Goal: Information Seeking & Learning: Learn about a topic

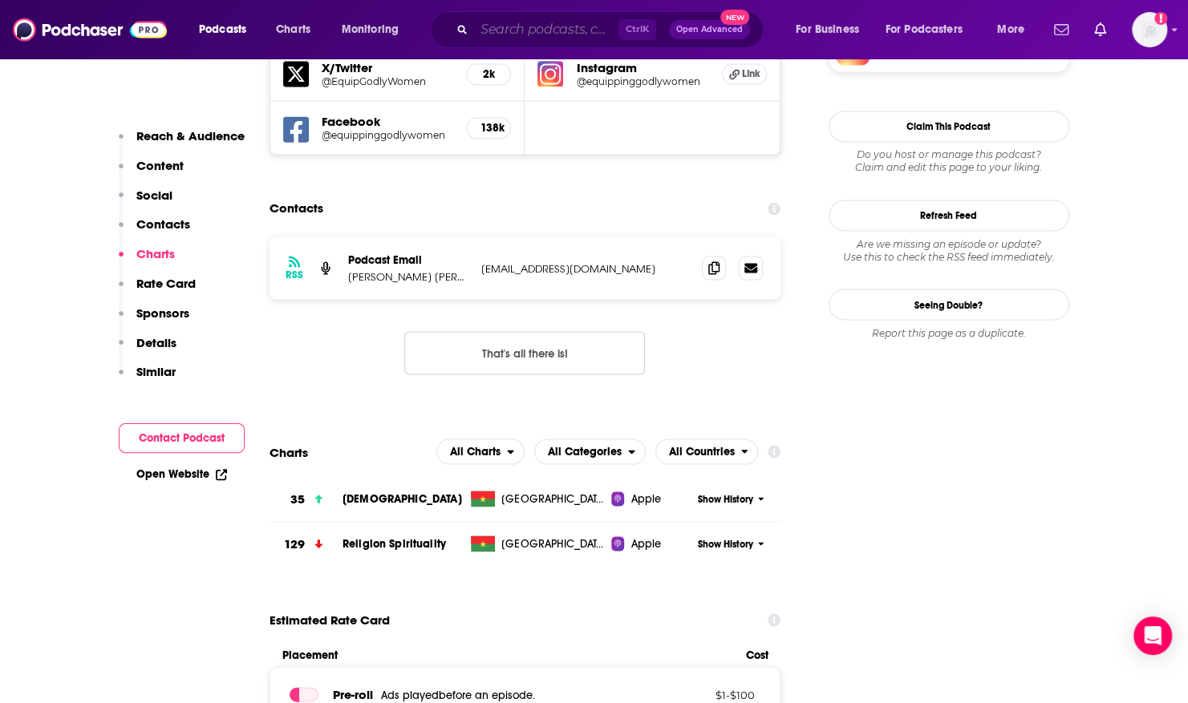
click at [495, 26] on input "Search podcasts, credits, & more..." at bounding box center [546, 30] width 144 height 26
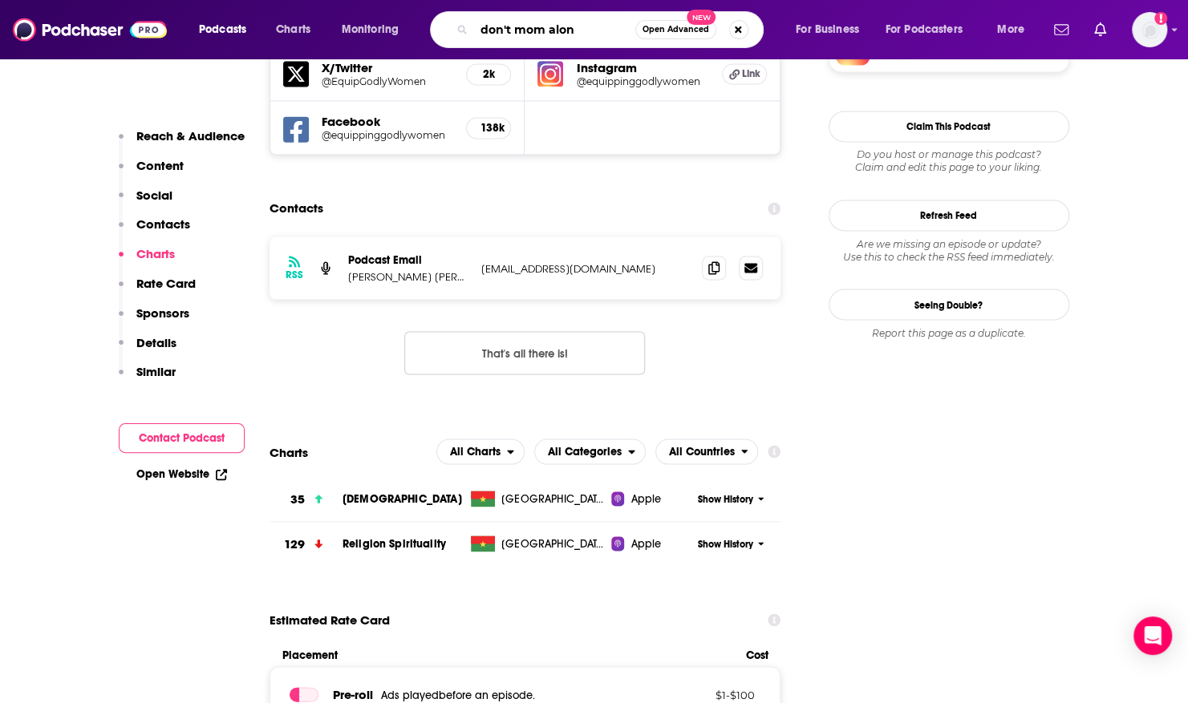
type input "don't mom alone"
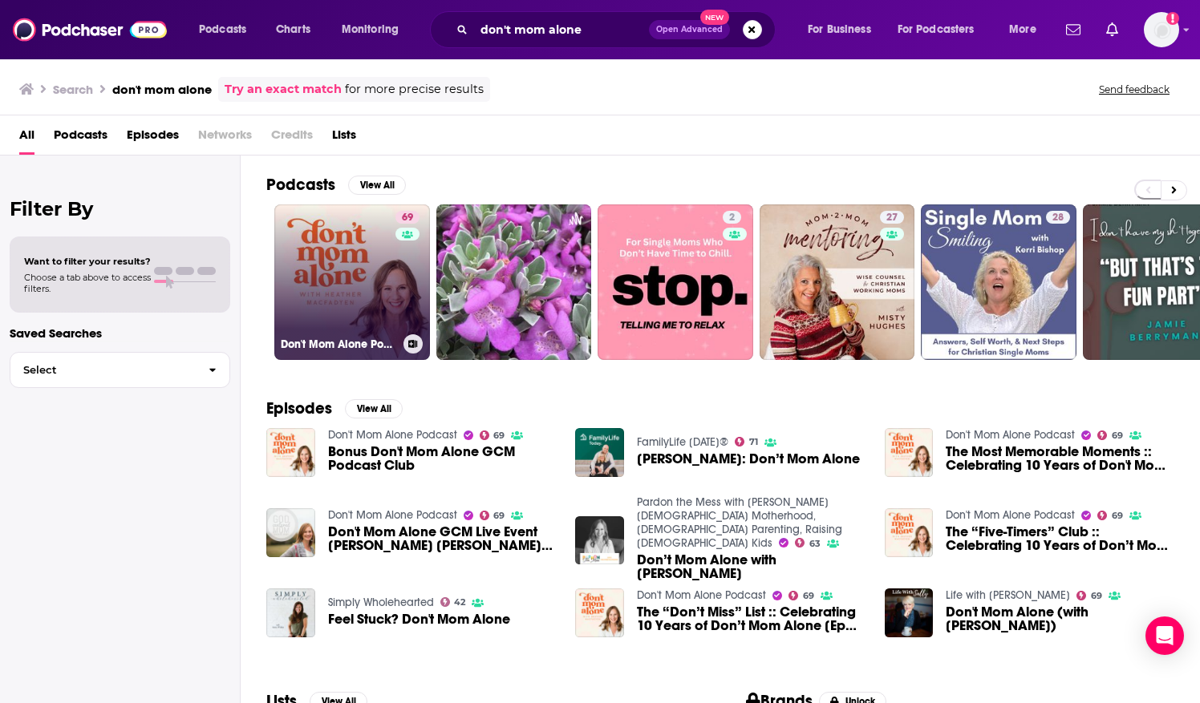
click at [300, 229] on link "69 Don't Mom Alone Podcast" at bounding box center [352, 282] width 156 height 156
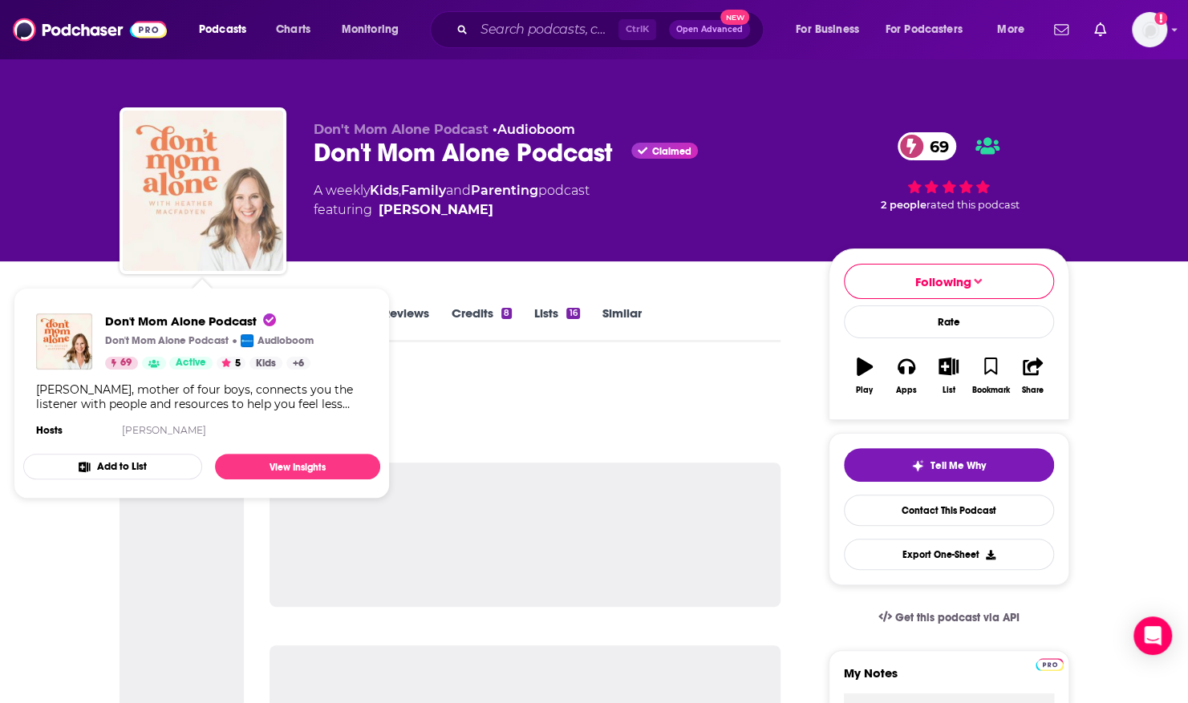
click at [270, 141] on img "Don't Mom Alone Podcast" at bounding box center [203, 191] width 160 height 160
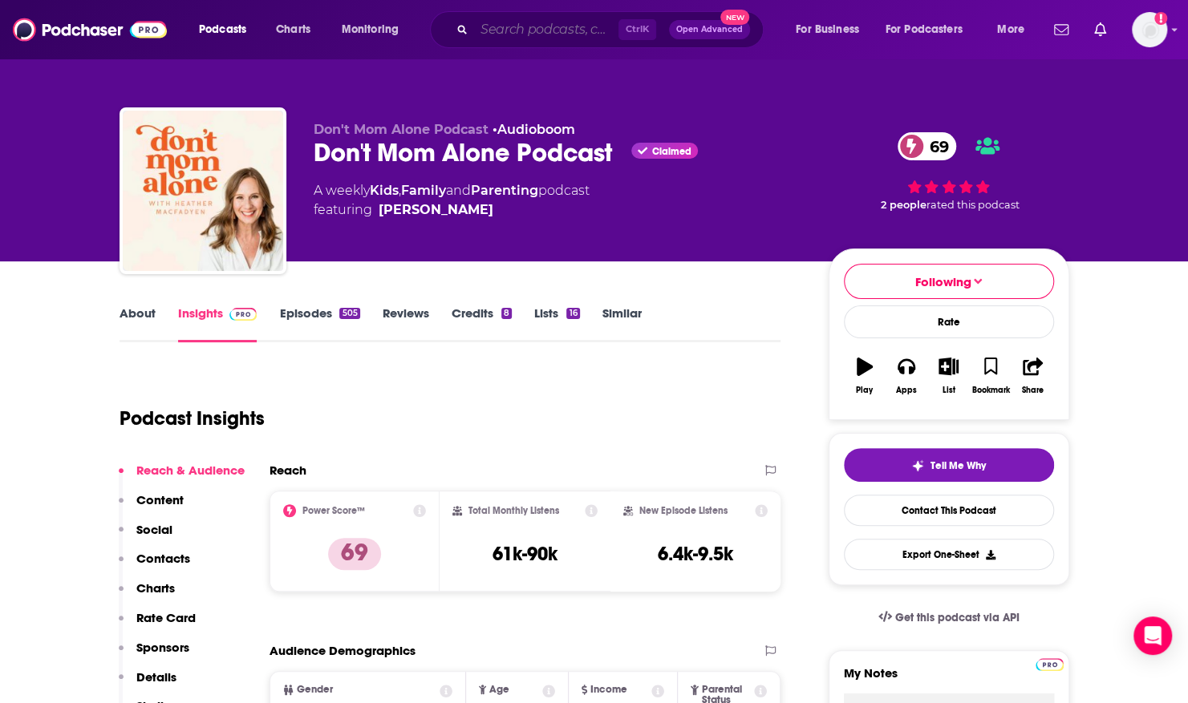
click at [483, 27] on input "Search podcasts, credits, & more..." at bounding box center [546, 30] width 144 height 26
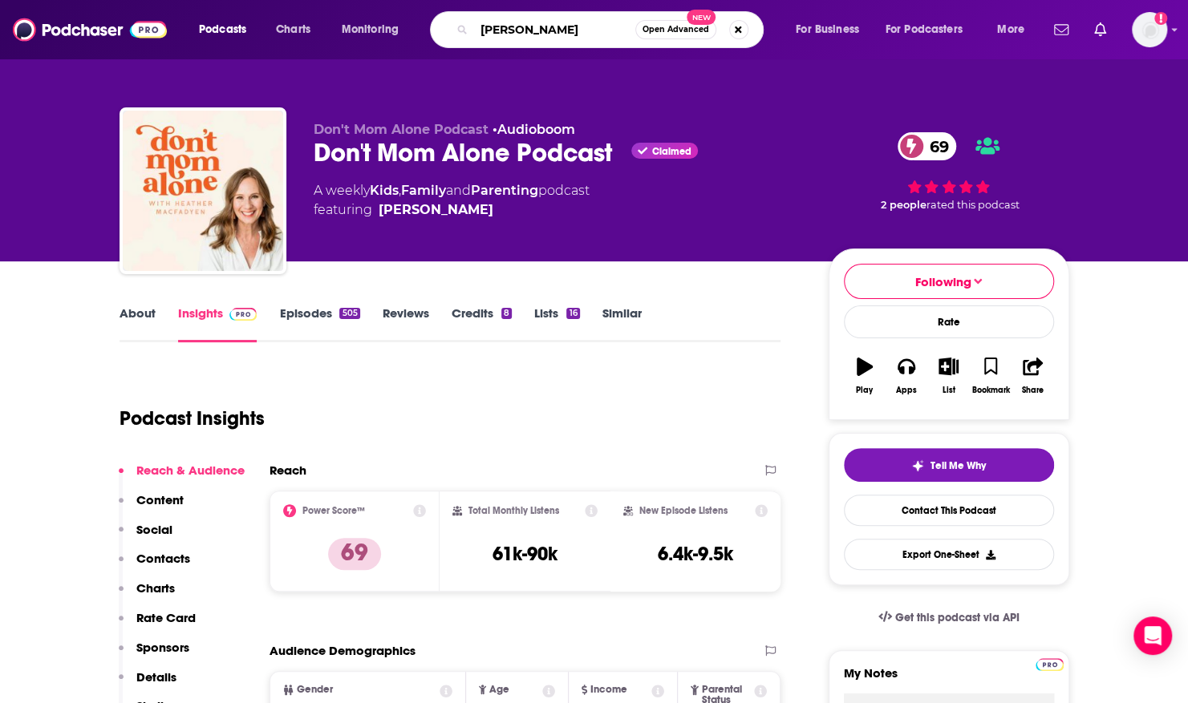
type input "[PERSON_NAME]"
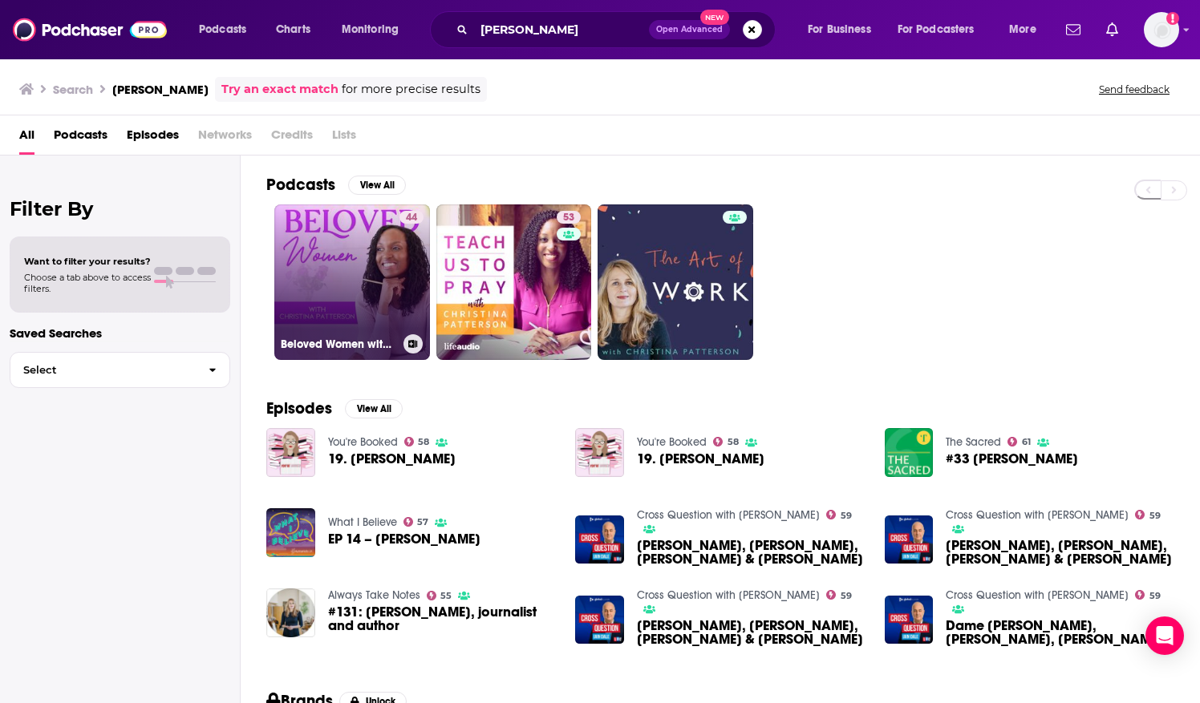
click at [333, 276] on link "44 Beloved Women with [PERSON_NAME]" at bounding box center [352, 282] width 156 height 156
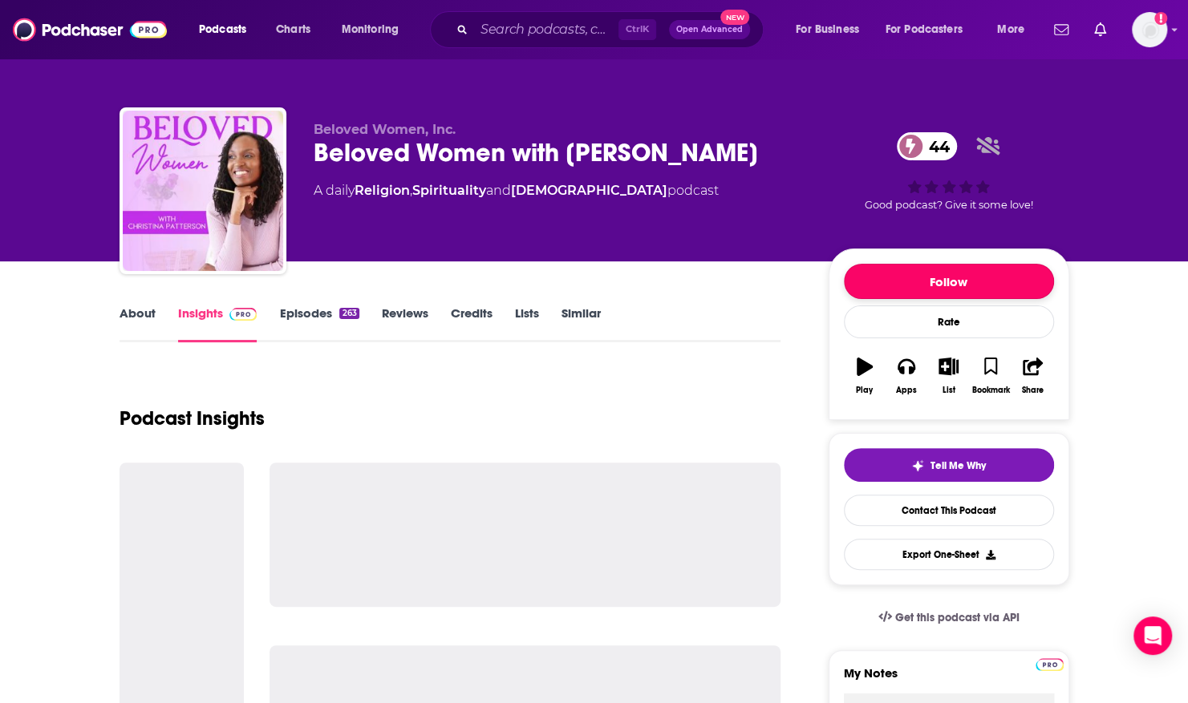
click at [1034, 283] on button "Follow" at bounding box center [949, 281] width 210 height 35
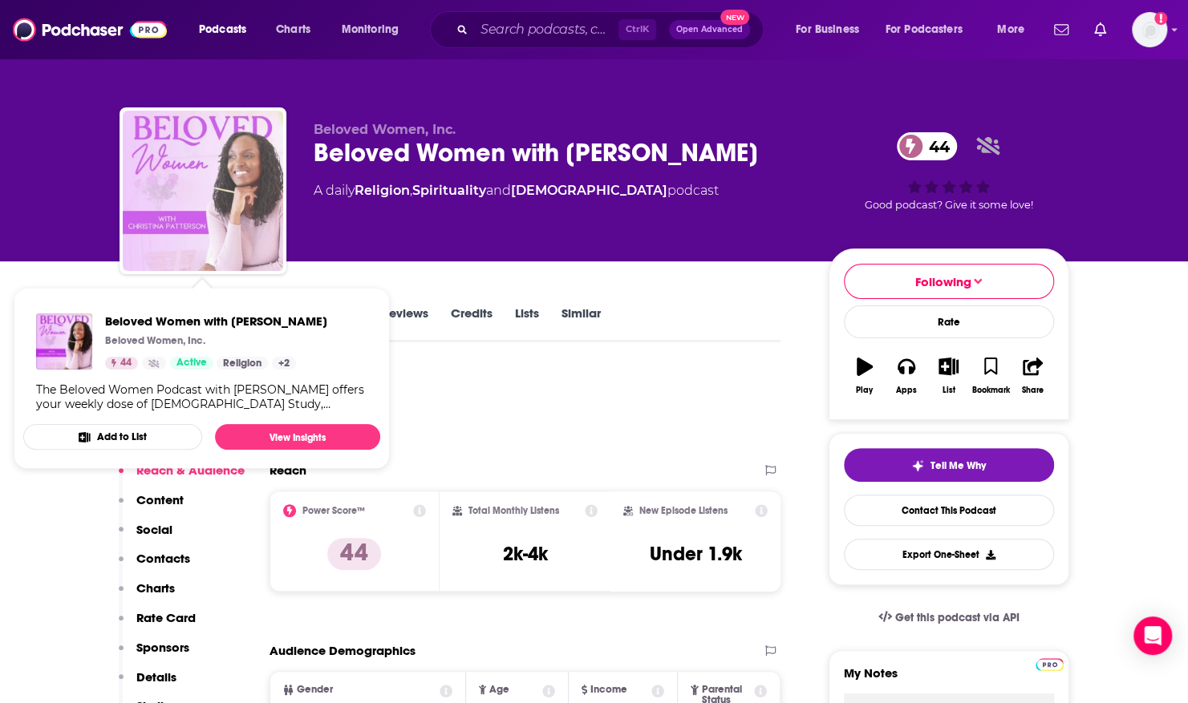
click at [214, 113] on img "Beloved Women with Christina Patterson" at bounding box center [203, 191] width 160 height 160
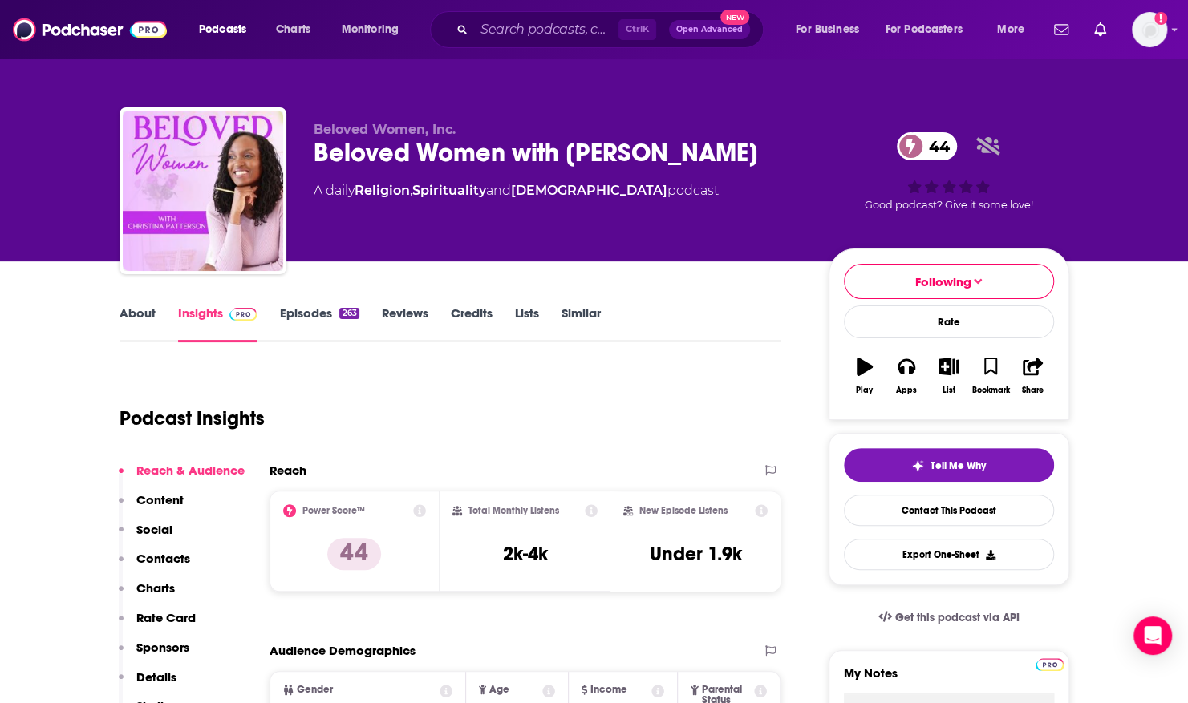
click at [764, 117] on div "Beloved Women, Inc. Beloved Women with [PERSON_NAME] 44 A daily Religion , Spir…" at bounding box center [593, 193] width 949 height 173
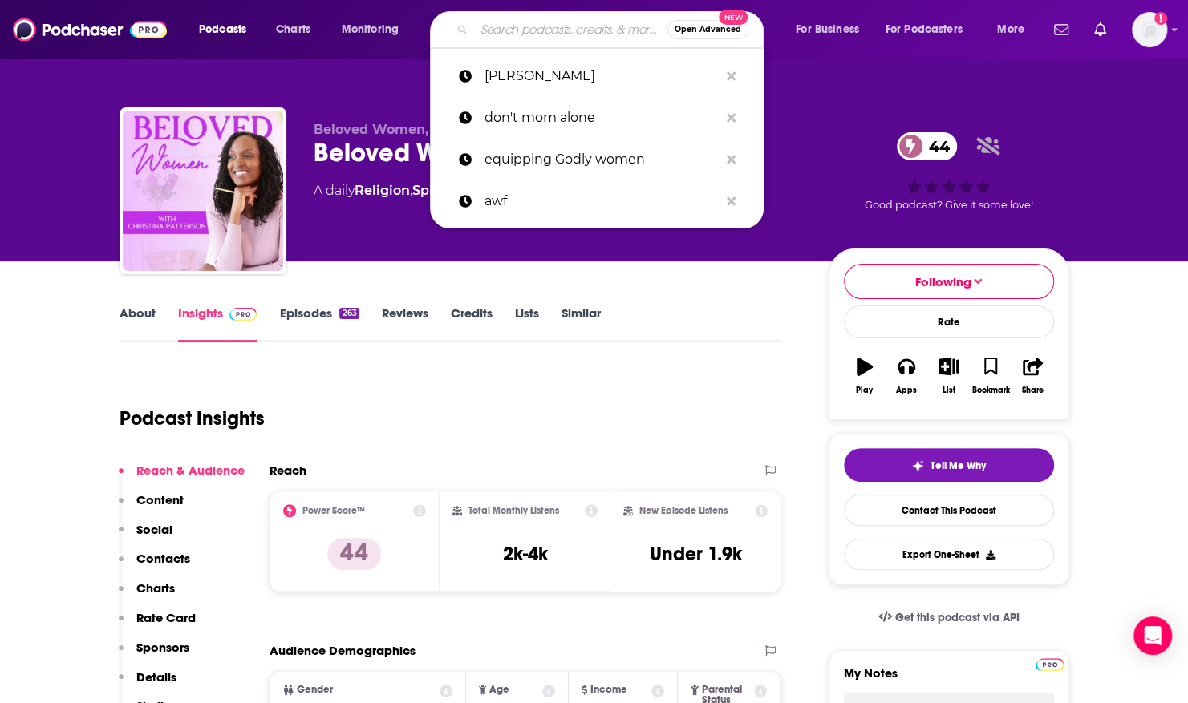
click at [529, 35] on input "Search podcasts, credits, & more..." at bounding box center [570, 30] width 193 height 26
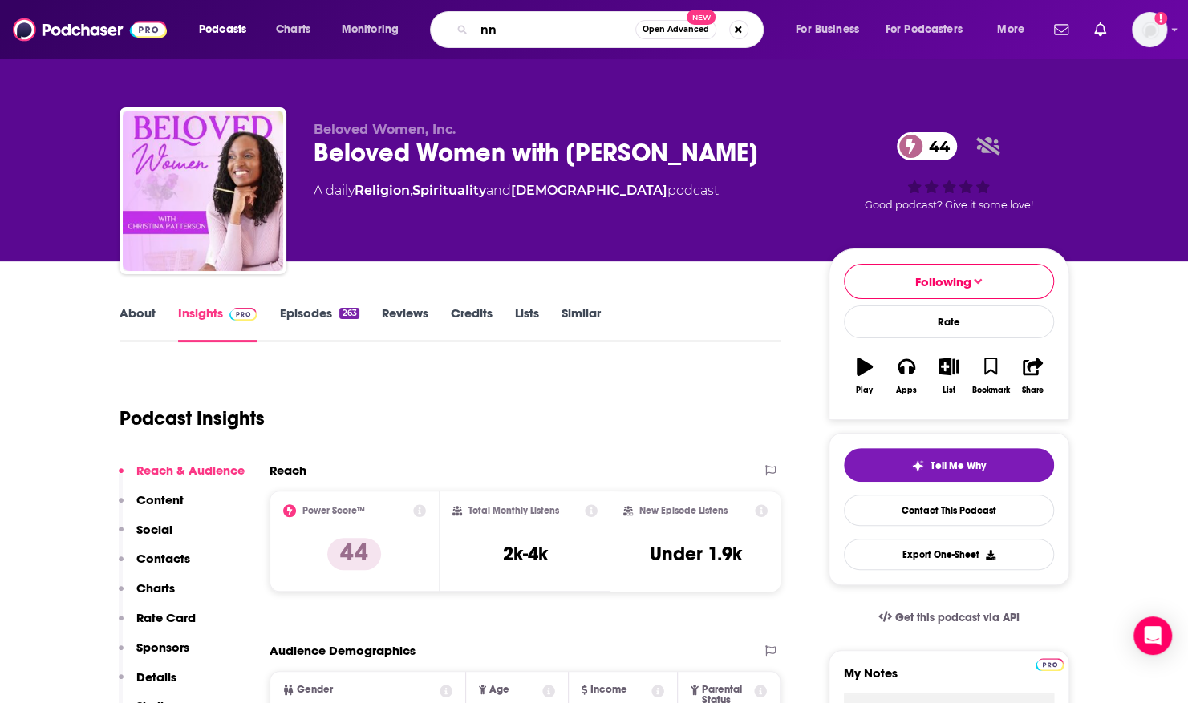
type input "n"
type input "[PERSON_NAME]"
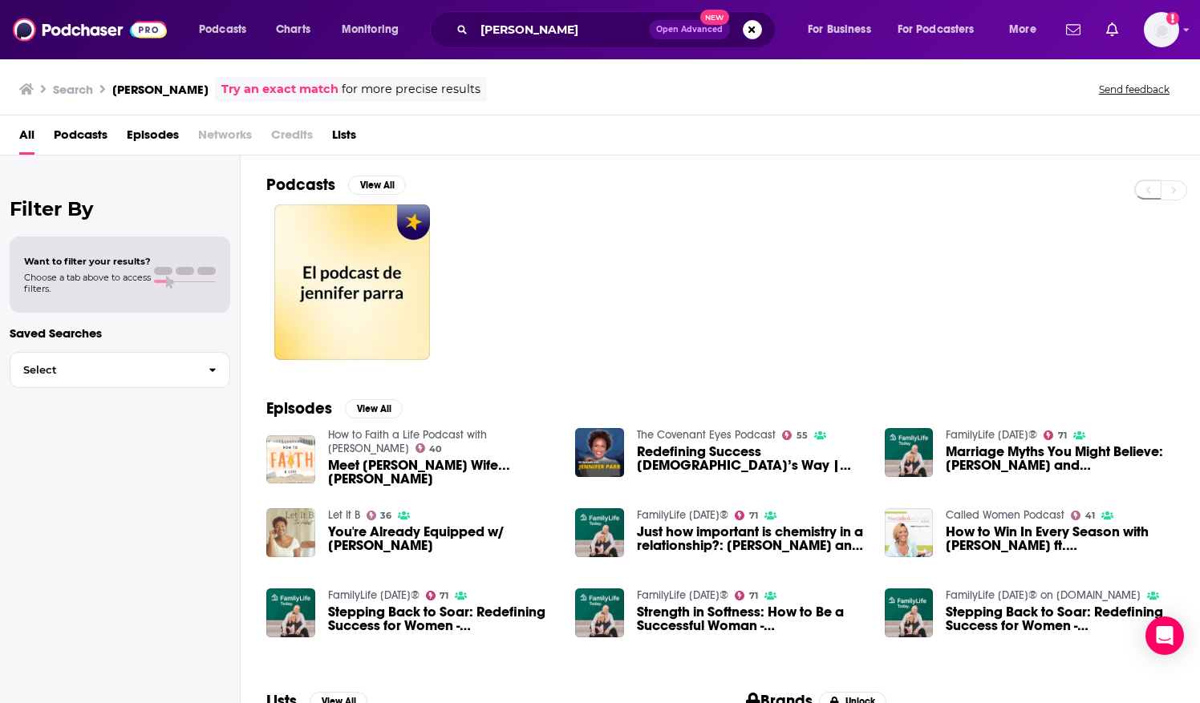
click at [302, 532] on img "You're Already Equipped w/ Jennifer Parr" at bounding box center [290, 532] width 49 height 49
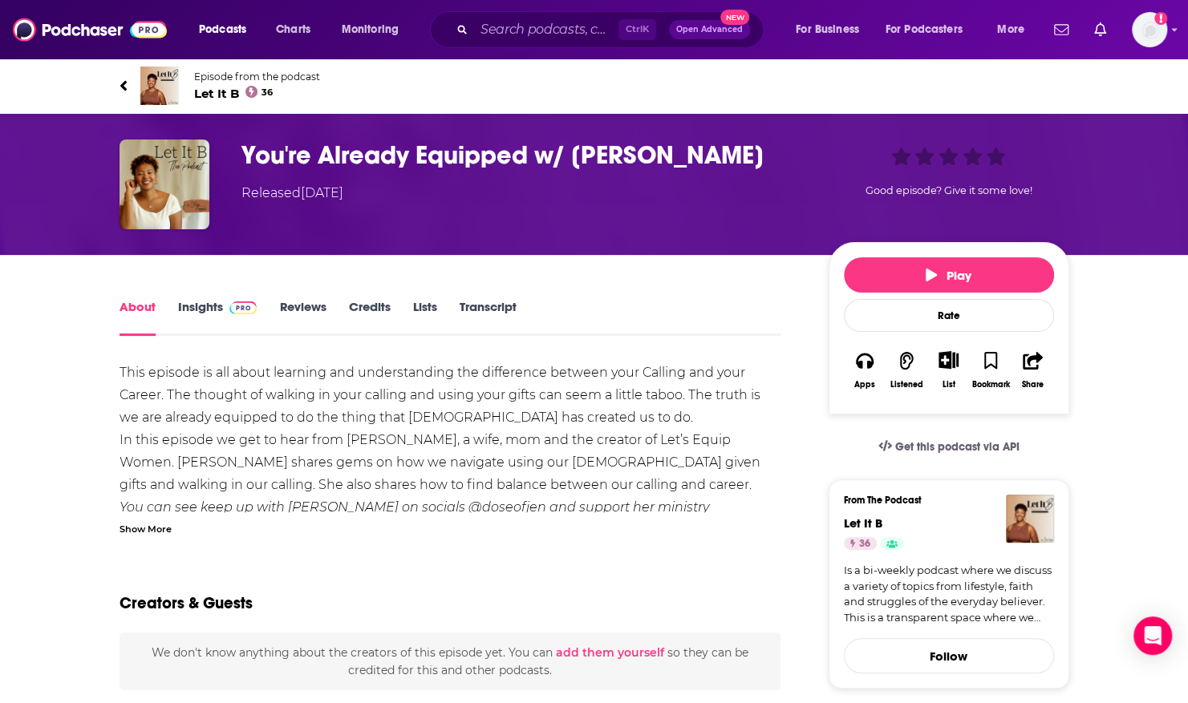
click at [156, 87] on img at bounding box center [159, 86] width 38 height 38
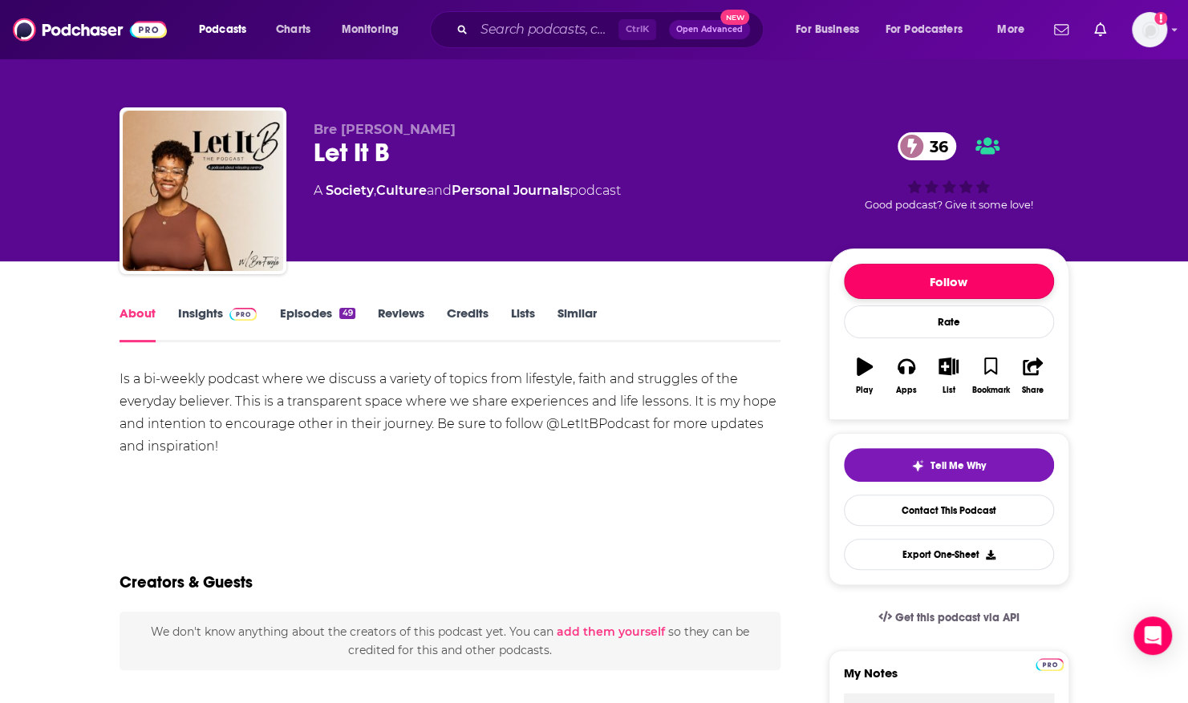
click at [868, 283] on button "Follow" at bounding box center [949, 281] width 210 height 35
click at [491, 24] on input "Search podcasts, credits, & more..." at bounding box center [546, 30] width 144 height 26
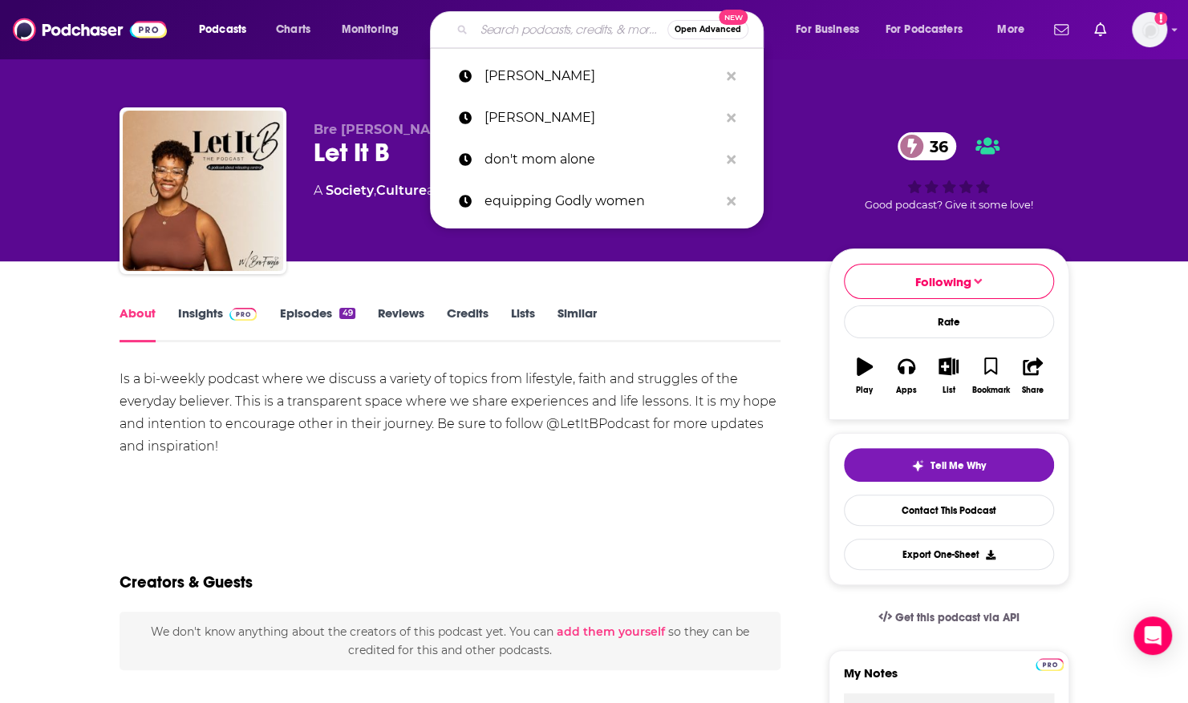
click at [480, 32] on input "Search podcasts, credits, & more..." at bounding box center [570, 30] width 193 height 26
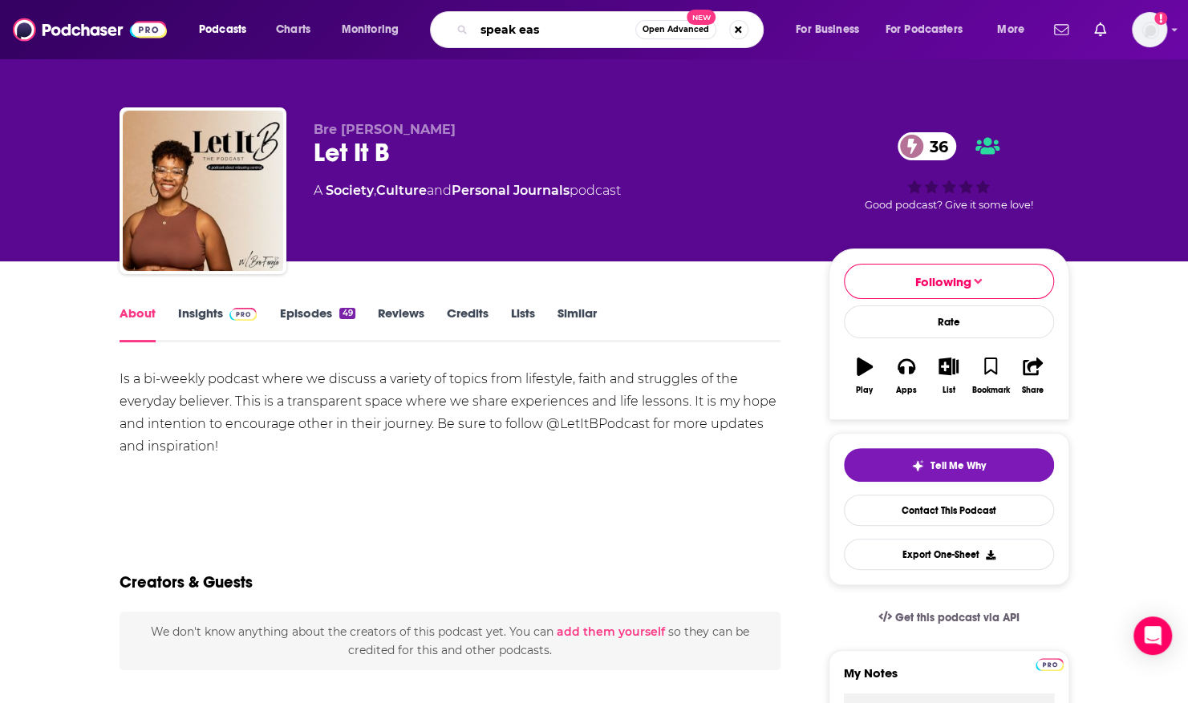
type input "speak easy"
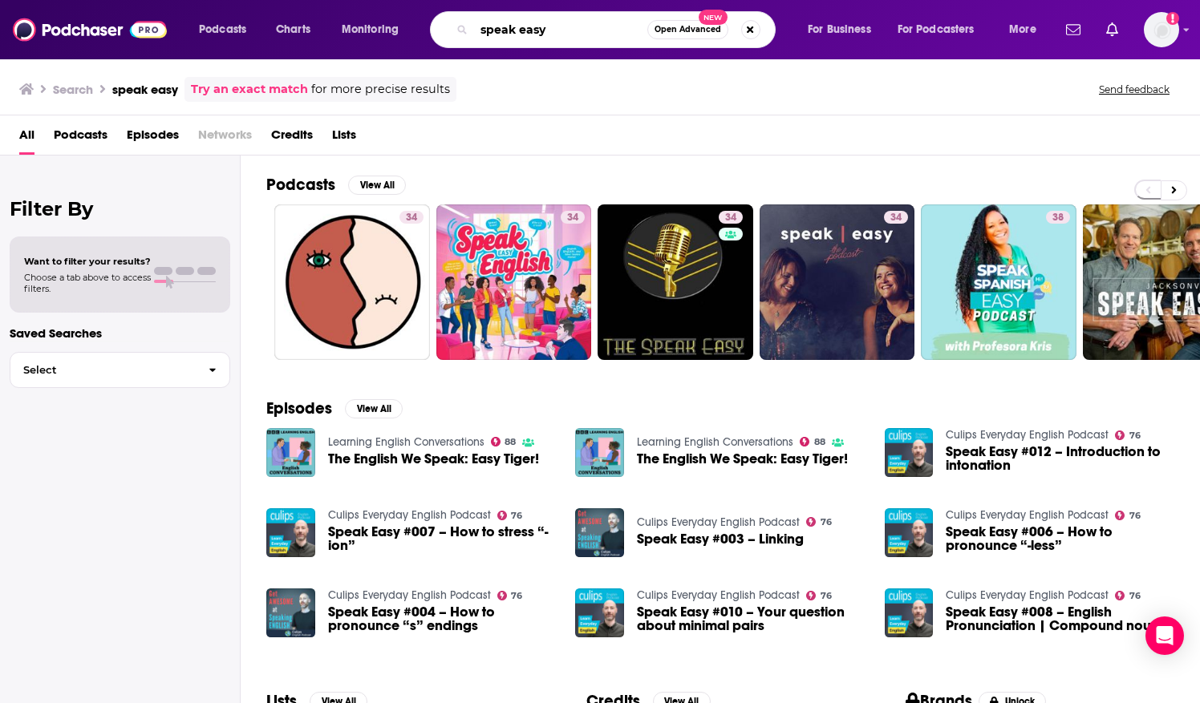
click at [479, 26] on input "speak easy" at bounding box center [560, 30] width 173 height 26
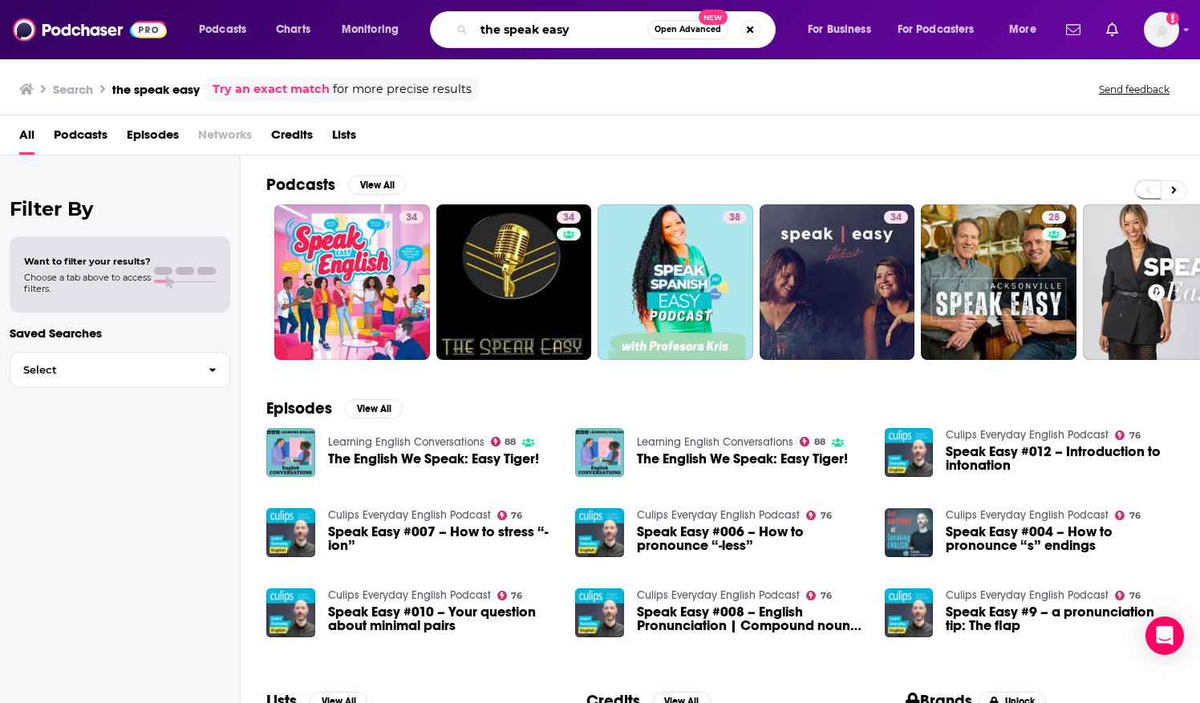
click at [535, 26] on input "the speak easy" at bounding box center [560, 30] width 173 height 26
type input "the speakeasy"
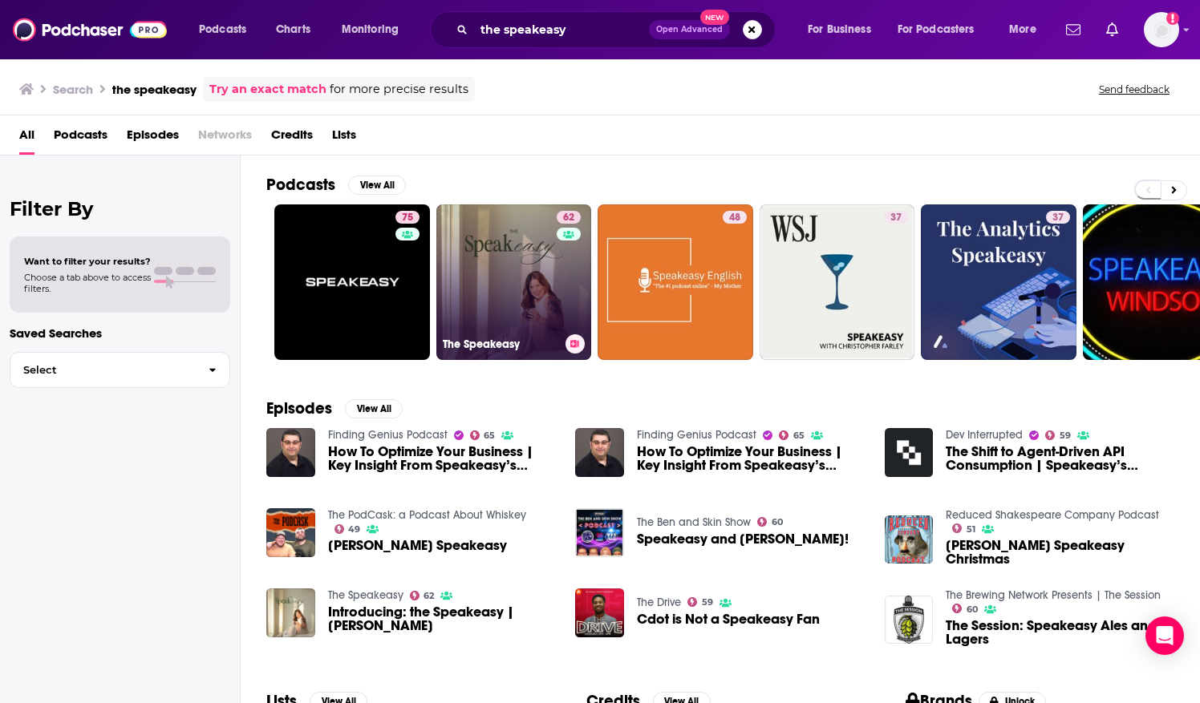
click at [467, 220] on link "62 The Speakeasy" at bounding box center [514, 282] width 156 height 156
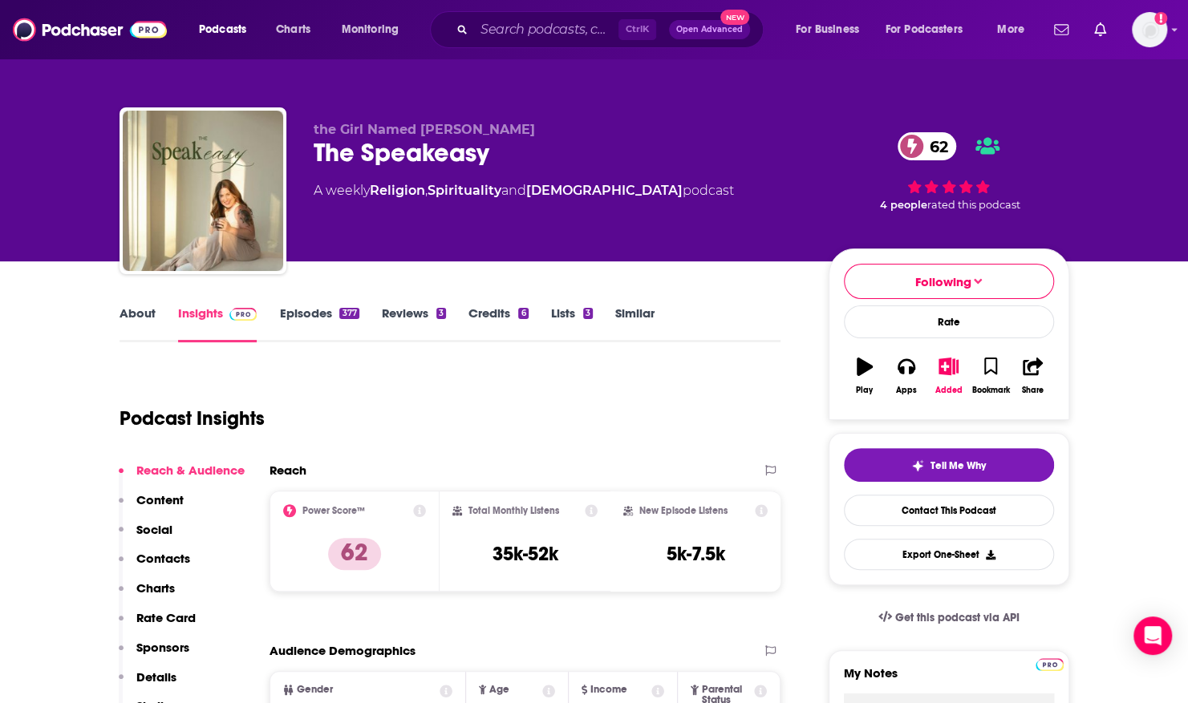
click at [132, 313] on link "About" at bounding box center [137, 324] width 36 height 37
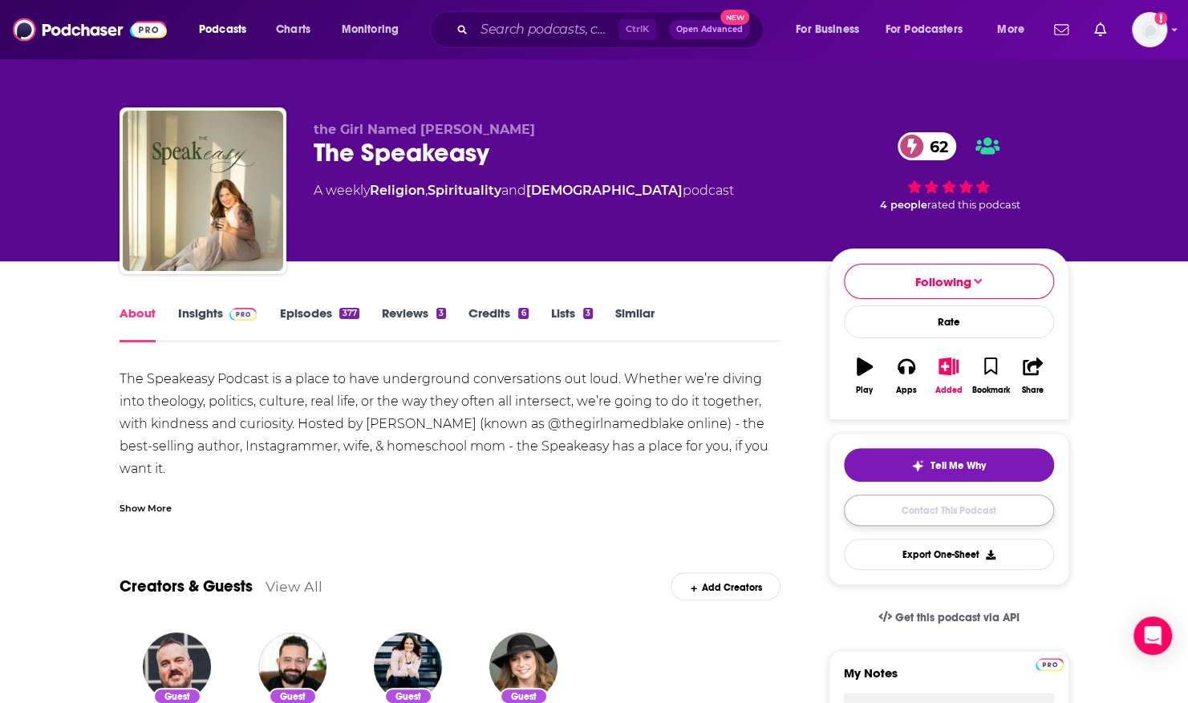
click at [940, 512] on link "Contact This Podcast" at bounding box center [949, 510] width 210 height 31
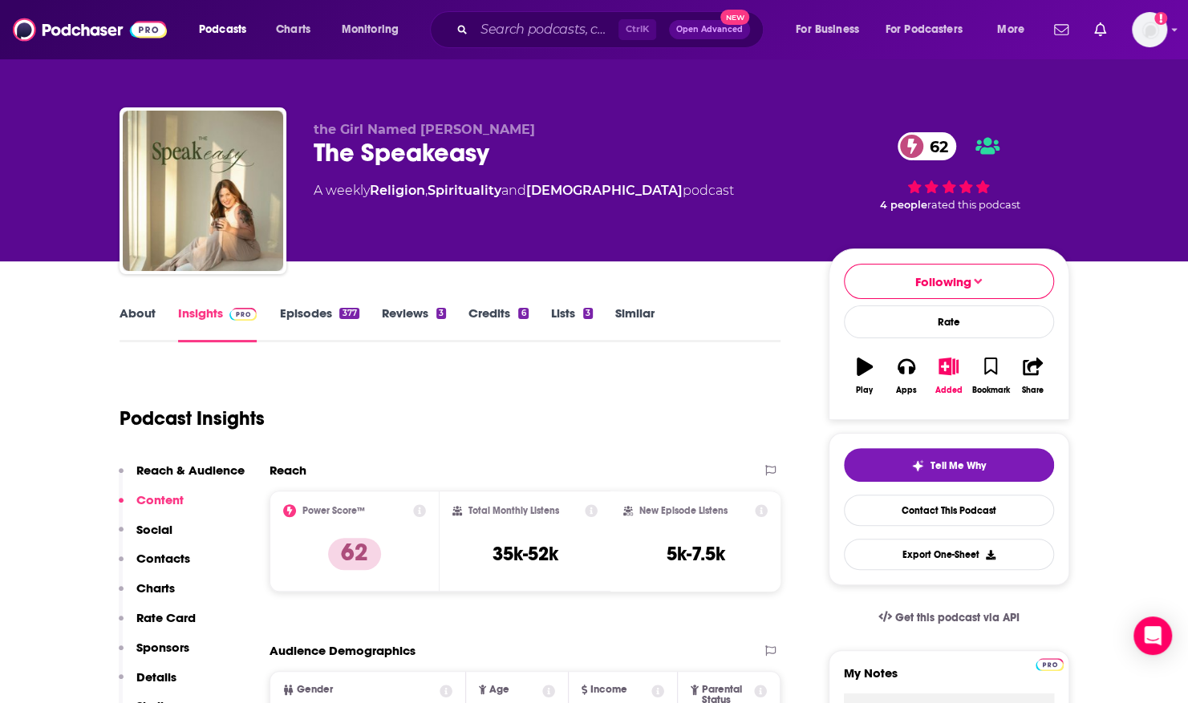
click at [139, 310] on link "About" at bounding box center [137, 324] width 36 height 37
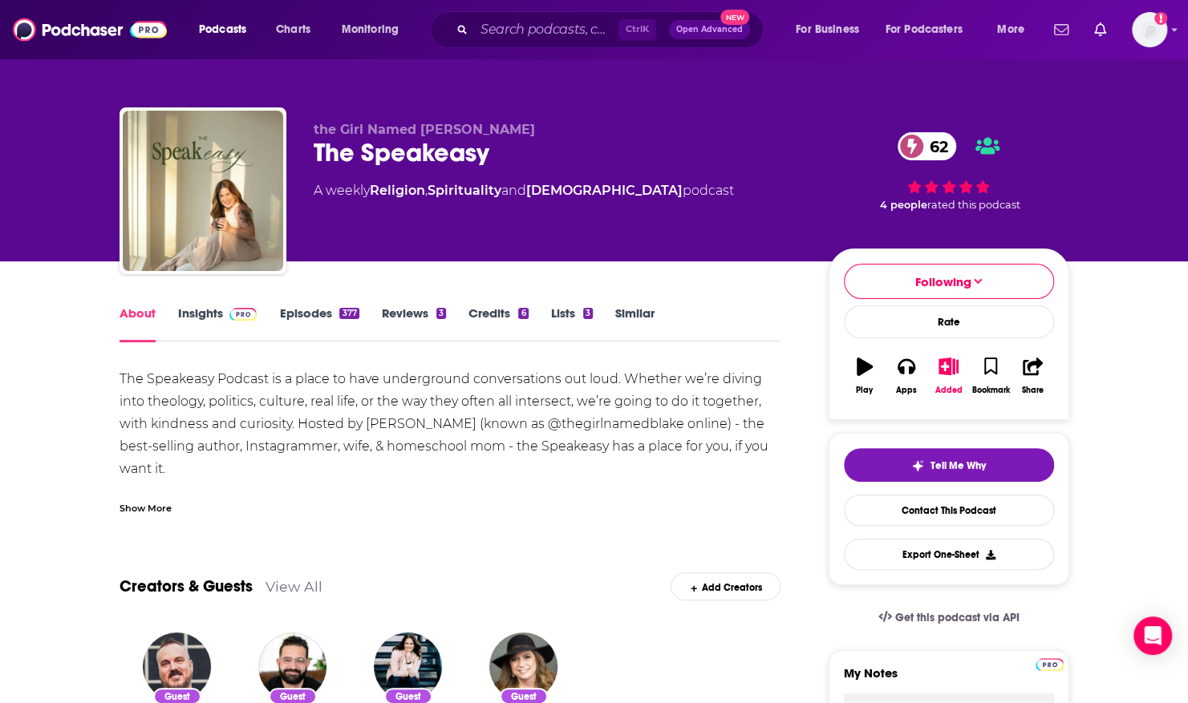
click at [295, 311] on link "Episodes 377" at bounding box center [318, 324] width 79 height 37
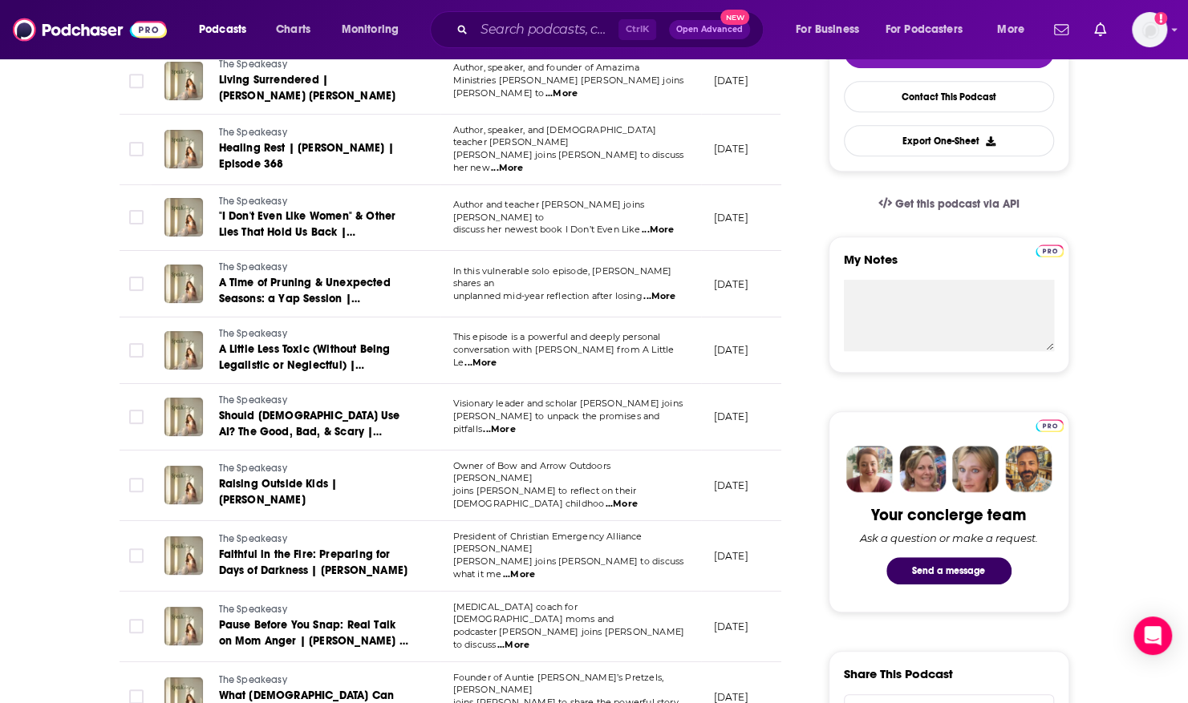
scroll to position [415, 0]
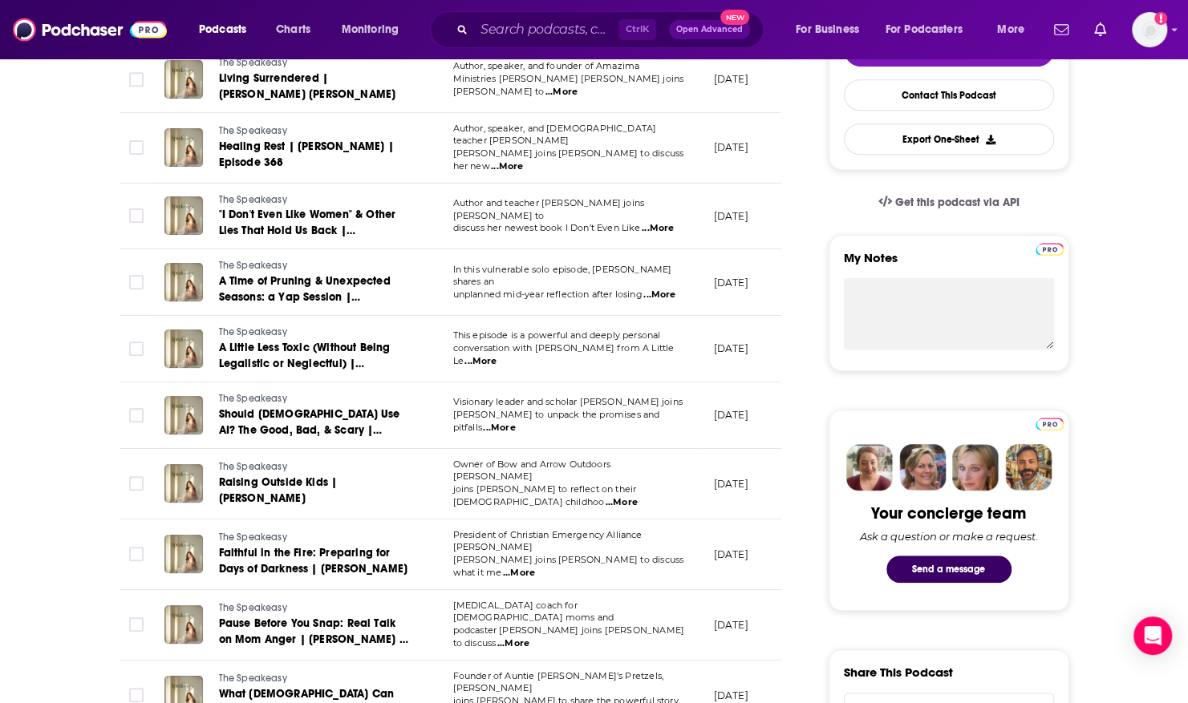
click at [535, 567] on span "...More" at bounding box center [519, 573] width 32 height 13
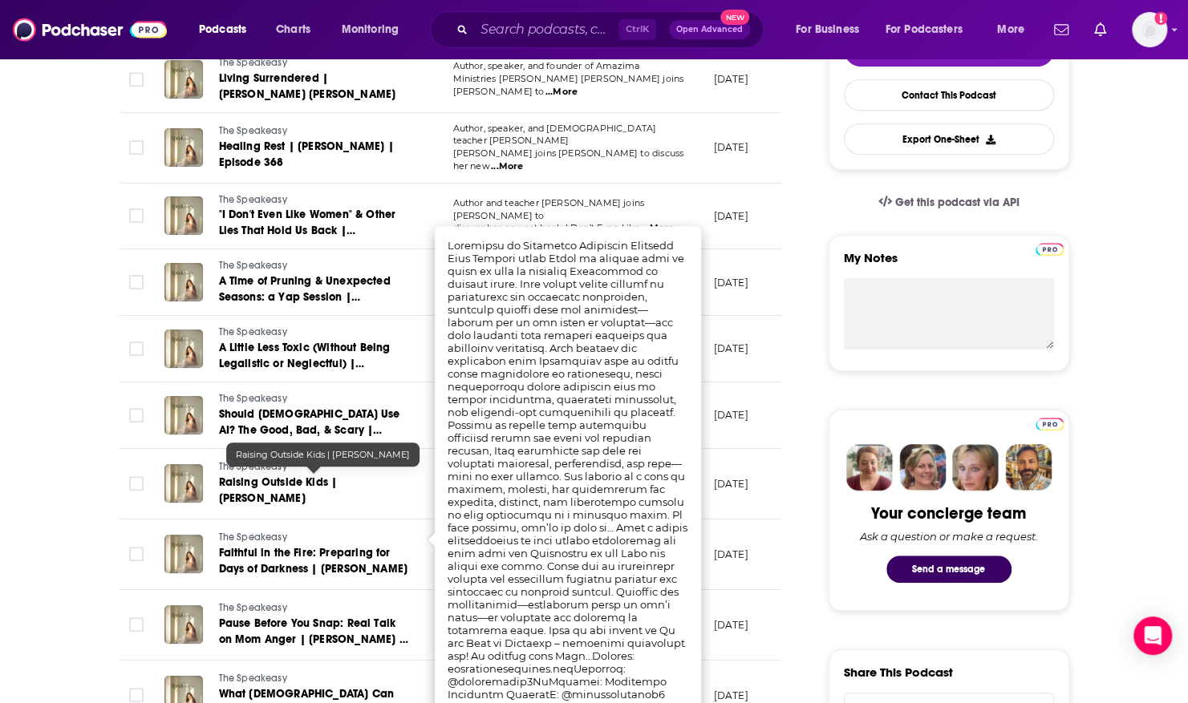
click at [314, 476] on span "Raising Outside Kids | [PERSON_NAME]" at bounding box center [278, 491] width 119 height 30
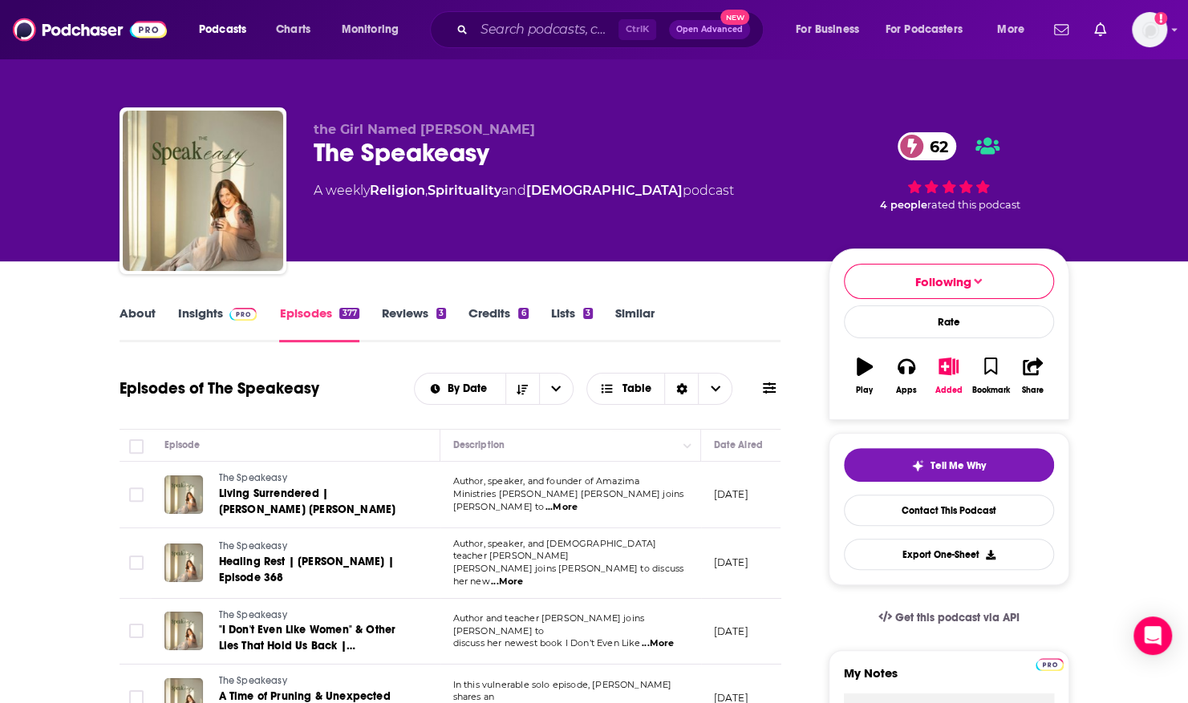
click at [664, 702] on span "...More" at bounding box center [659, 710] width 32 height 13
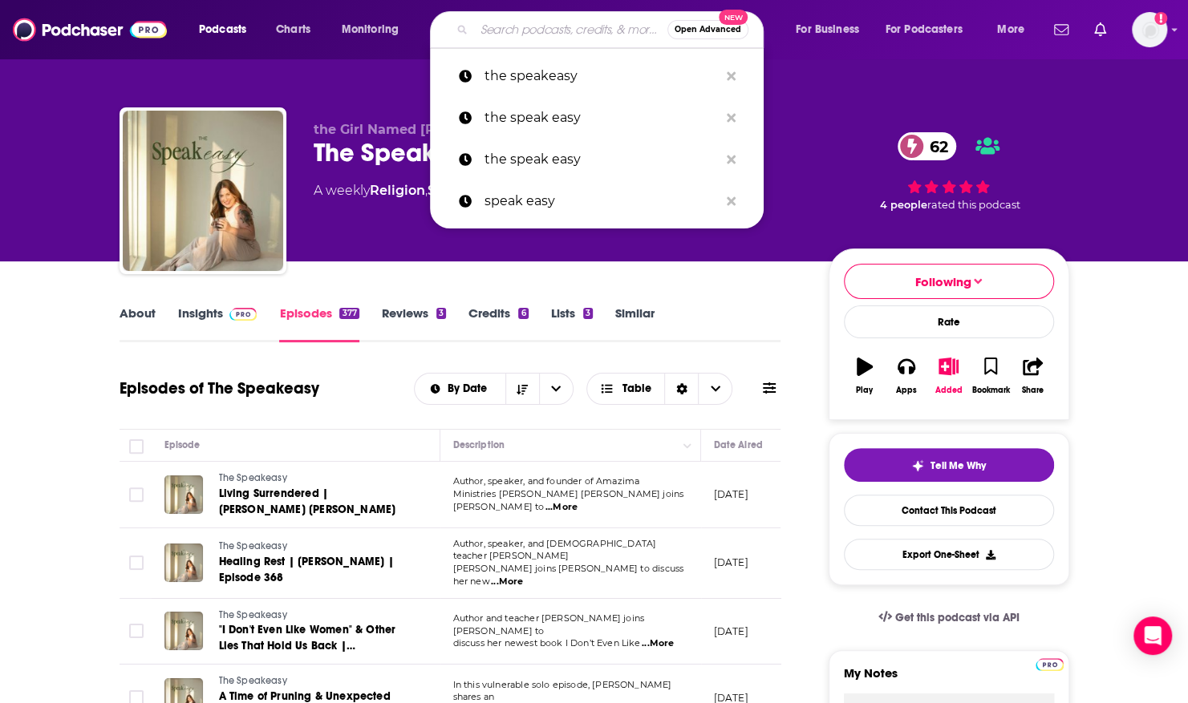
click at [485, 30] on input "Search podcasts, credits, & more..." at bounding box center [570, 30] width 193 height 26
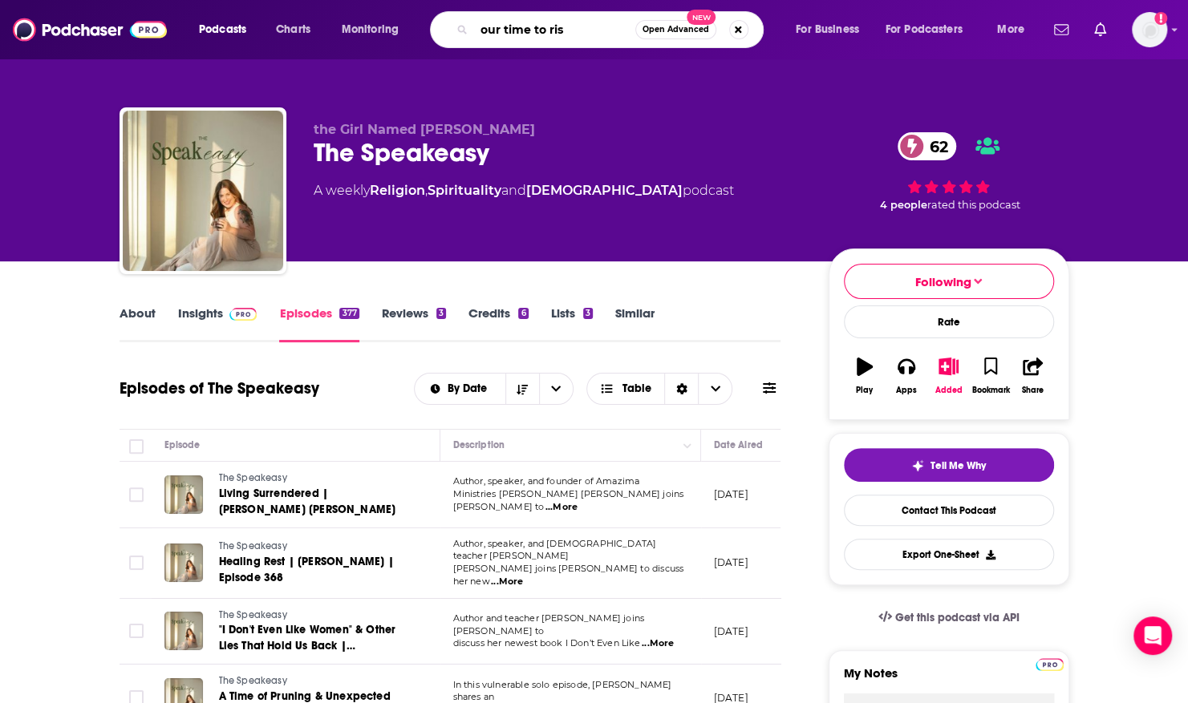
type input "our time to rise"
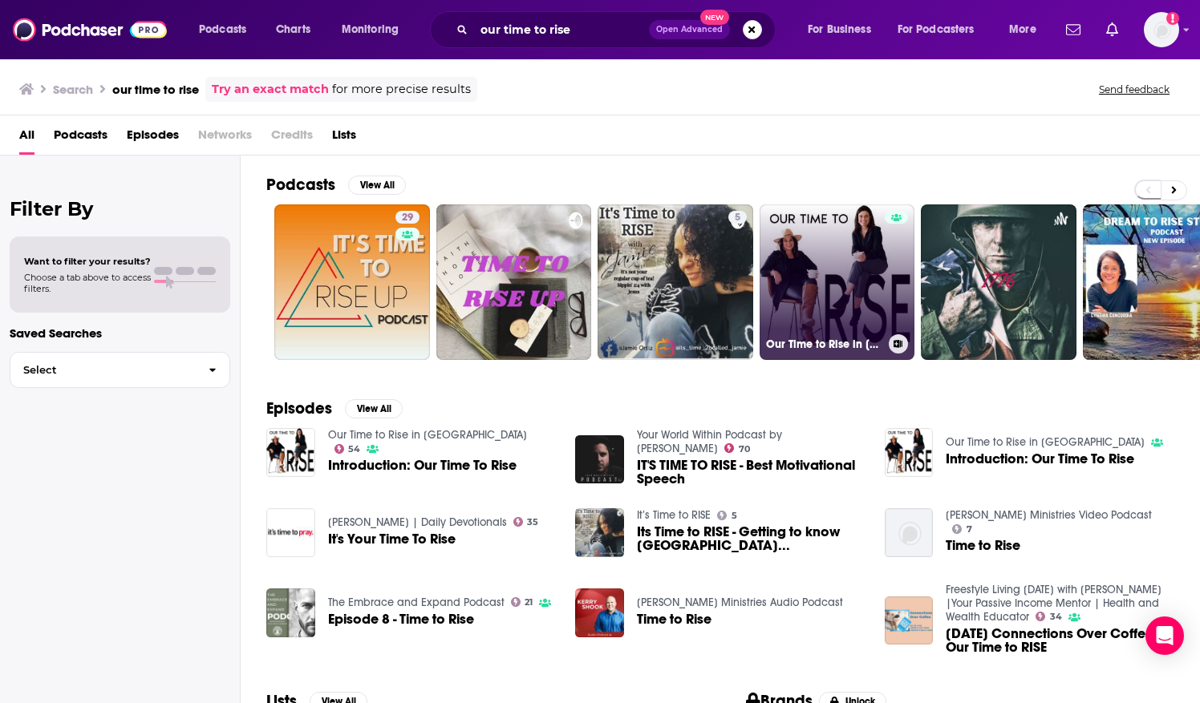
click at [807, 223] on link "Our Time to Rise in [GEOGRAPHIC_DATA]" at bounding box center [837, 282] width 156 height 156
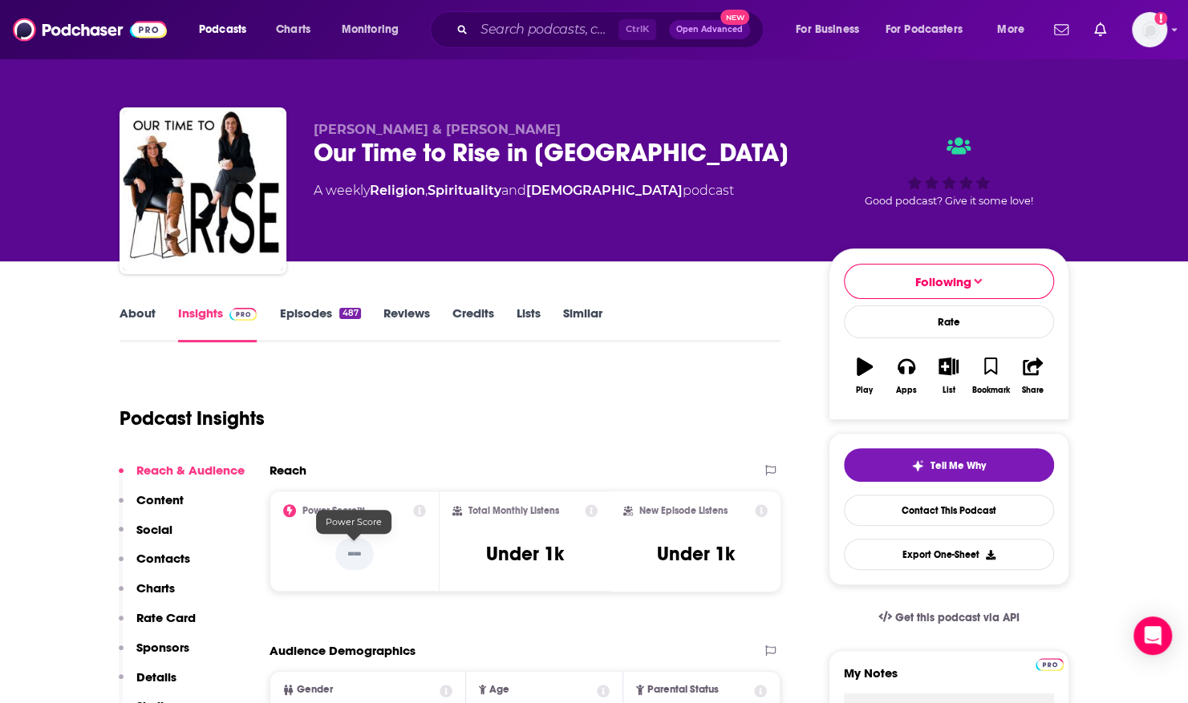
click at [352, 565] on p "--" at bounding box center [354, 554] width 38 height 32
click at [293, 312] on link "Episodes 487" at bounding box center [319, 324] width 81 height 37
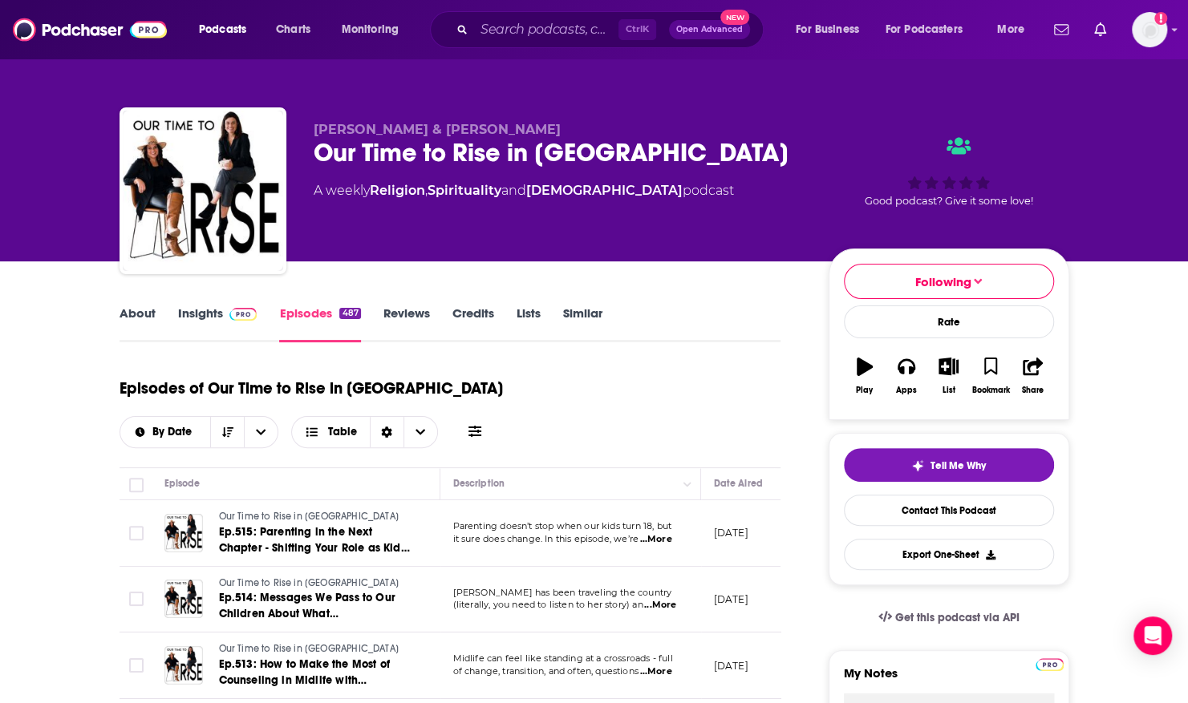
click at [148, 316] on link "About" at bounding box center [137, 324] width 36 height 37
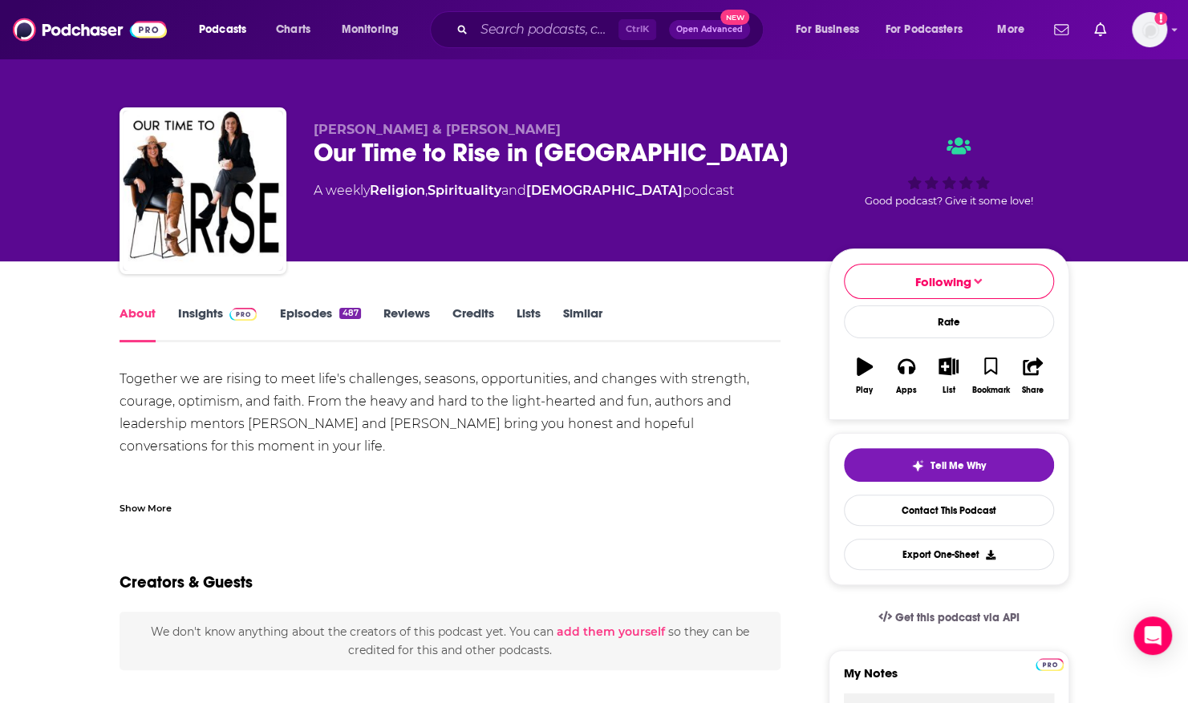
click at [321, 242] on div "[PERSON_NAME] & [PERSON_NAME] Our Time to Rise in Midlife A weekly Religion , S…" at bounding box center [558, 186] width 489 height 128
click at [206, 324] on link "Insights" at bounding box center [217, 324] width 79 height 37
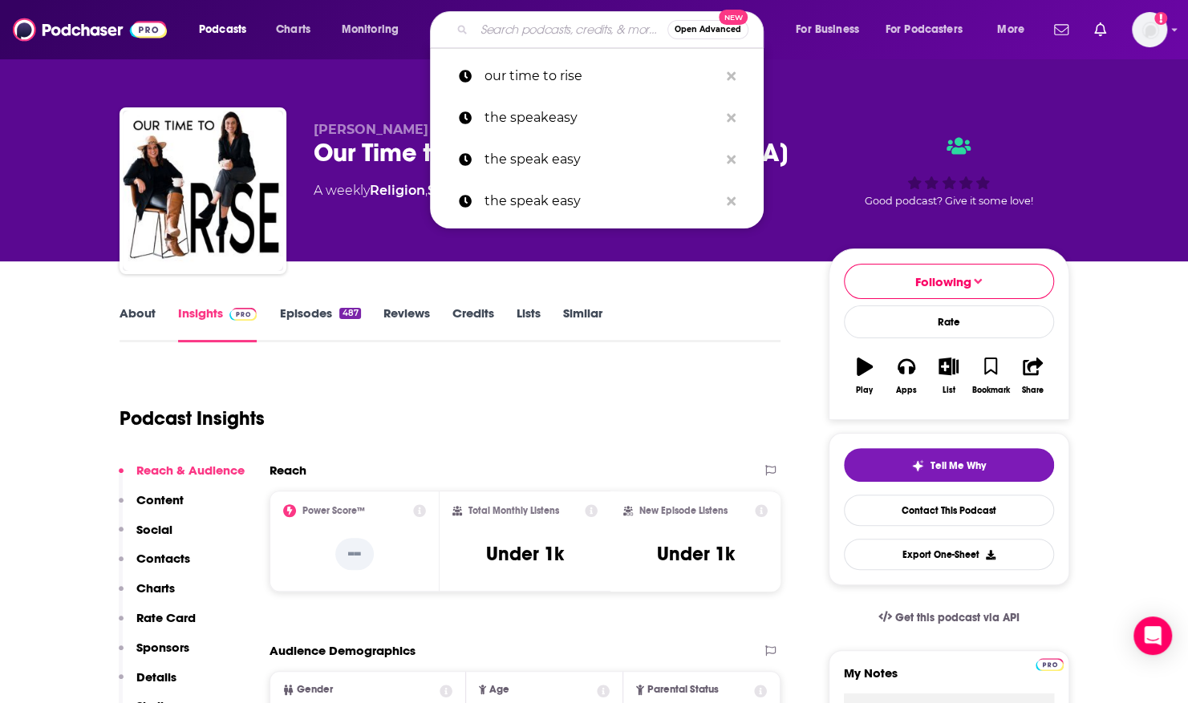
click at [519, 32] on input "Search podcasts, credits, & more..." at bounding box center [570, 30] width 193 height 26
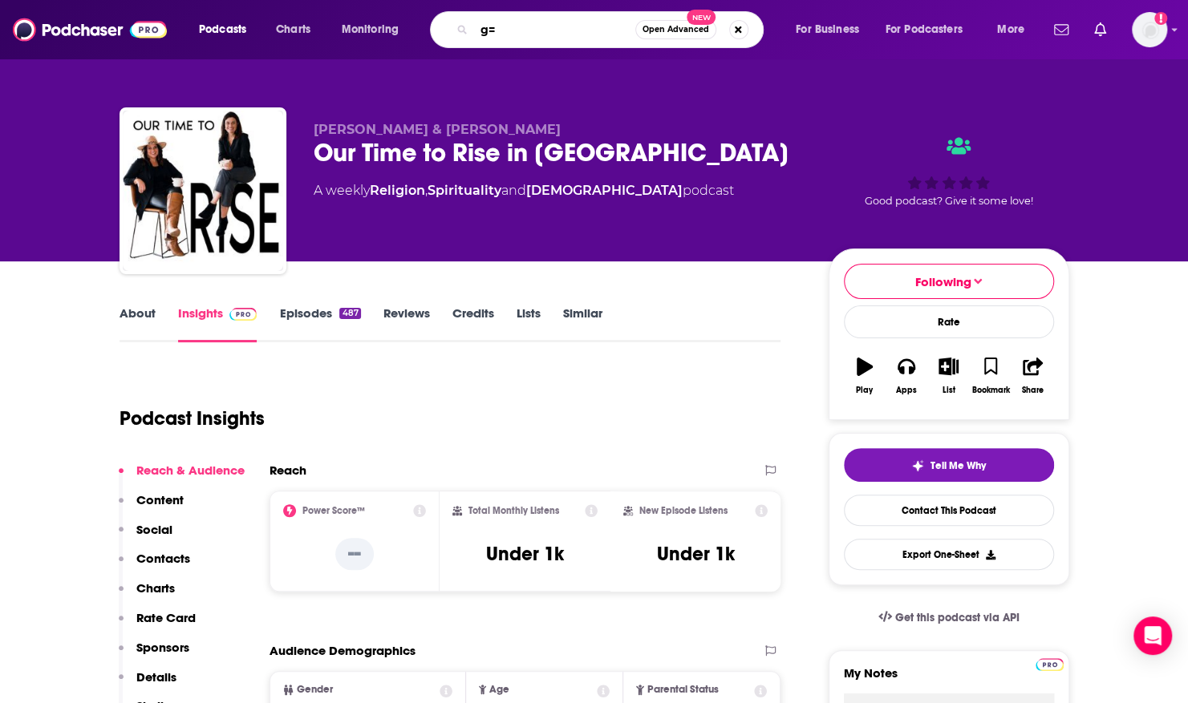
type input "g"
type input "[DEMOGRAPHIC_DATA] hears her"
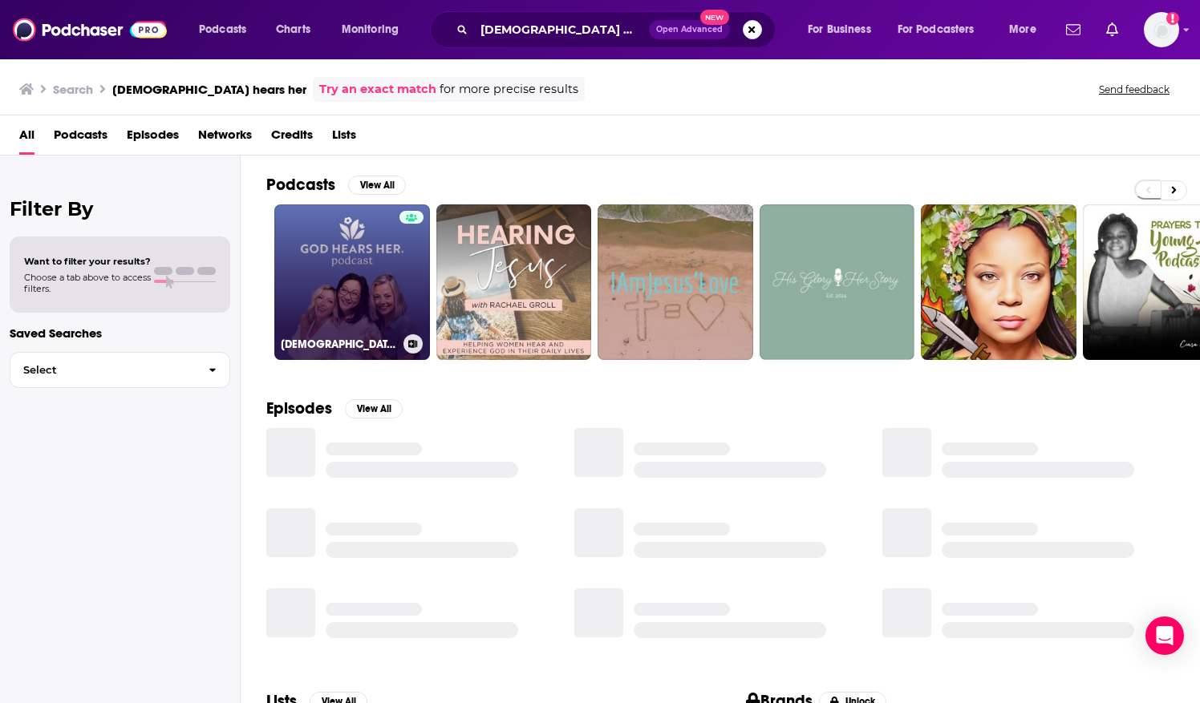
click at [363, 224] on link "[DEMOGRAPHIC_DATA] Hears Her Podcast" at bounding box center [352, 282] width 156 height 156
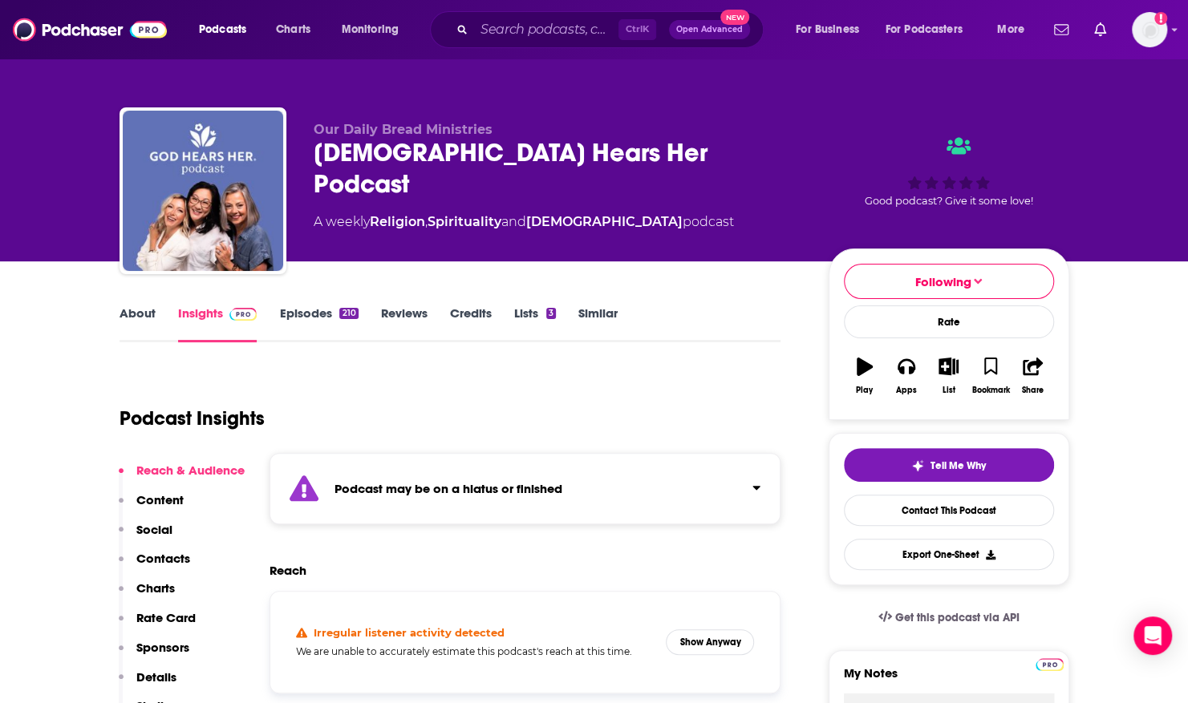
click at [295, 318] on link "Episodes 210" at bounding box center [318, 324] width 79 height 37
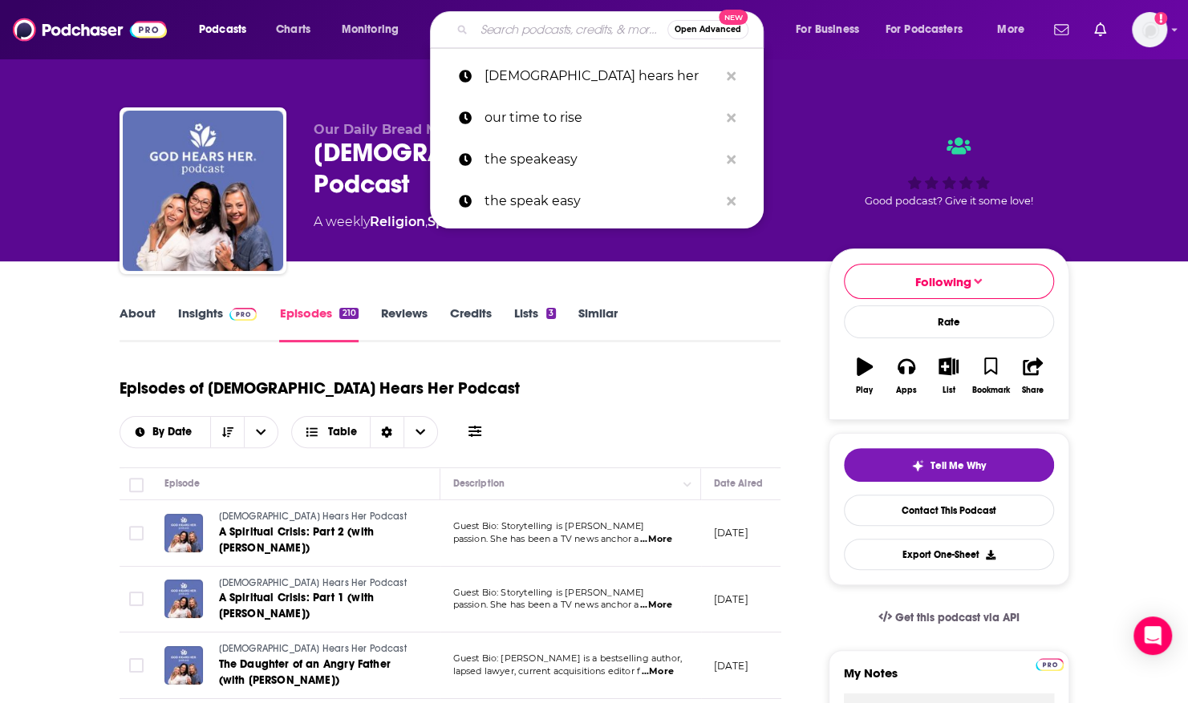
click at [502, 33] on input "Search podcasts, credits, & more..." at bounding box center [570, 30] width 193 height 26
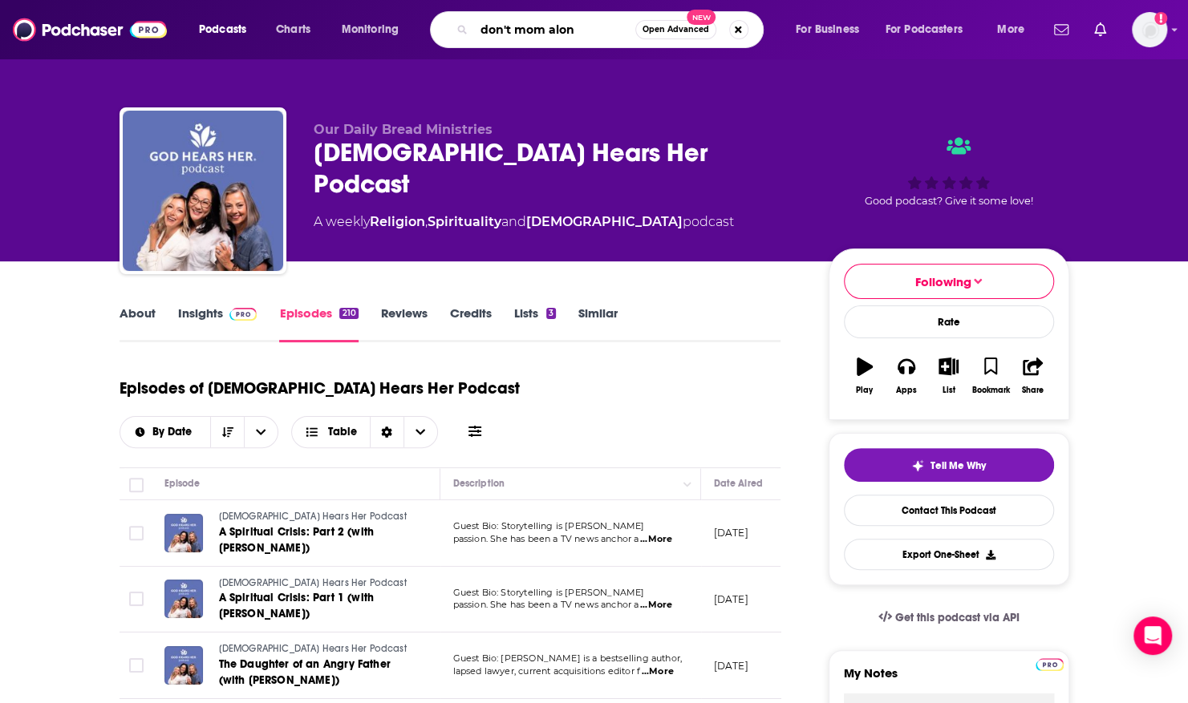
type input "don't mom alone"
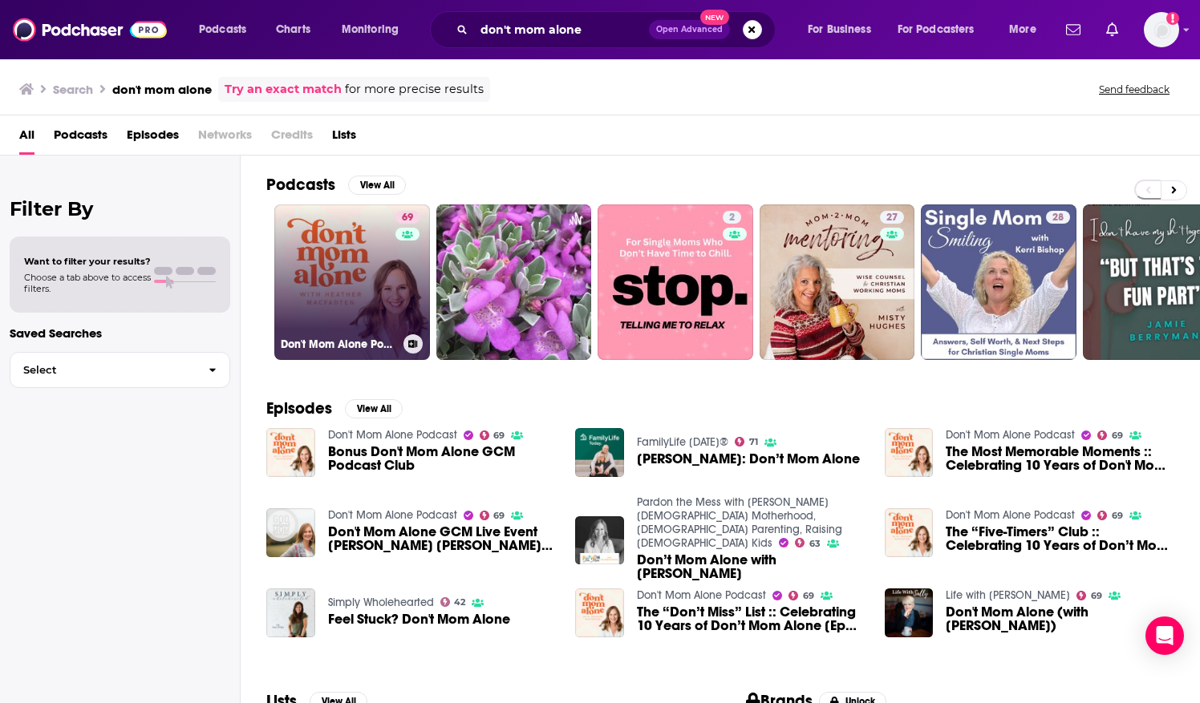
click at [335, 261] on link "69 Don't Mom Alone Podcast" at bounding box center [352, 282] width 156 height 156
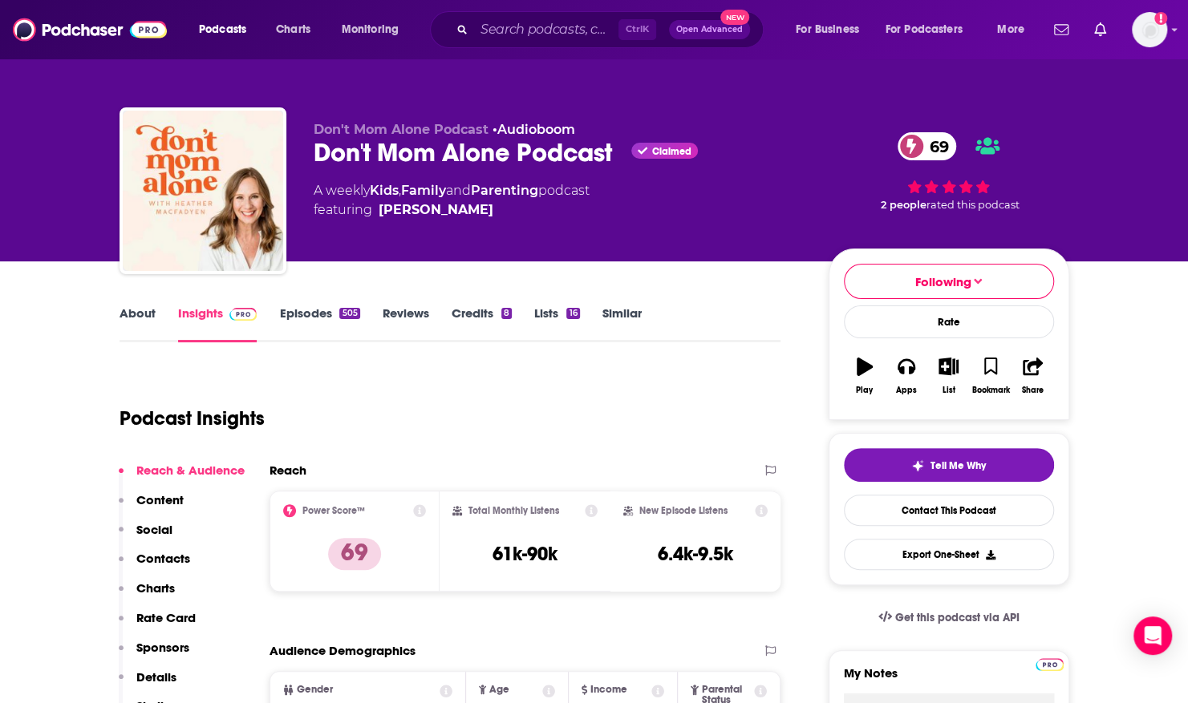
click at [330, 313] on link "Episodes 505" at bounding box center [319, 324] width 80 height 37
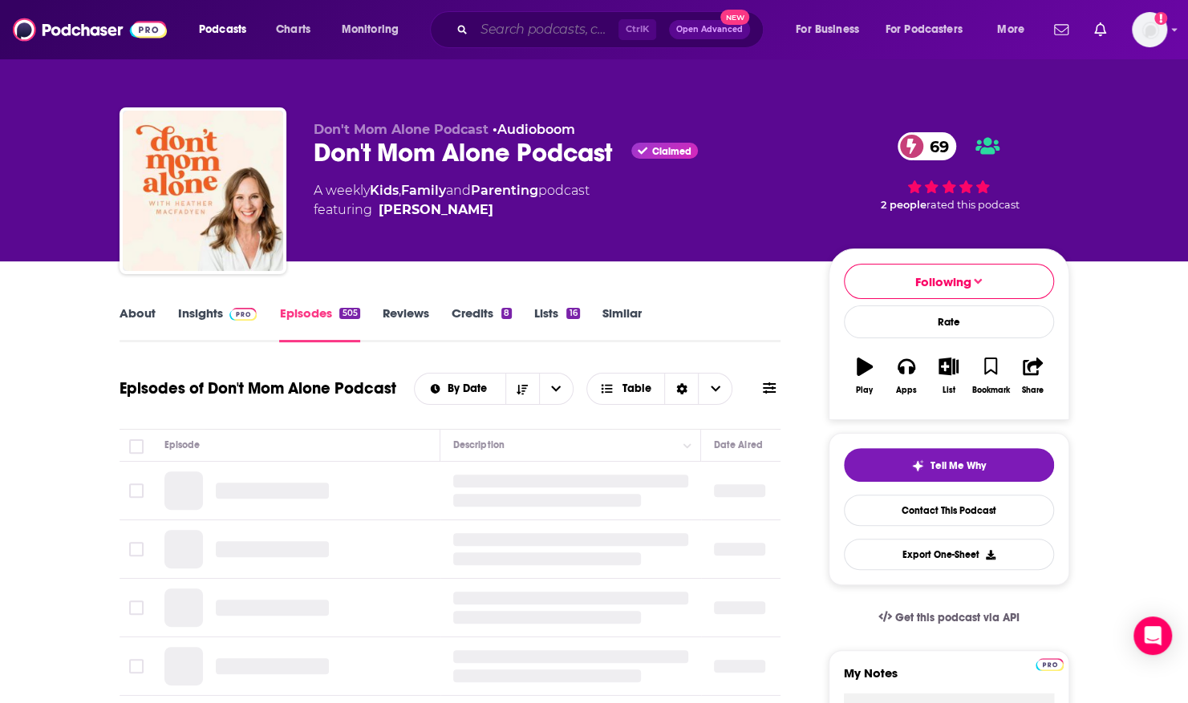
click at [577, 22] on input "Search podcasts, credits, & more..." at bounding box center [546, 30] width 144 height 26
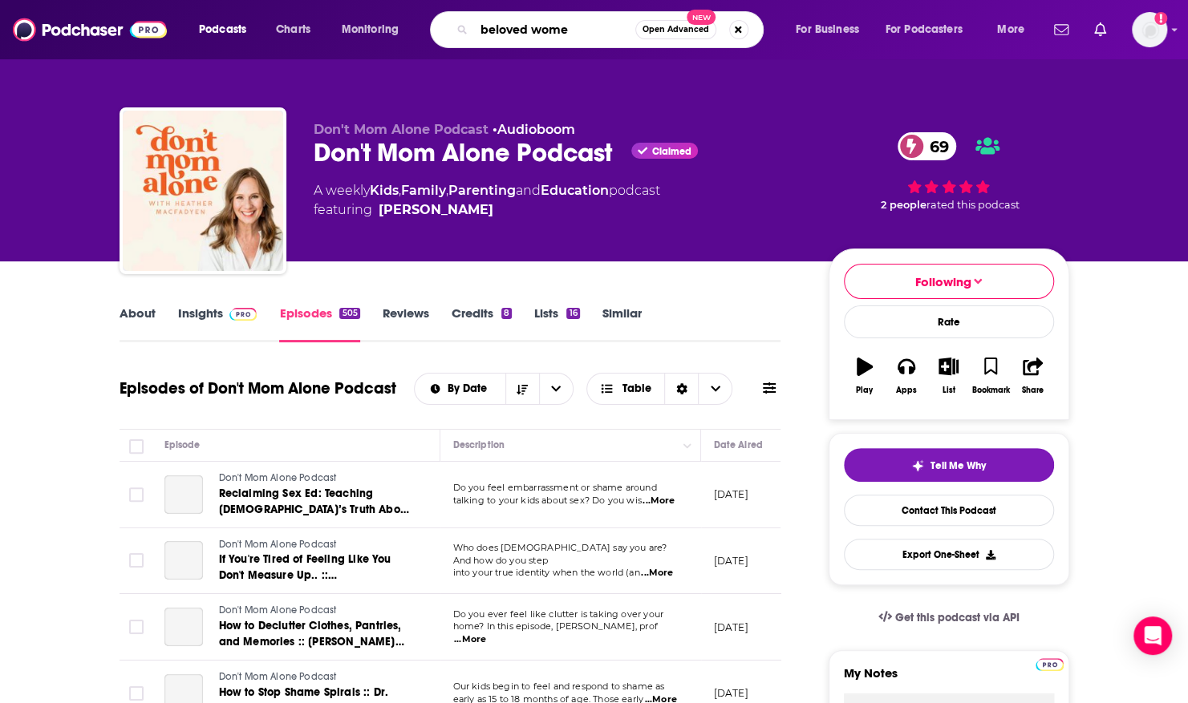
type input "beloved women"
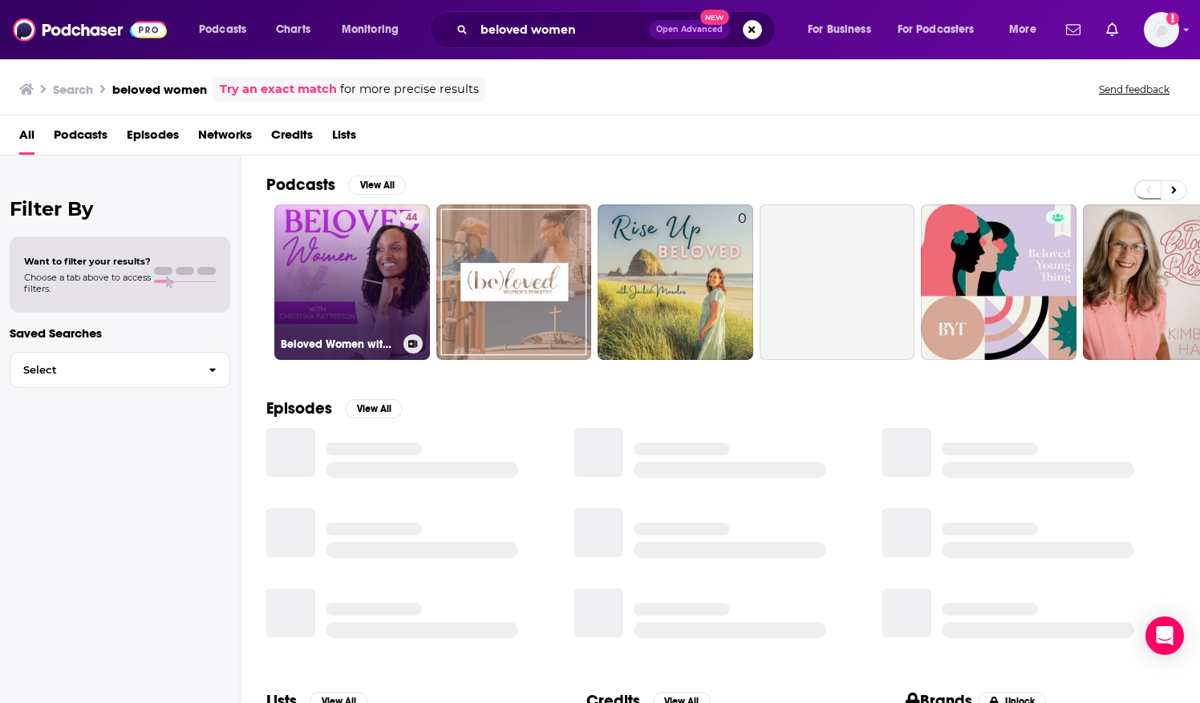
click at [374, 232] on link "44 Beloved Women with [PERSON_NAME]" at bounding box center [352, 282] width 156 height 156
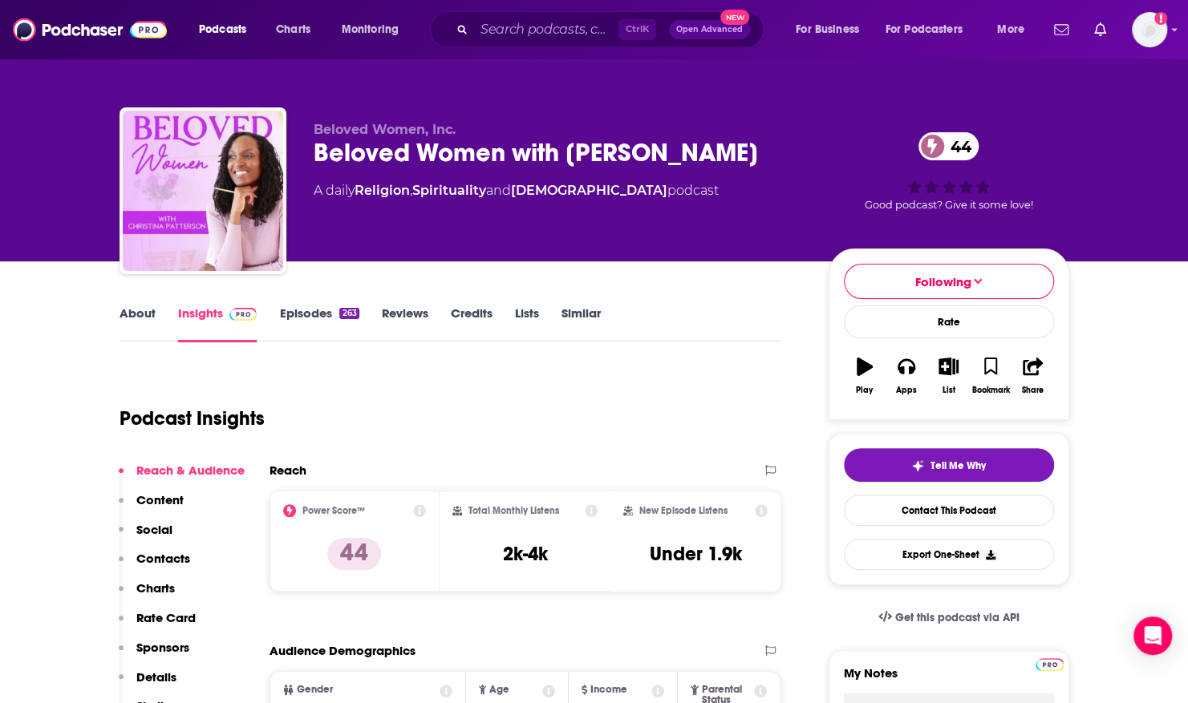
click at [319, 306] on link "Episodes 263" at bounding box center [318, 324] width 79 height 37
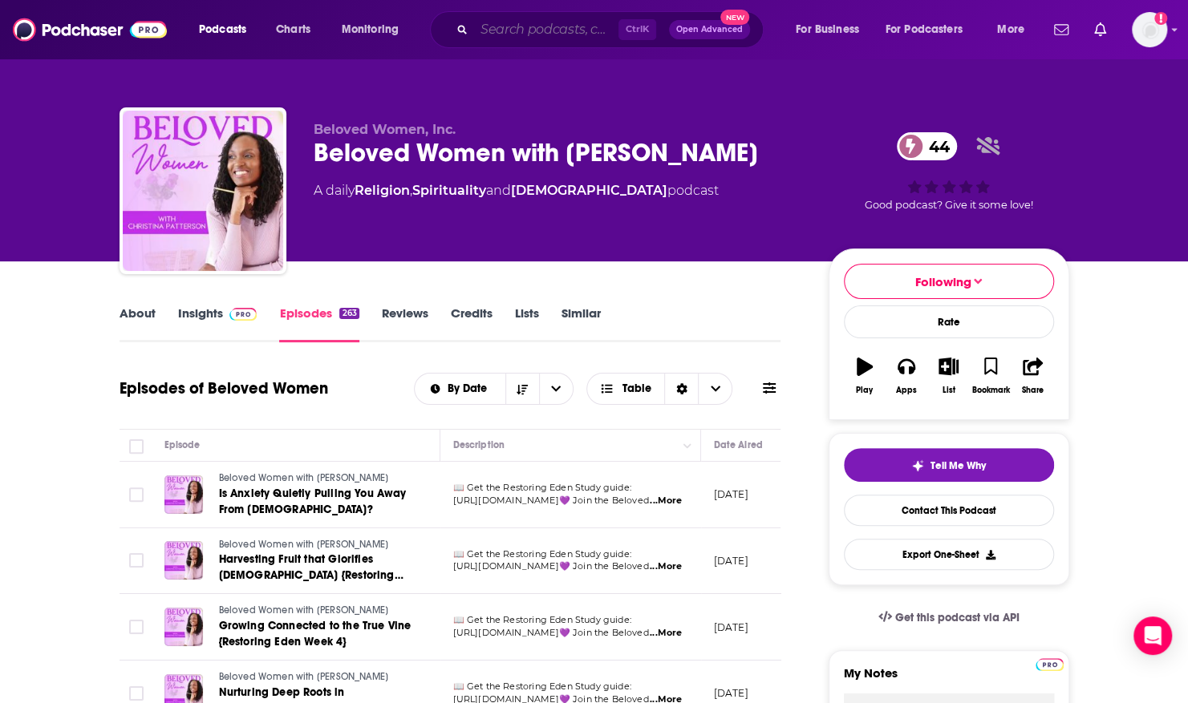
click at [485, 29] on input "Search podcasts, credits, & more..." at bounding box center [546, 30] width 144 height 26
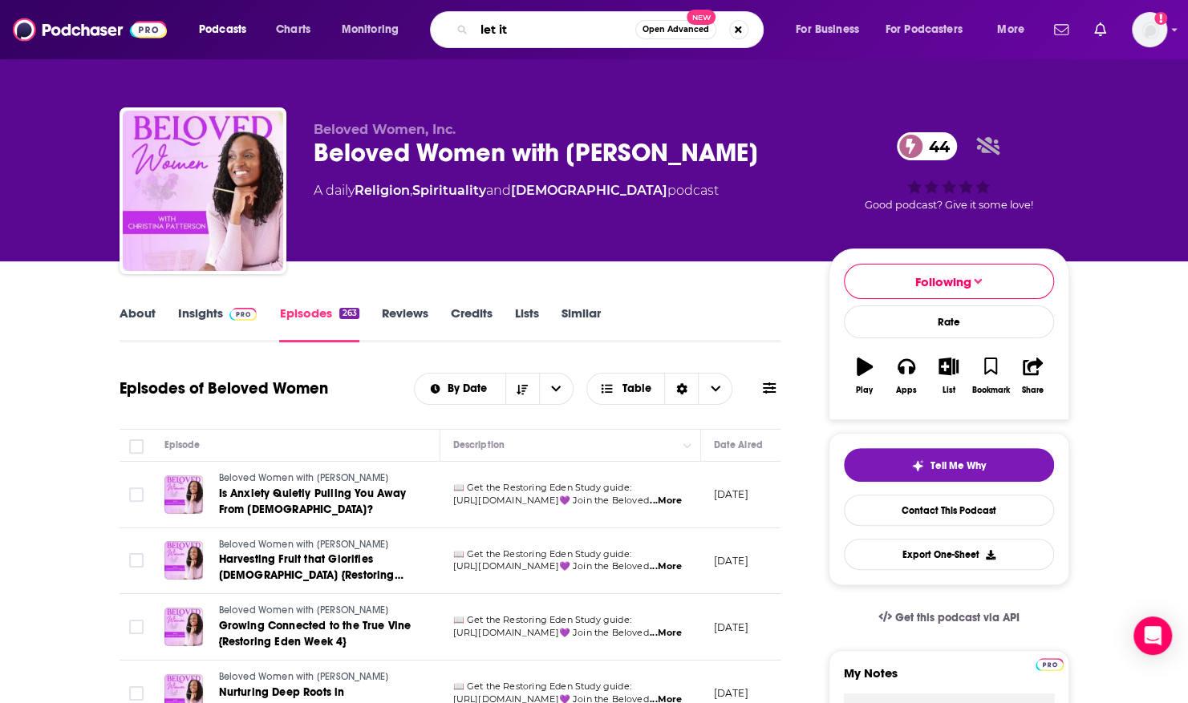
type input "let it B"
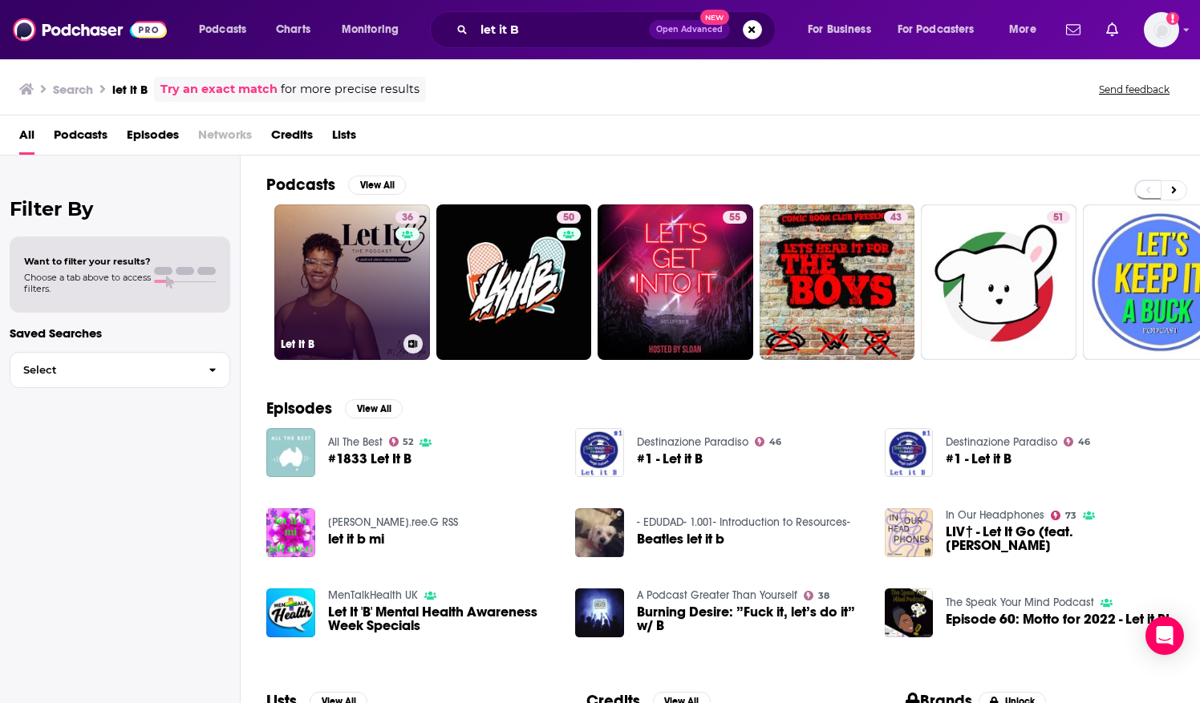
click at [327, 236] on link "36 Let It B" at bounding box center [352, 282] width 156 height 156
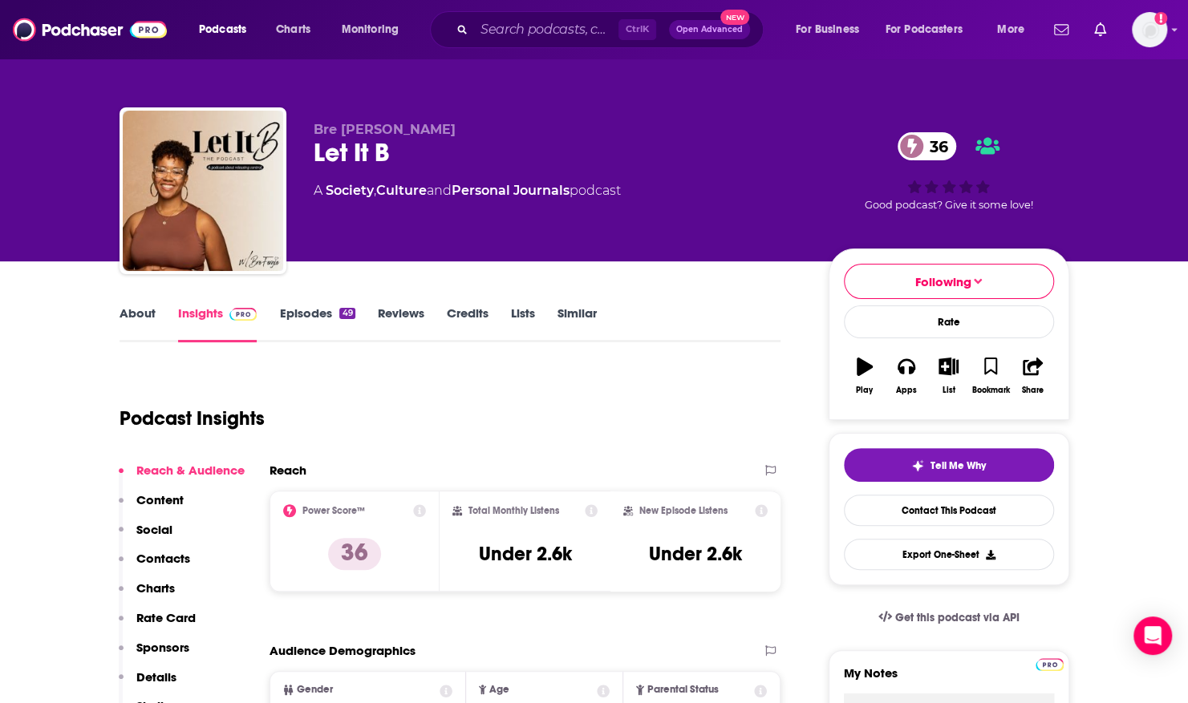
click at [316, 306] on link "Episodes 49" at bounding box center [316, 324] width 75 height 37
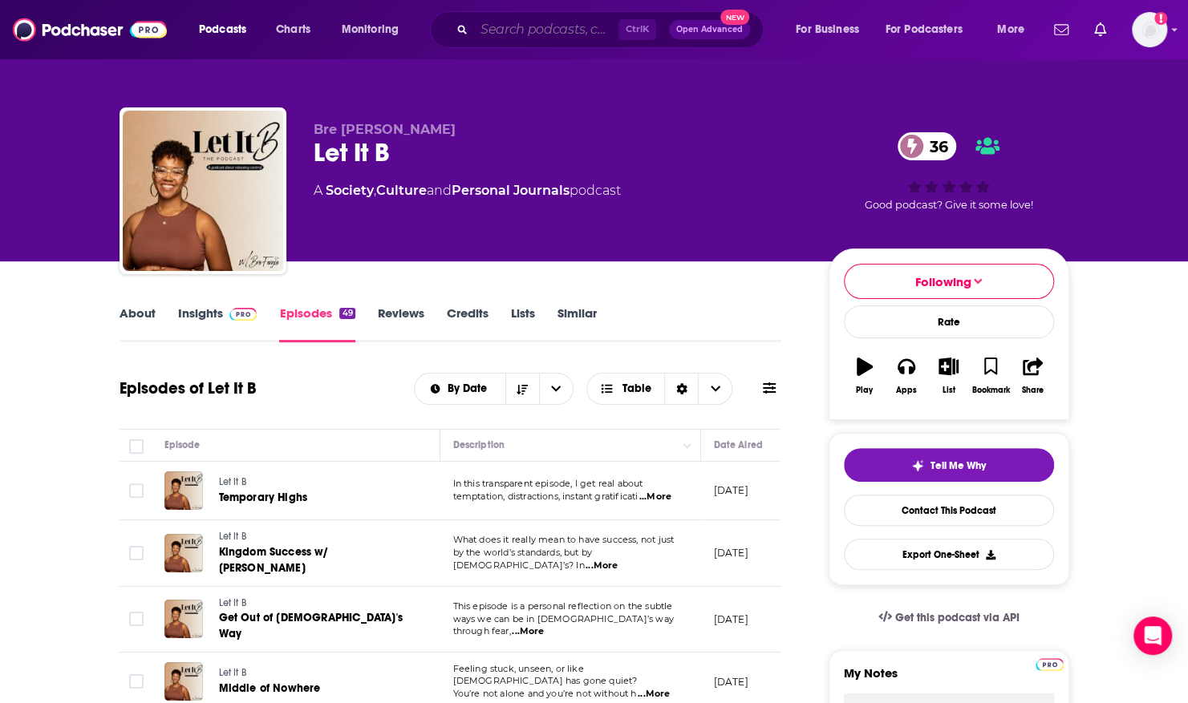
click at [496, 27] on input "Search podcasts, credits, & more..." at bounding box center [546, 30] width 144 height 26
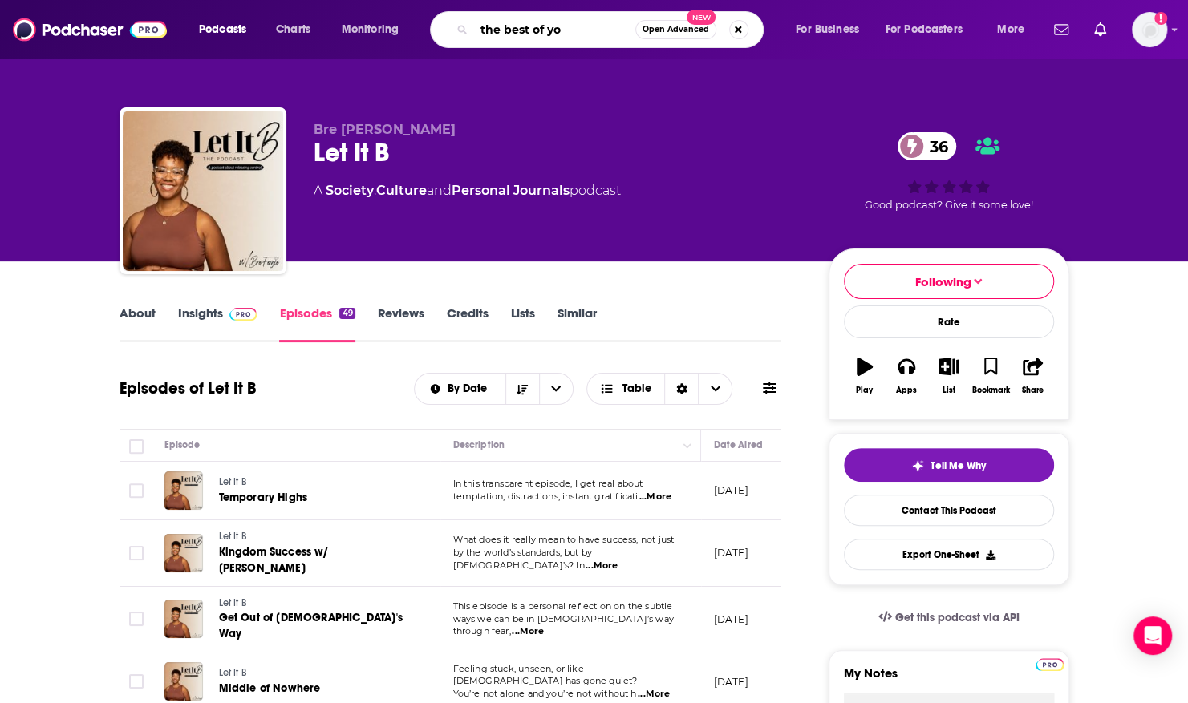
type input "the best of you"
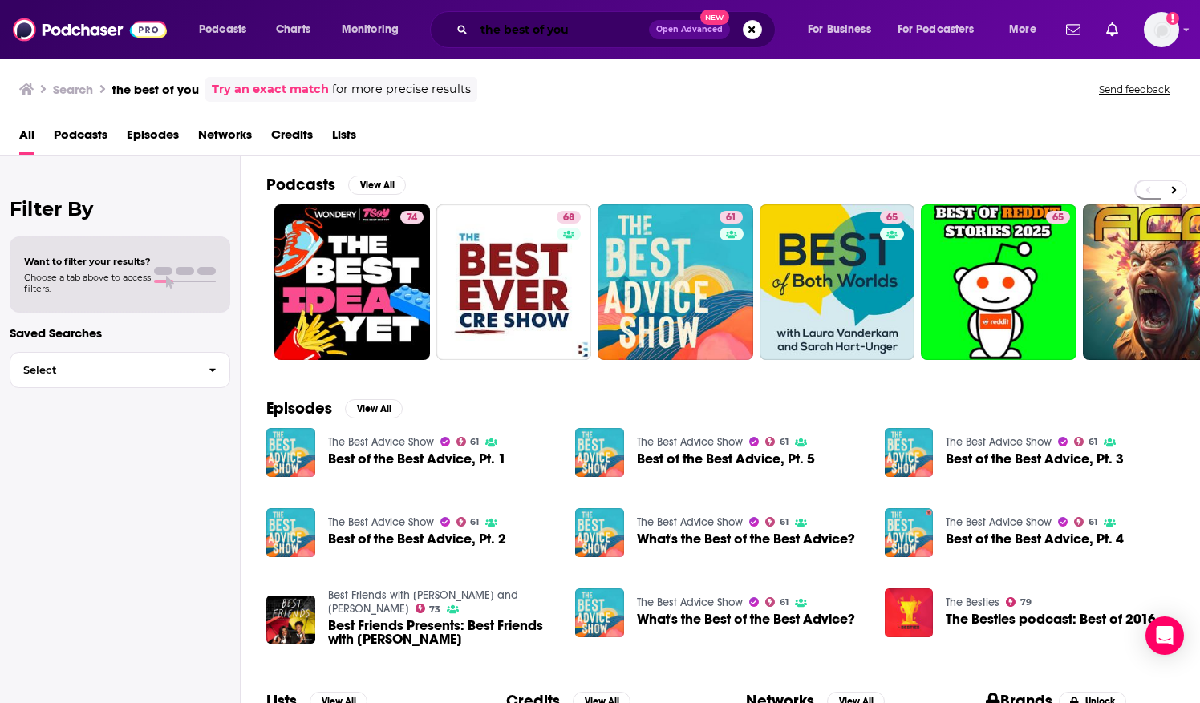
click at [575, 23] on input "the best of you" at bounding box center [561, 30] width 175 height 26
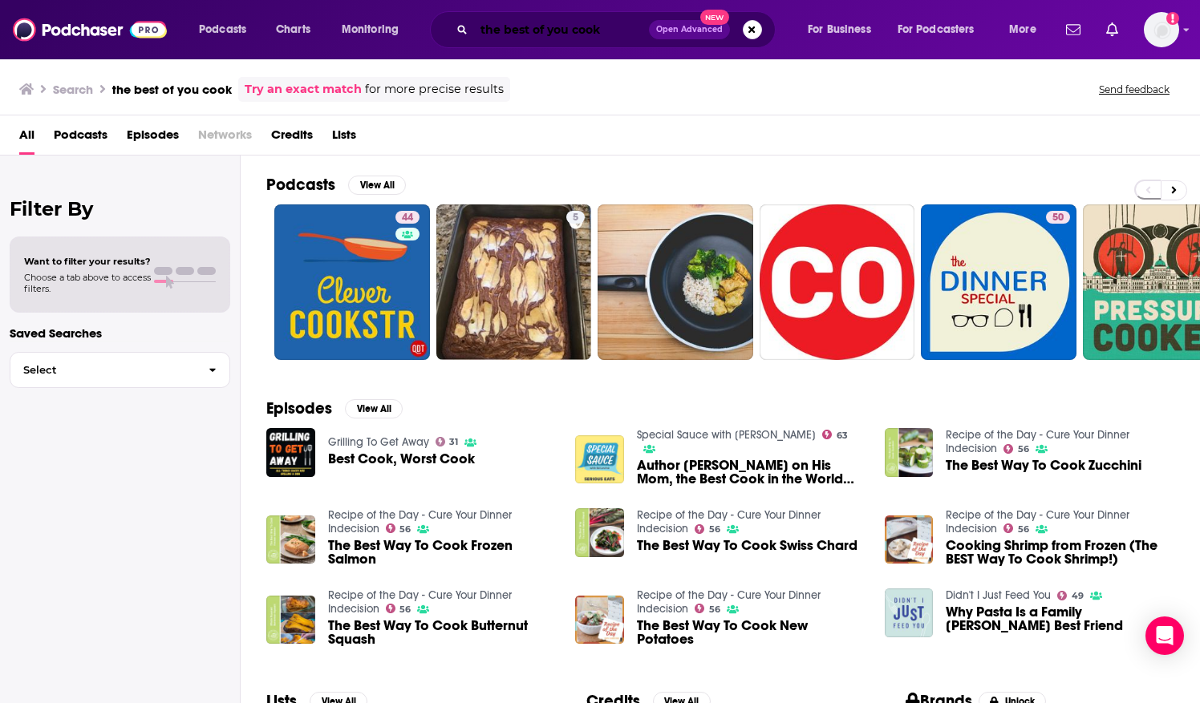
click at [569, 26] on input "the best of you cook" at bounding box center [561, 30] width 175 height 26
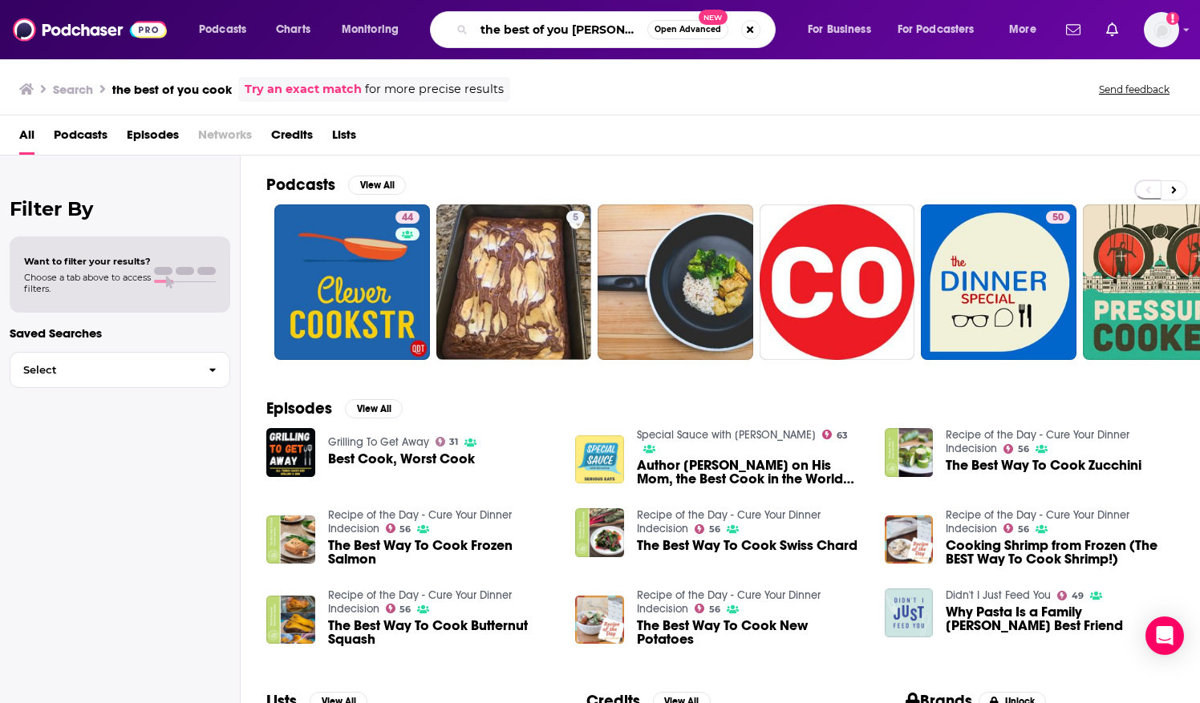
type input "the best of you [PERSON_NAME]"
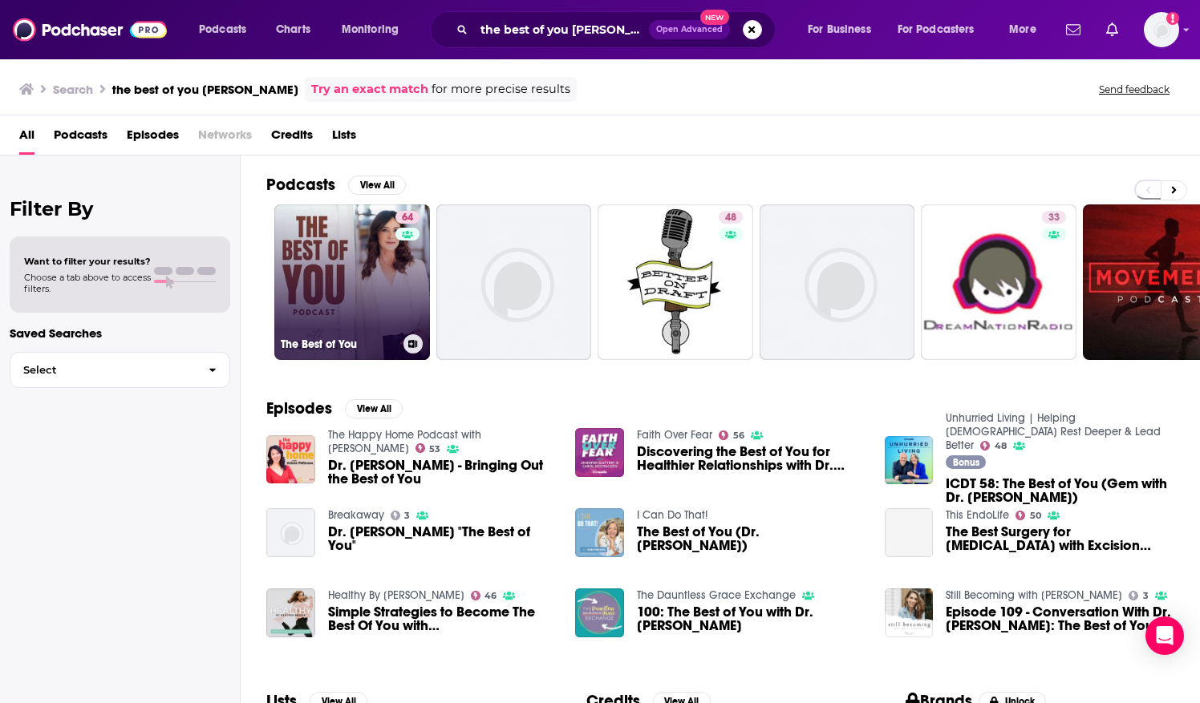
click at [380, 263] on link "64 The Best of You" at bounding box center [352, 282] width 156 height 156
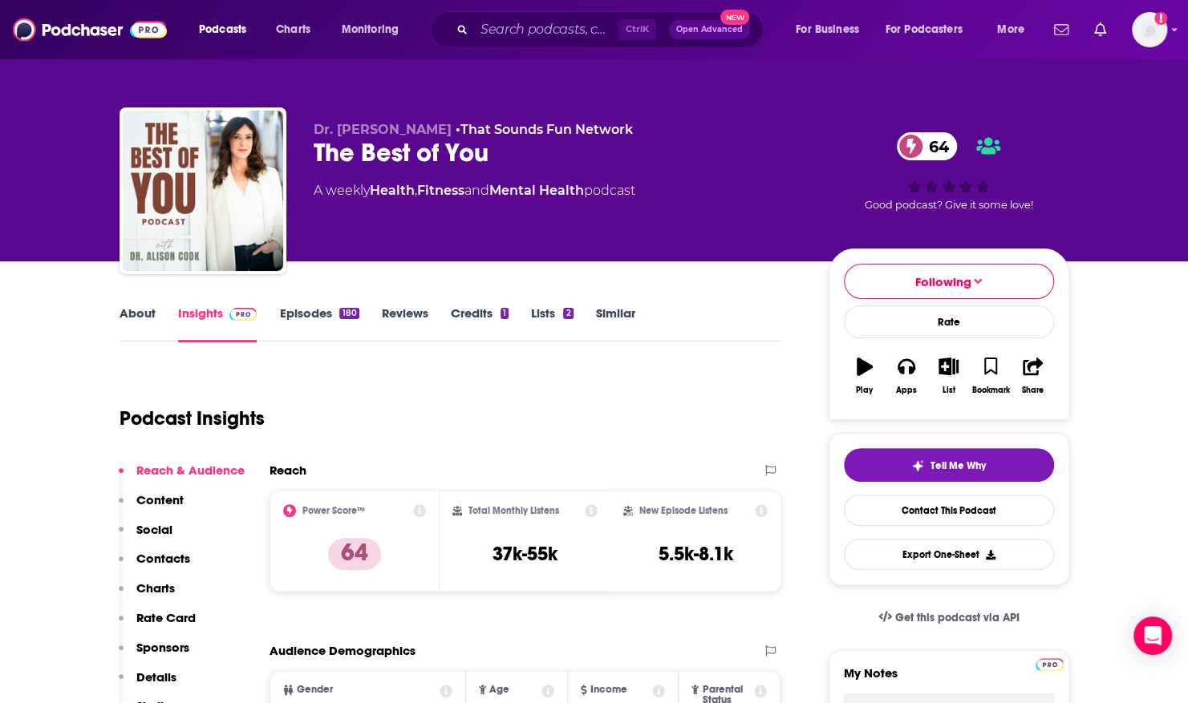
click at [334, 319] on link "Episodes 180" at bounding box center [318, 324] width 79 height 37
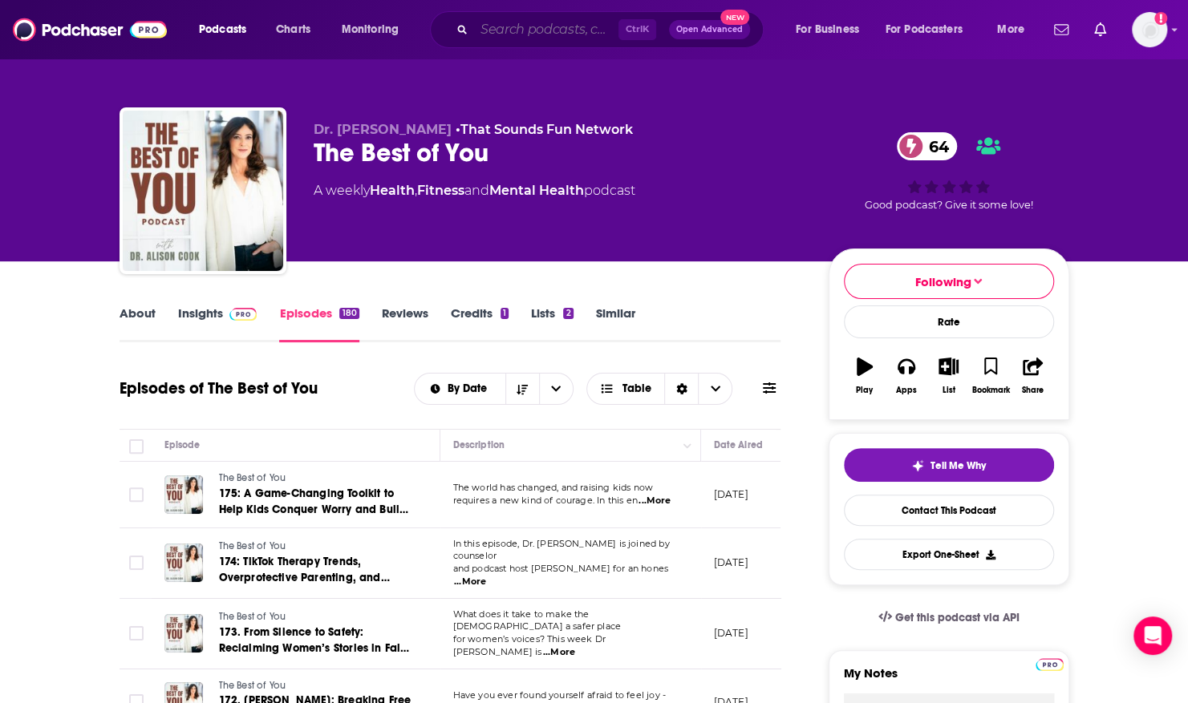
click at [561, 24] on input "Search podcasts, credits, & more..." at bounding box center [546, 30] width 144 height 26
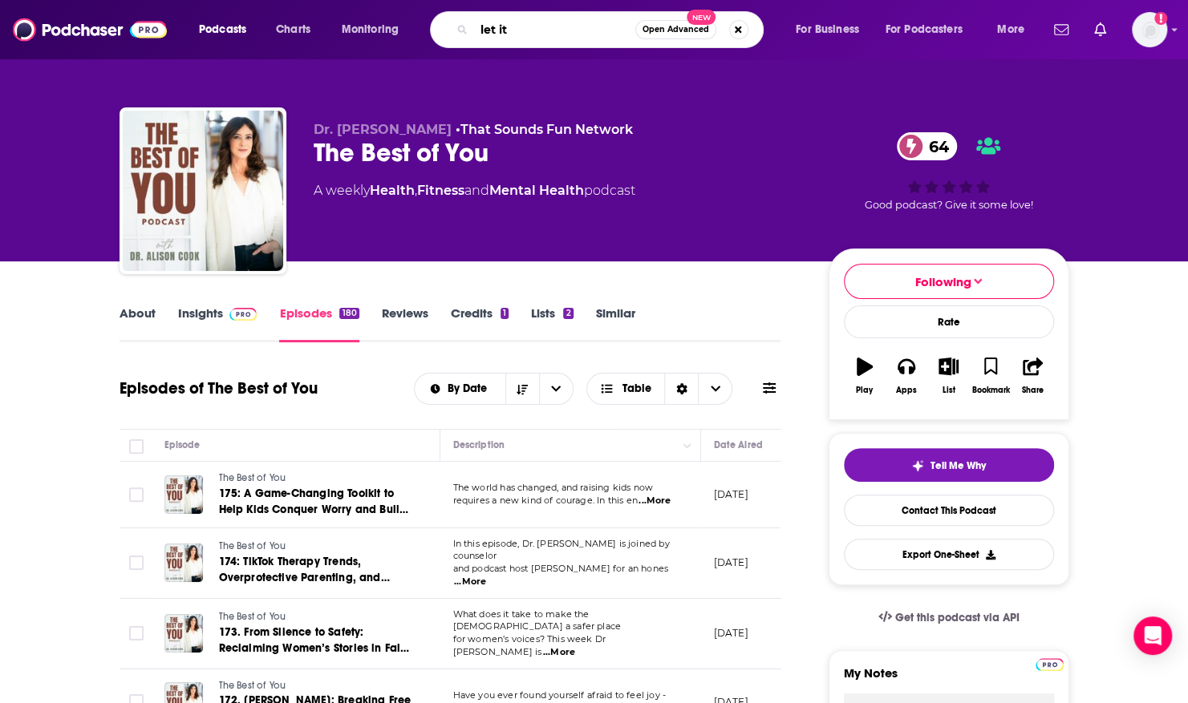
type input "let it B"
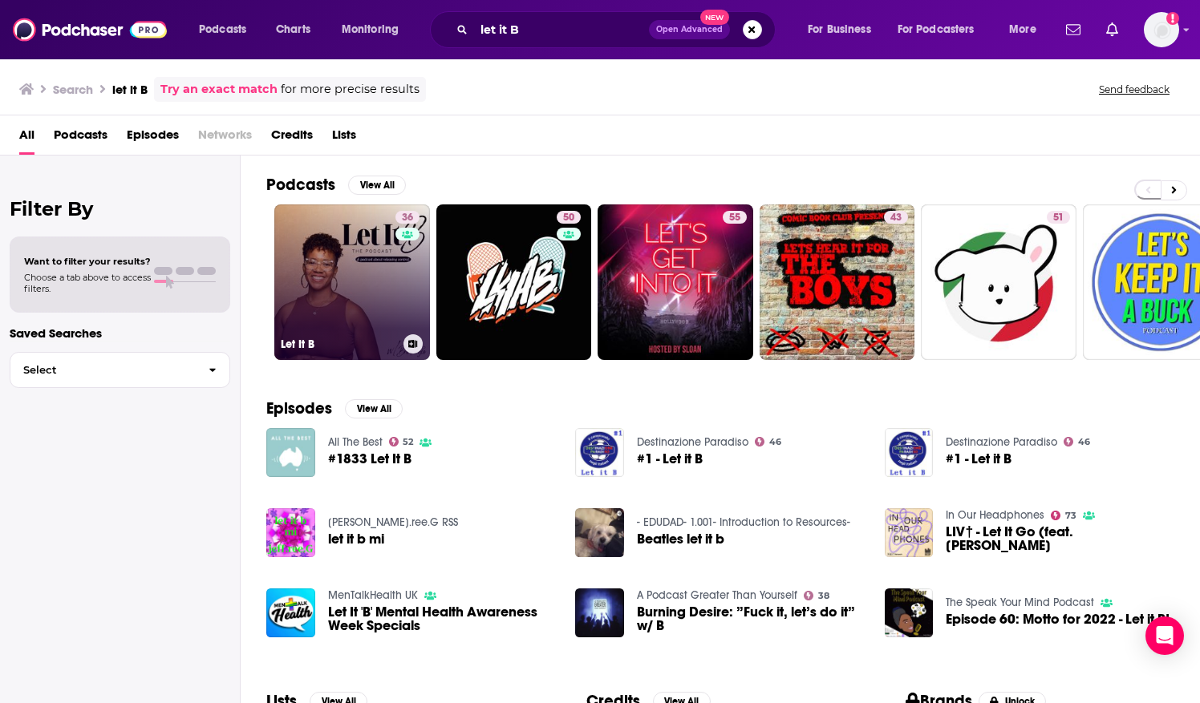
click at [281, 245] on link "36 Let It B" at bounding box center [352, 282] width 156 height 156
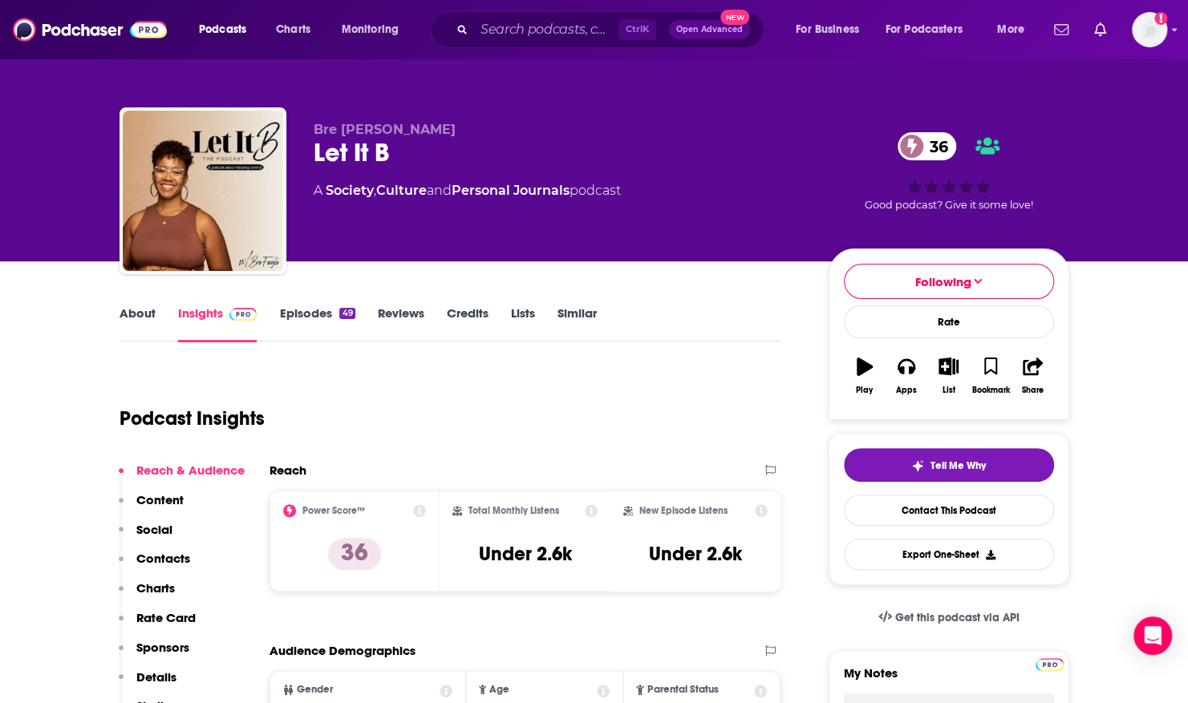
click at [321, 316] on link "Episodes 49" at bounding box center [316, 324] width 75 height 37
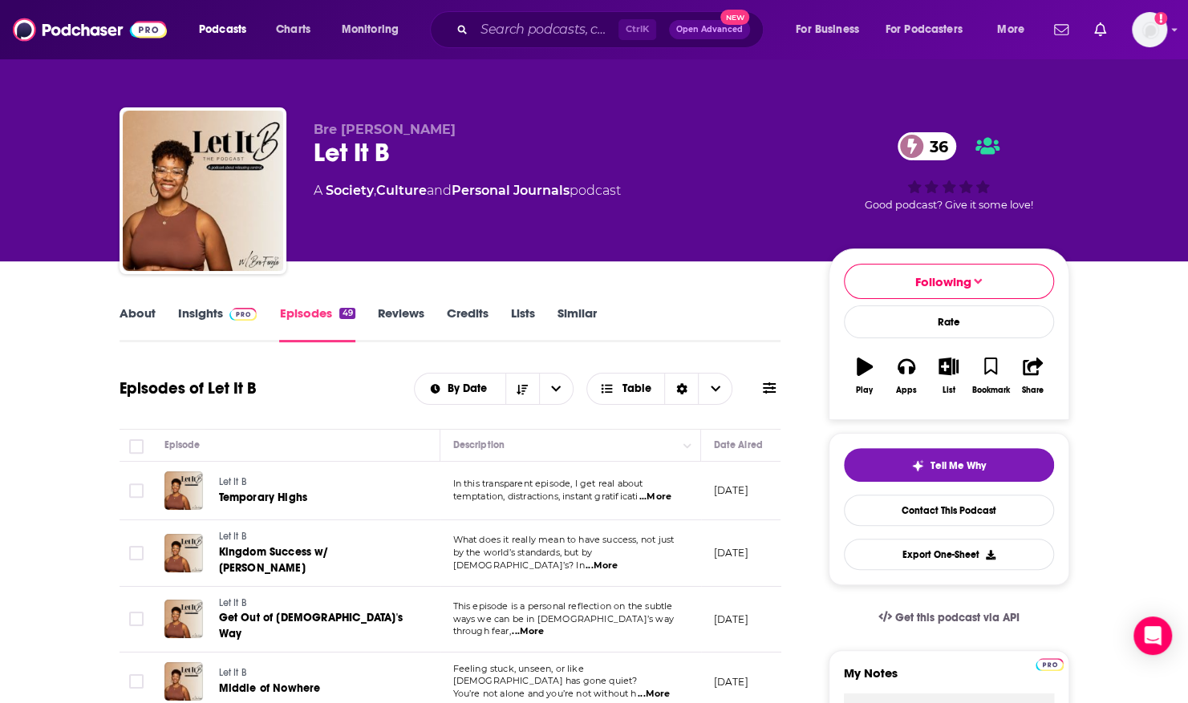
click at [123, 314] on link "About" at bounding box center [137, 324] width 36 height 37
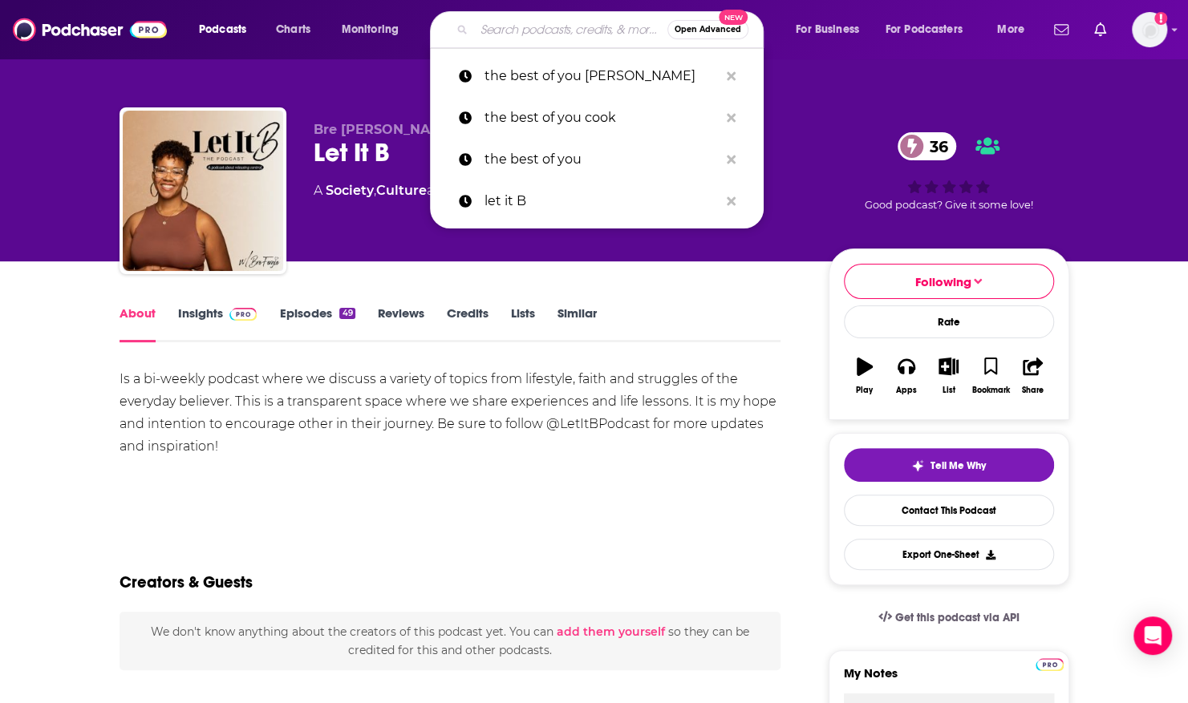
click at [515, 33] on input "Search podcasts, credits, & more..." at bounding box center [570, 30] width 193 height 26
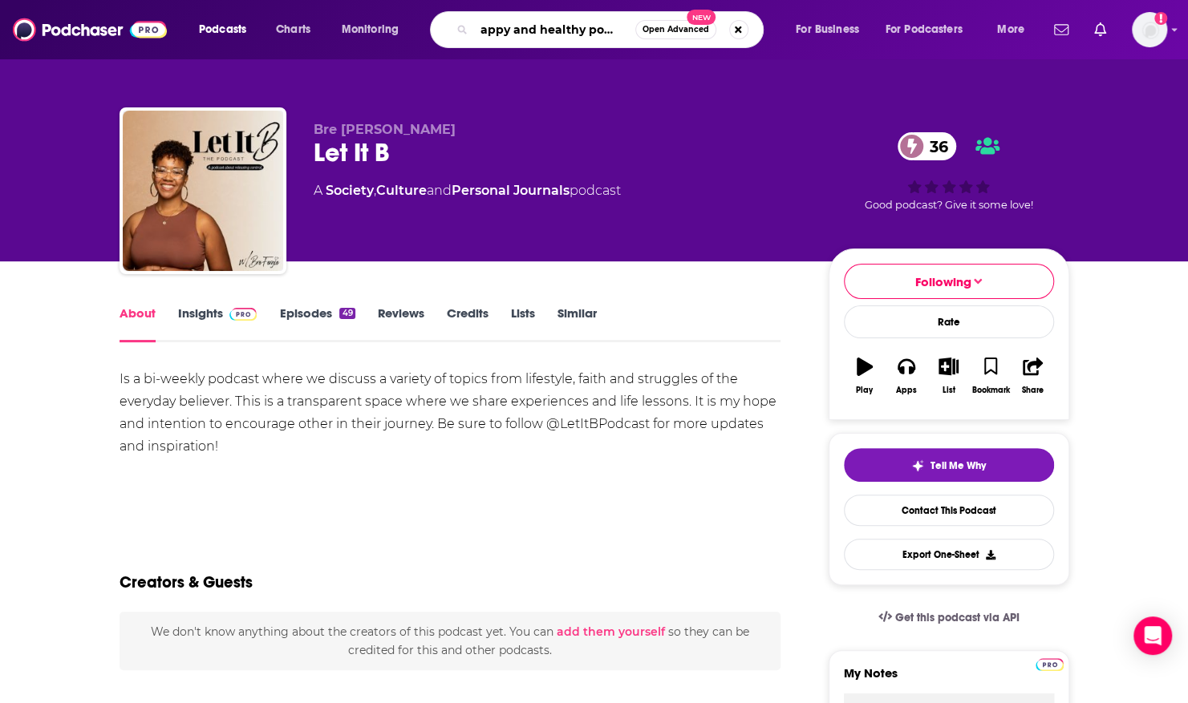
type input "happy and healthy podcast"
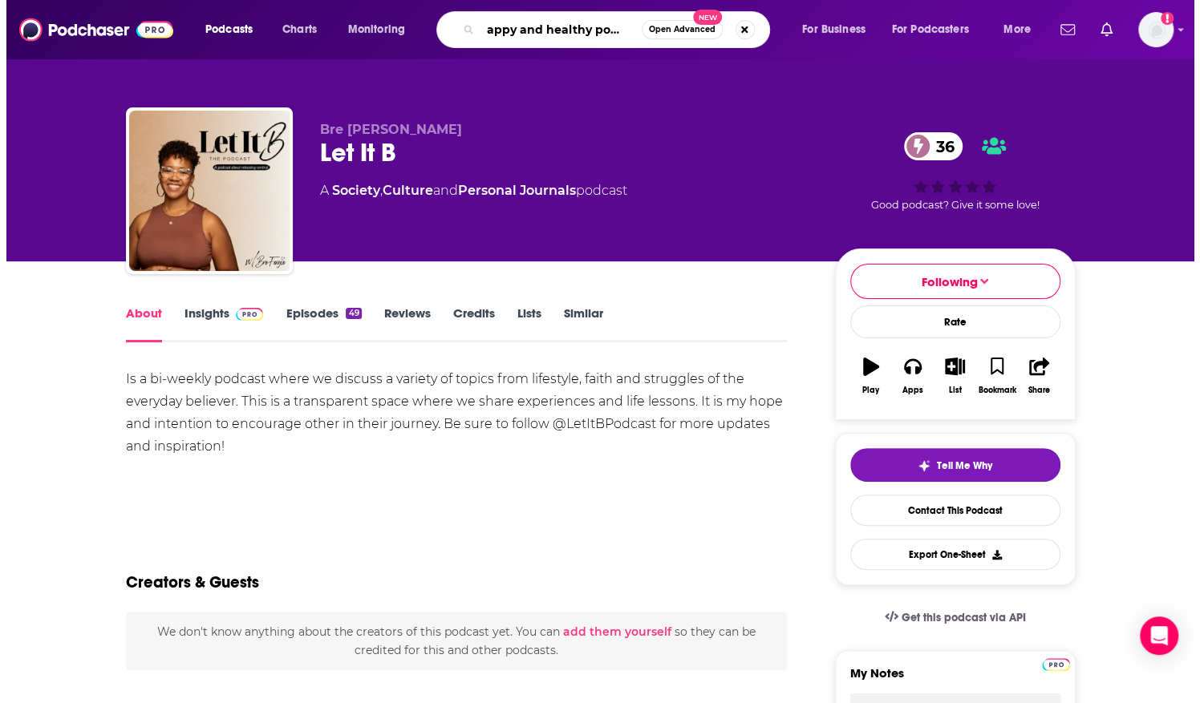
scroll to position [0, 13]
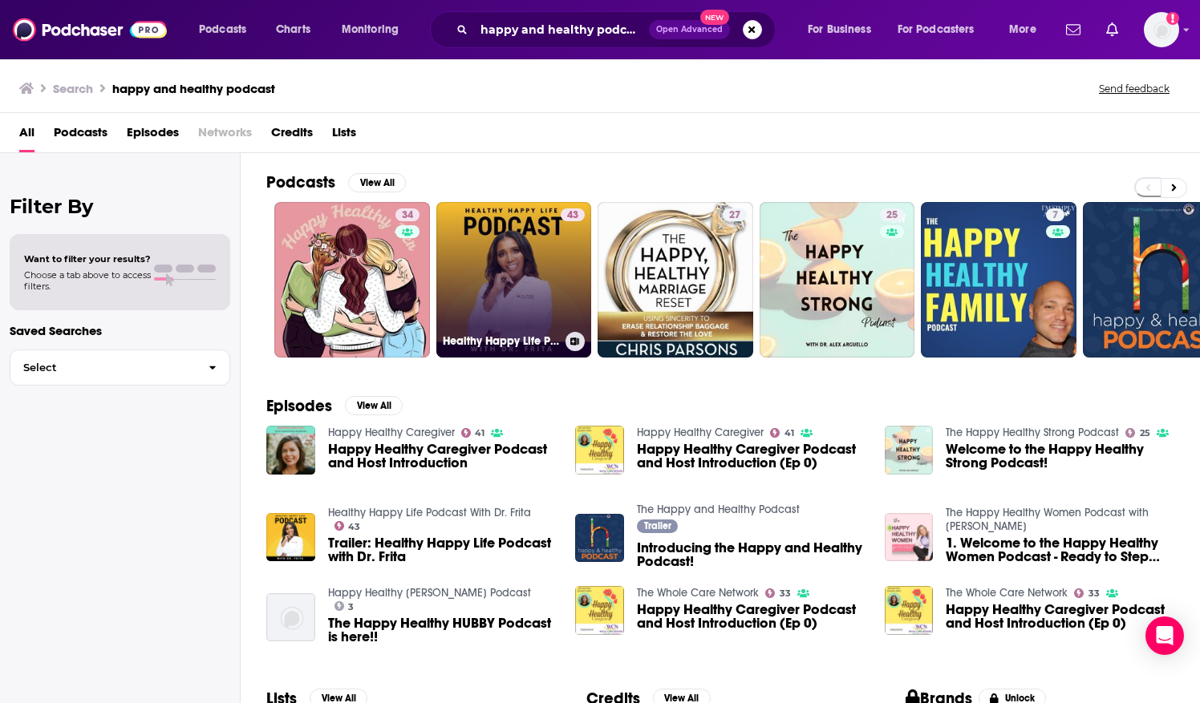
click at [488, 242] on link "43 Healthy Happy Life Podcast With Dr. Frita" at bounding box center [514, 280] width 156 height 156
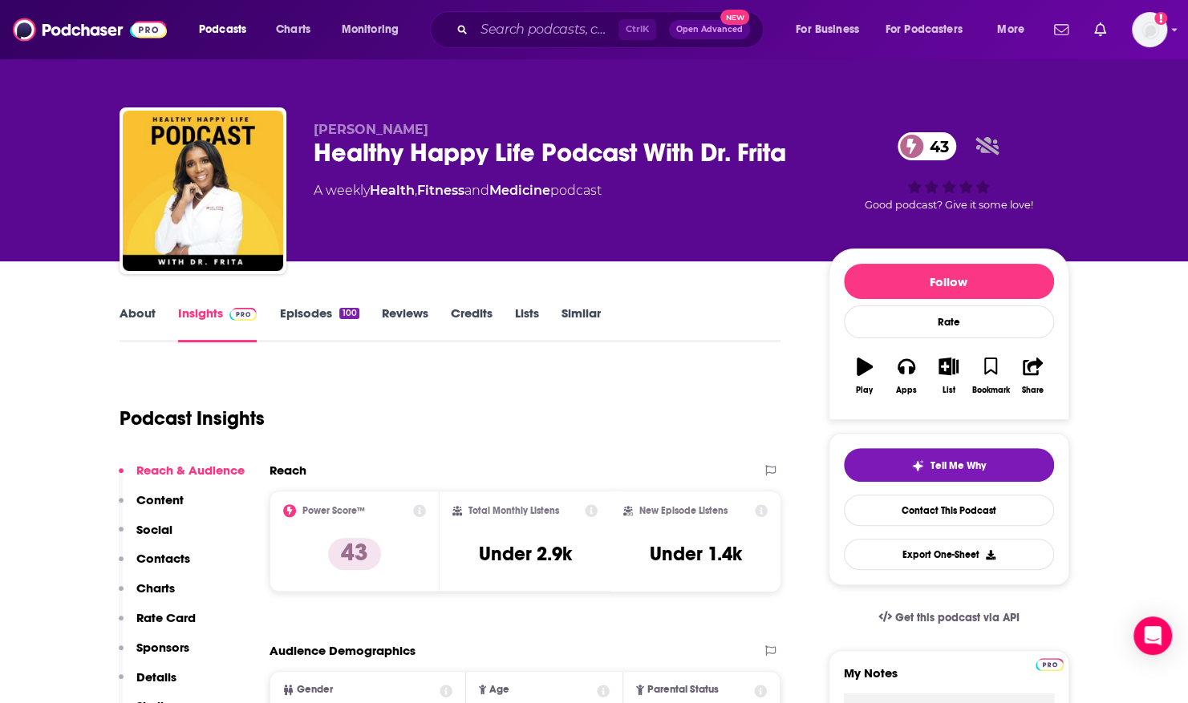
click at [121, 310] on link "About" at bounding box center [137, 324] width 36 height 37
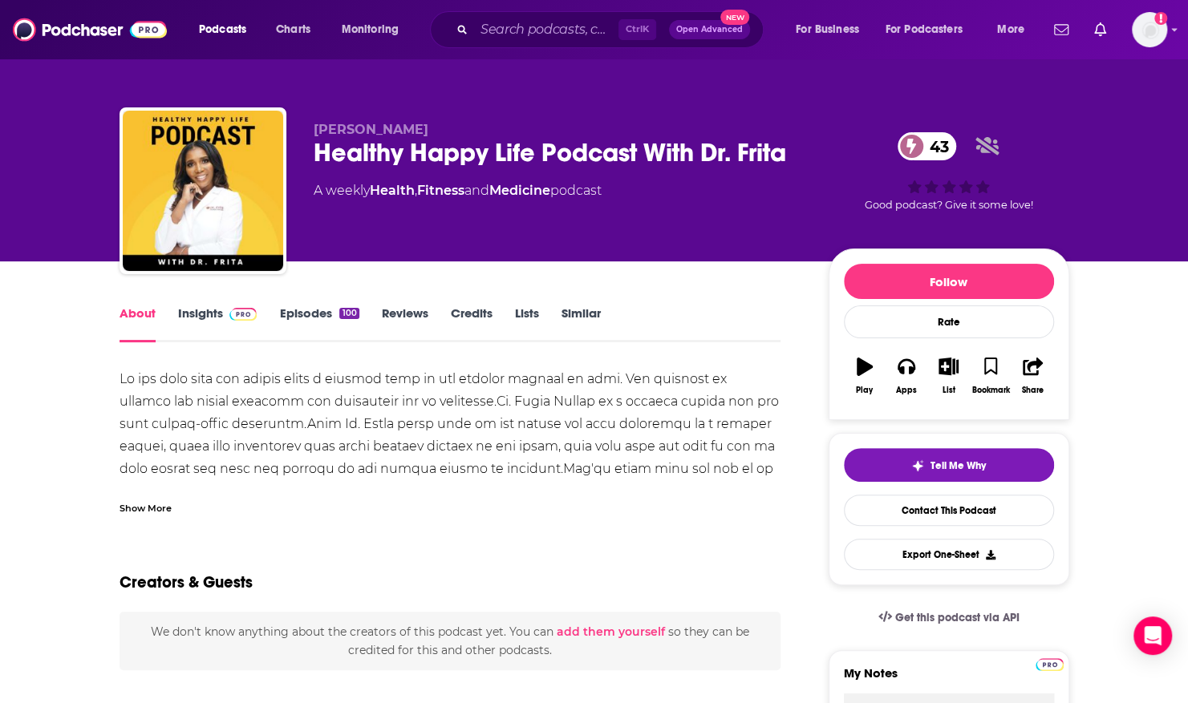
click at [166, 512] on div "Show More" at bounding box center [145, 507] width 52 height 15
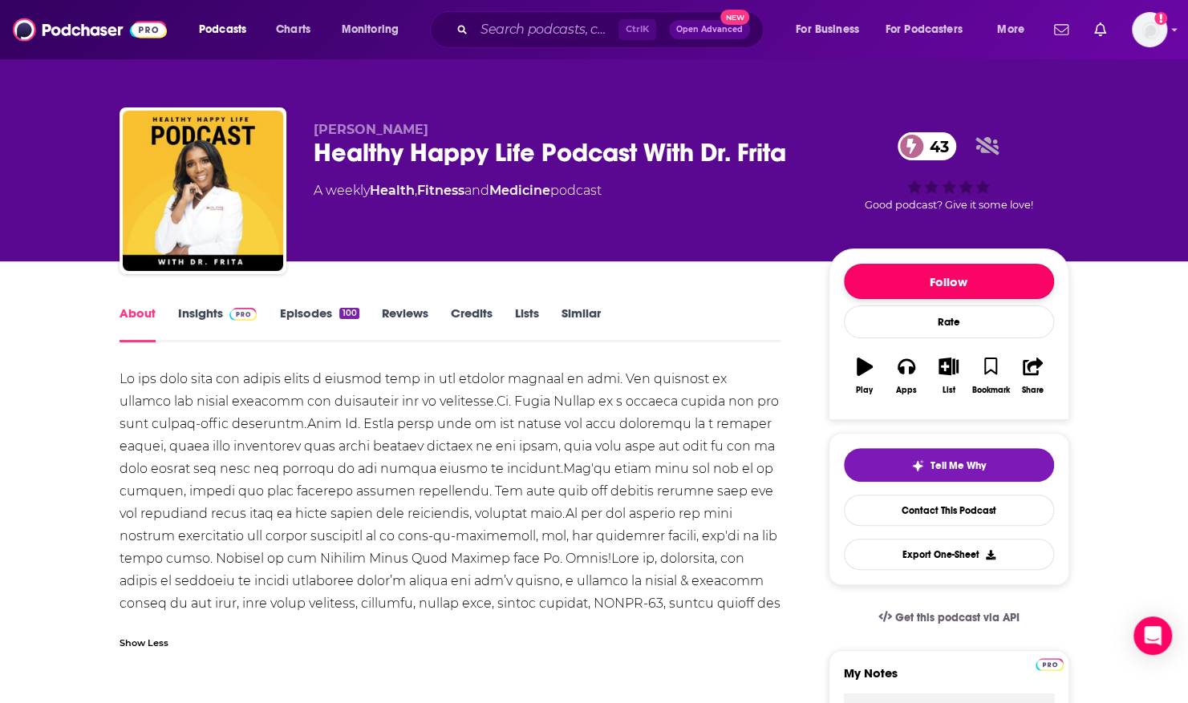
click at [852, 273] on button "Follow" at bounding box center [949, 281] width 210 height 35
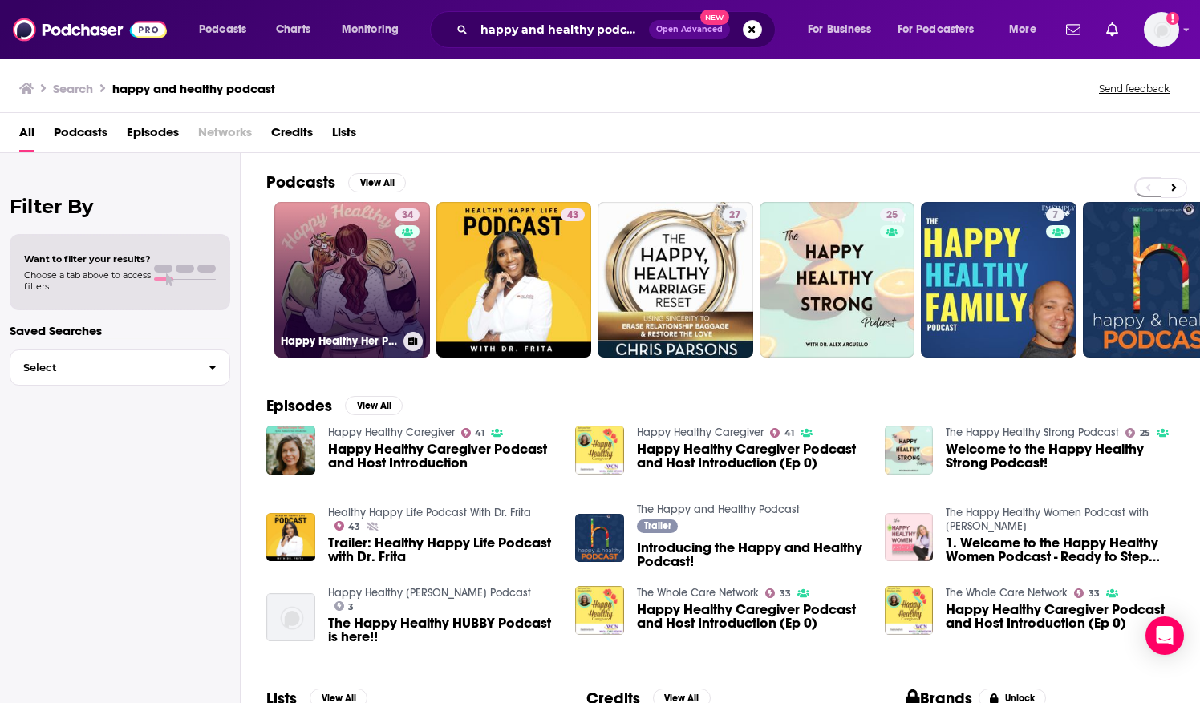
click at [284, 276] on link "34 Happy Healthy Her Podcast" at bounding box center [352, 280] width 156 height 156
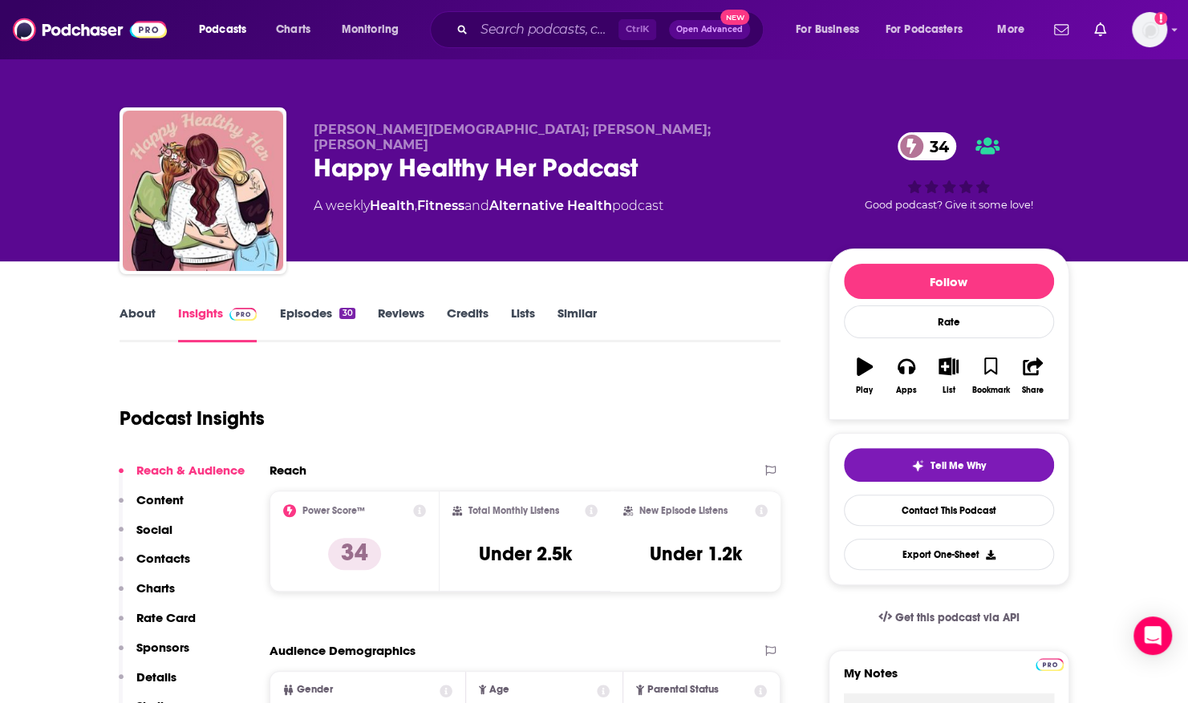
click at [136, 306] on link "About" at bounding box center [137, 324] width 36 height 37
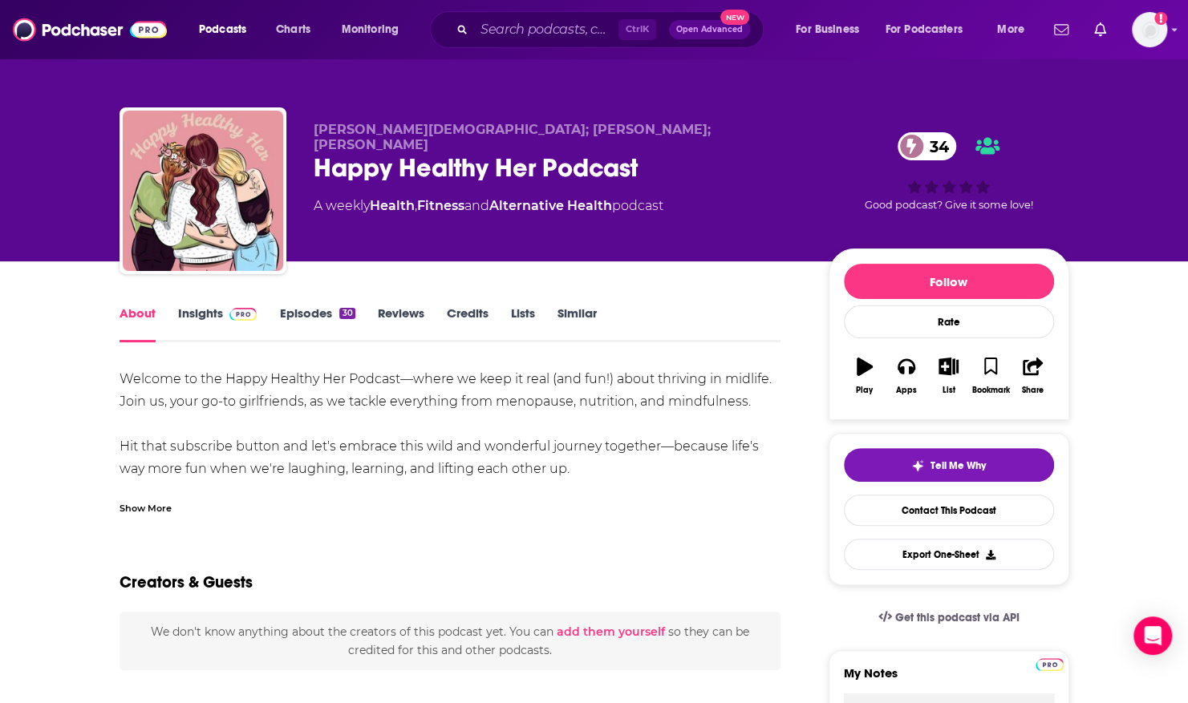
click at [840, 275] on div "Follow Rate Play Apps List Bookmark Share" at bounding box center [948, 335] width 241 height 172
click at [851, 275] on button "Follow" at bounding box center [949, 281] width 210 height 35
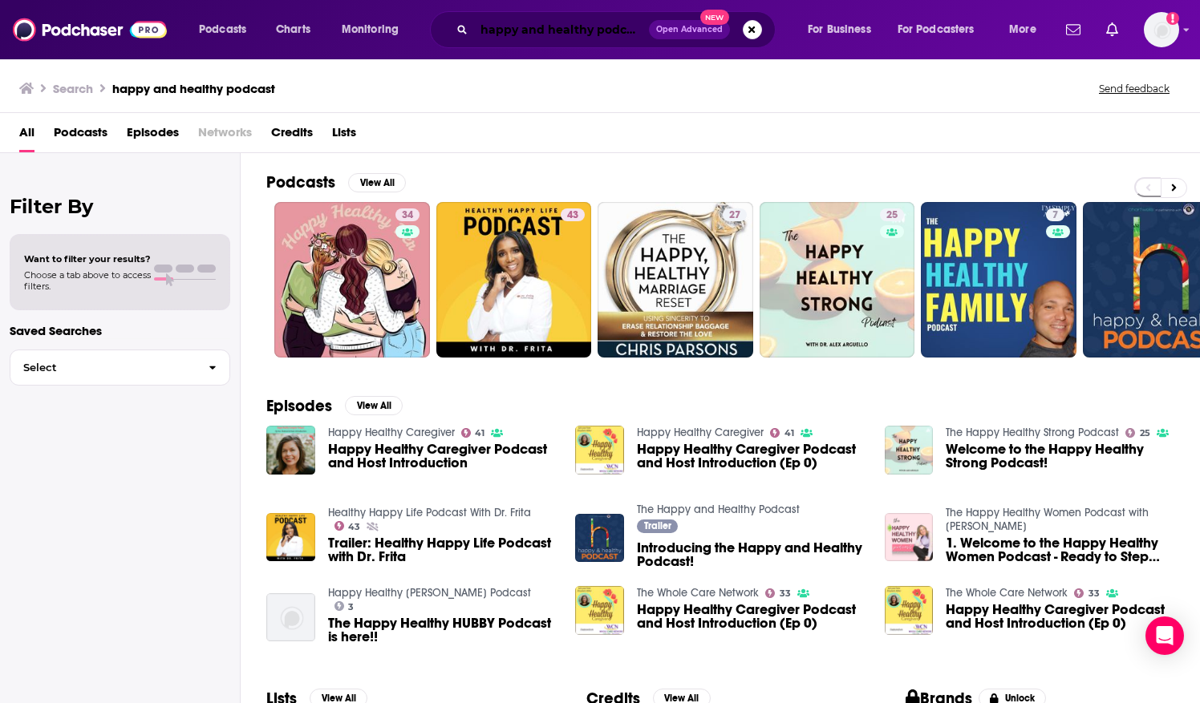
click at [525, 24] on input "happy and healthy podcast" at bounding box center [561, 30] width 175 height 26
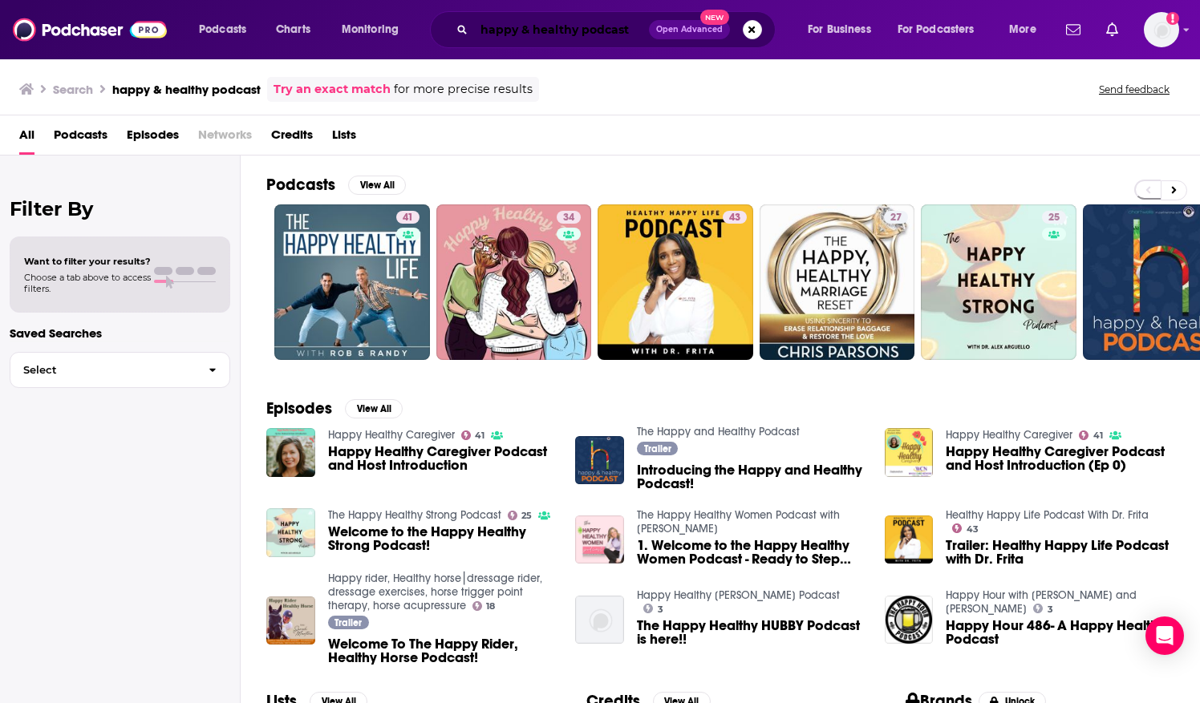
click at [482, 30] on input "happy & healthy podcast" at bounding box center [561, 30] width 175 height 26
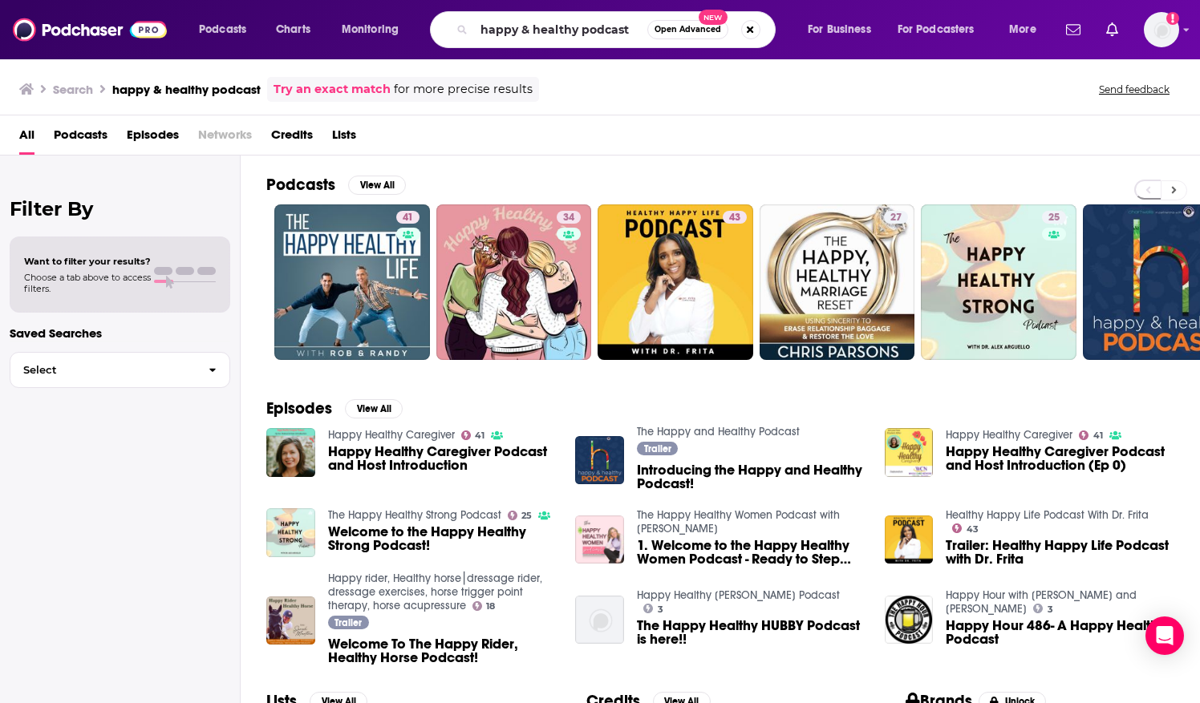
click at [1173, 185] on icon at bounding box center [1174, 189] width 6 height 11
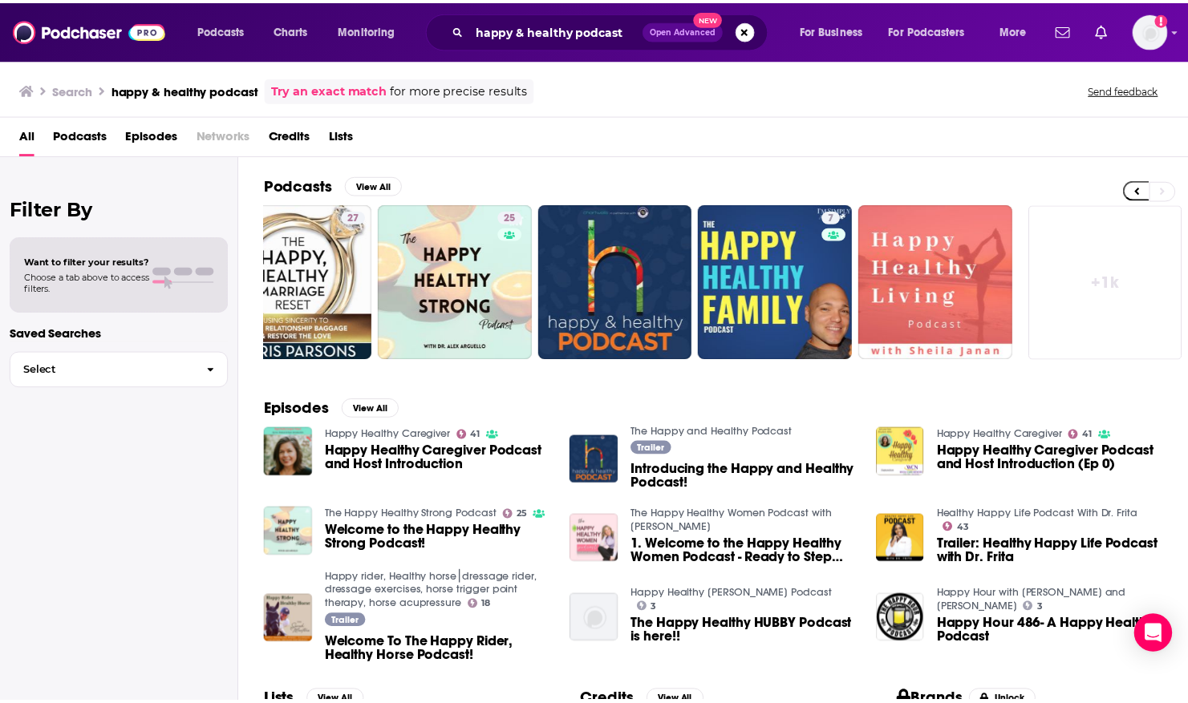
scroll to position [0, 539]
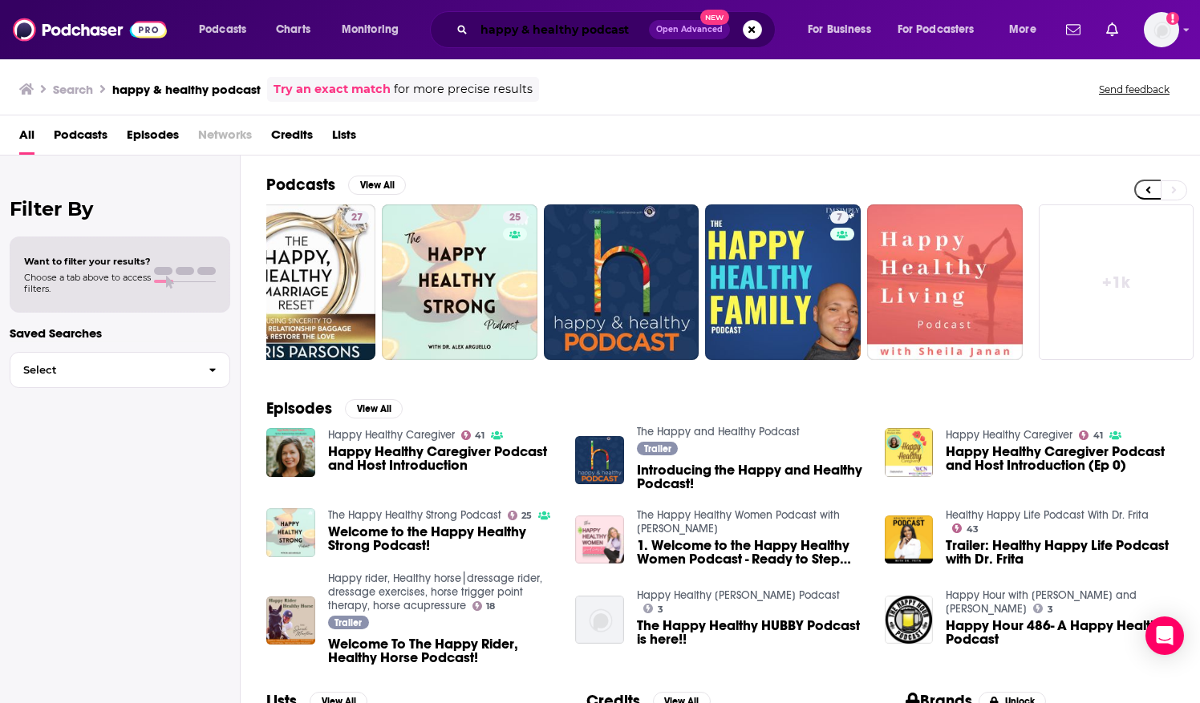
click at [480, 27] on input "happy & healthy podcast" at bounding box center [561, 30] width 175 height 26
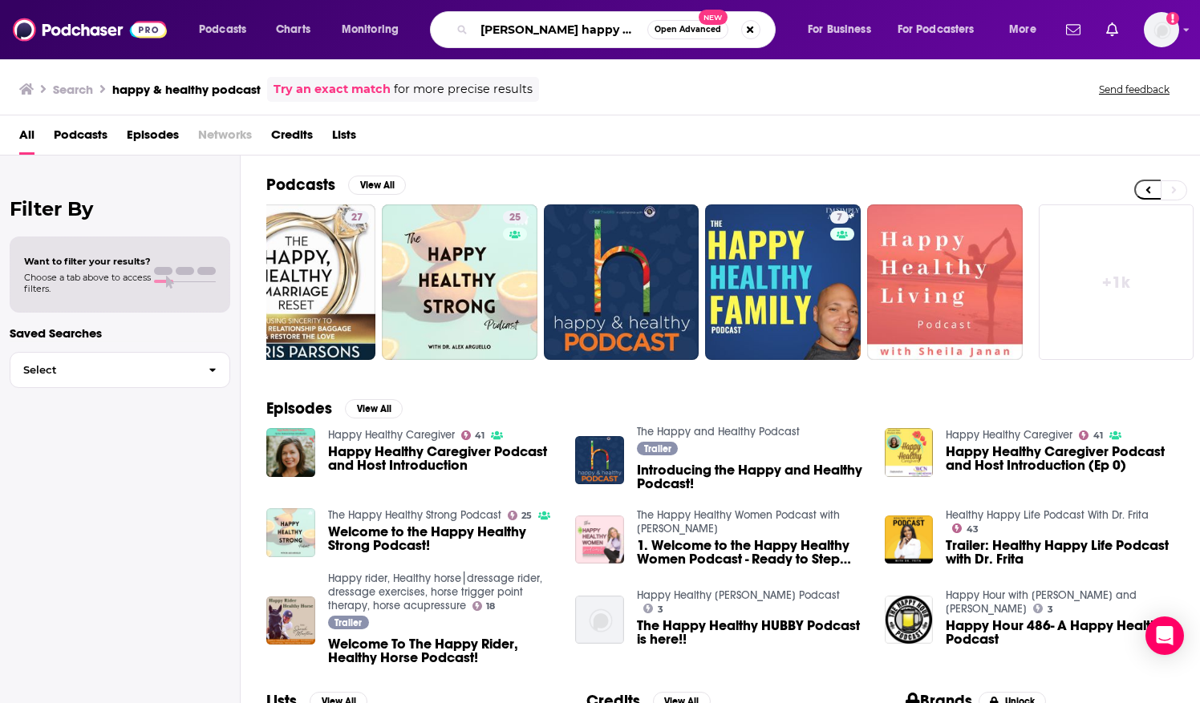
type input "[PERSON_NAME] happy & healthy podcast"
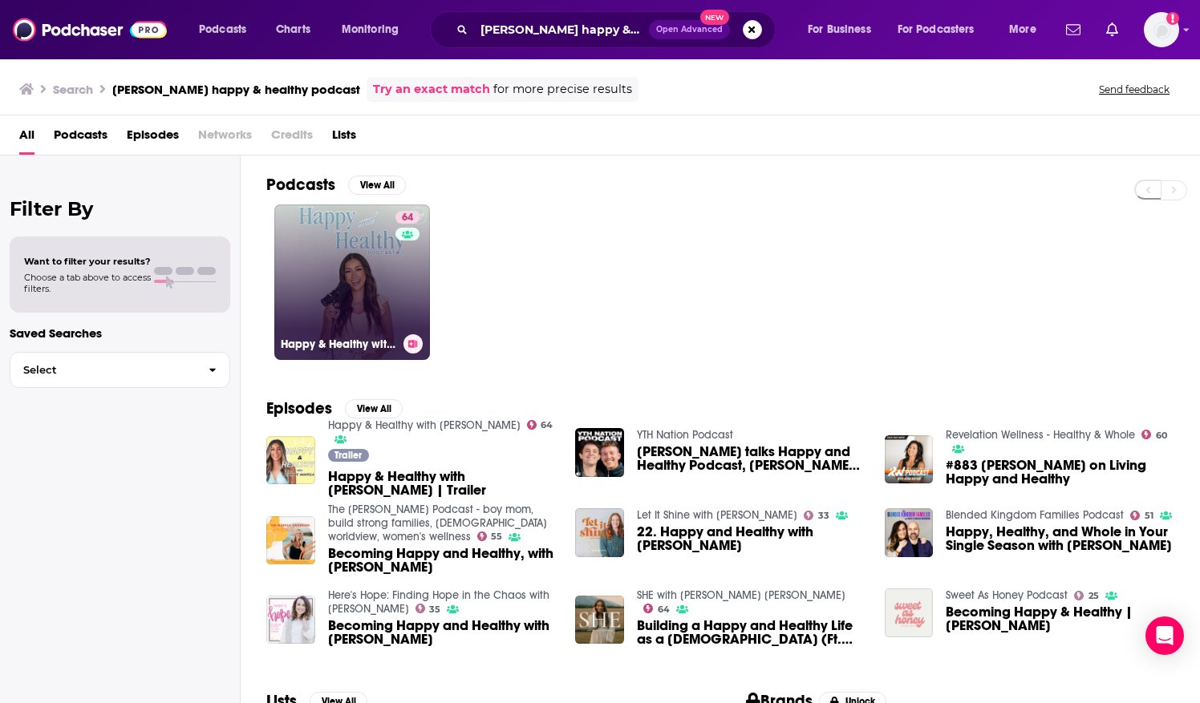
click at [407, 265] on div "64" at bounding box center [409, 272] width 28 height 123
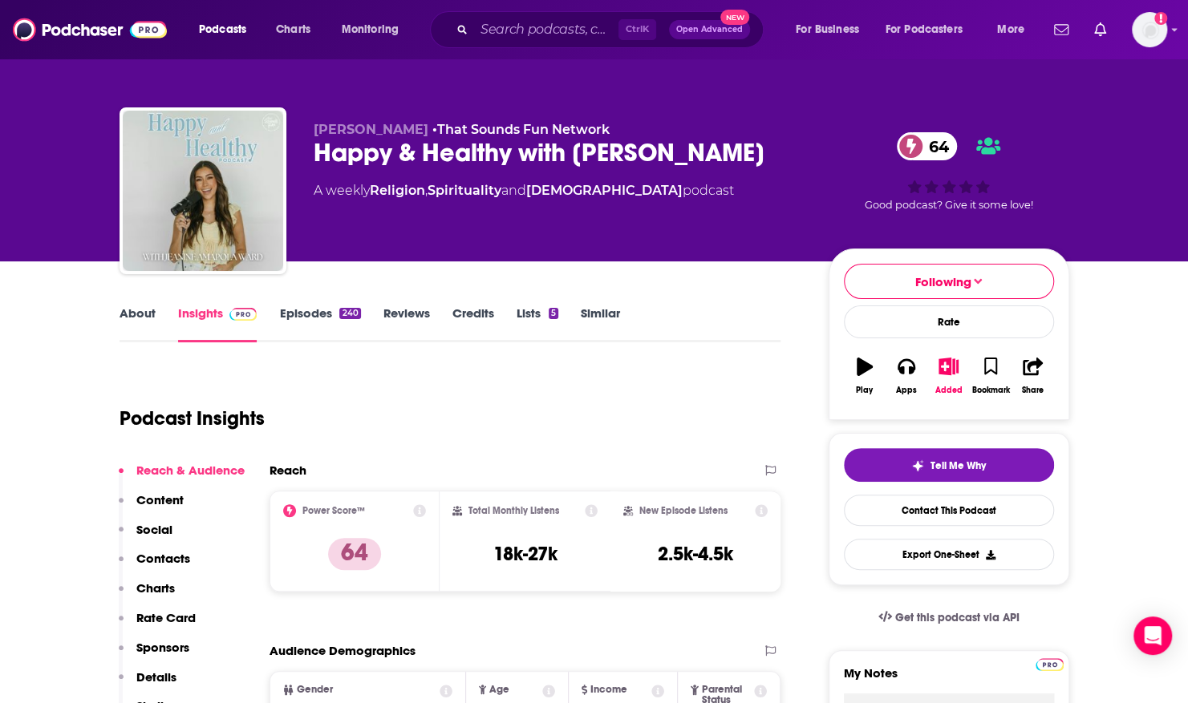
click at [150, 311] on link "About" at bounding box center [137, 324] width 36 height 37
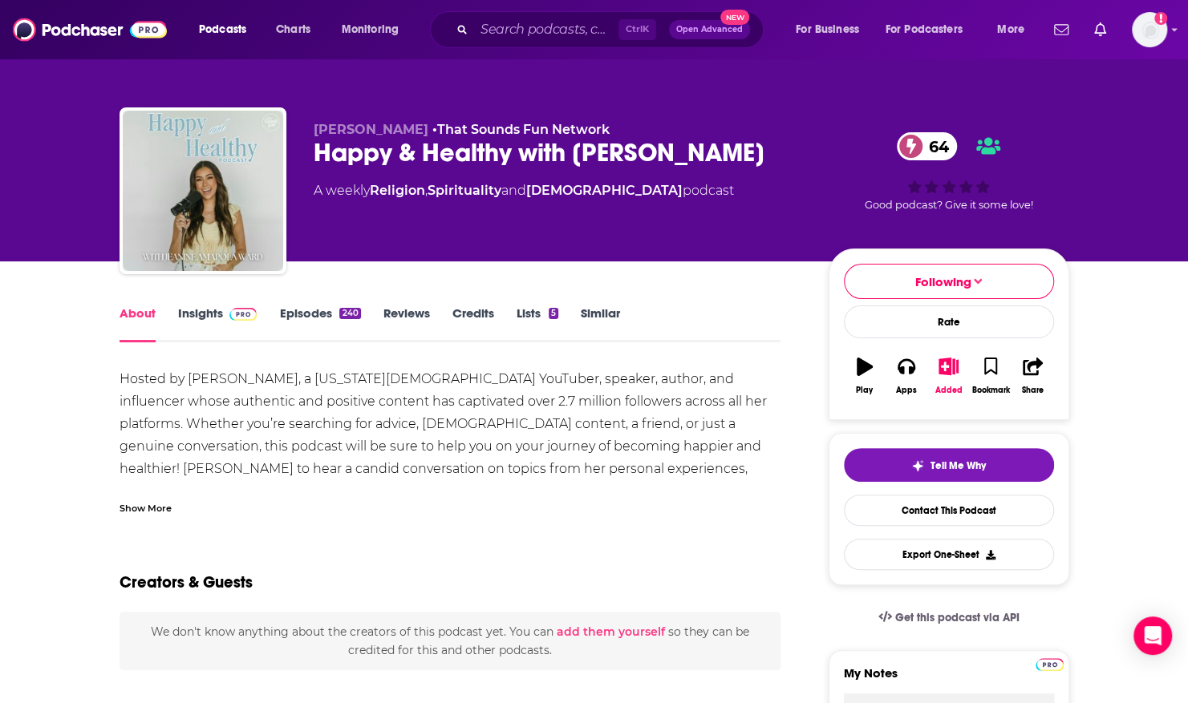
click at [858, 480] on div "Tell Me Why Contact This Podcast Export One-Sheet" at bounding box center [949, 509] width 210 height 122
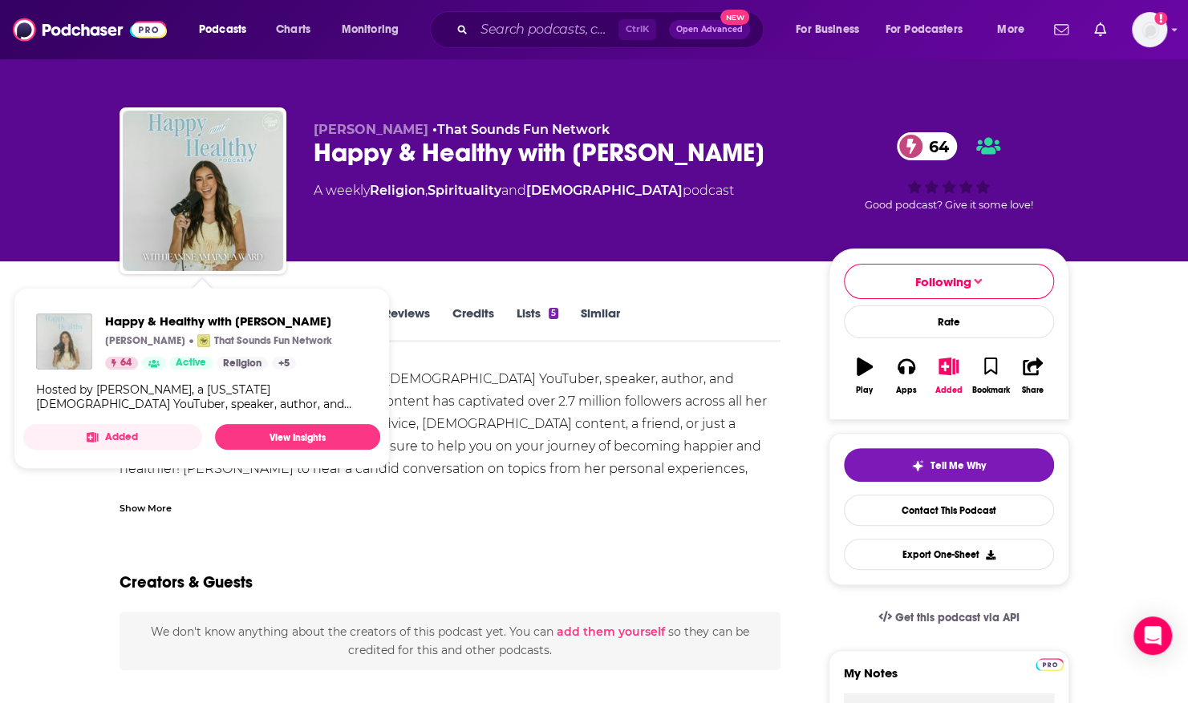
click at [83, 340] on img "Happy & Healthy with Jeanine Amapola" at bounding box center [64, 342] width 56 height 56
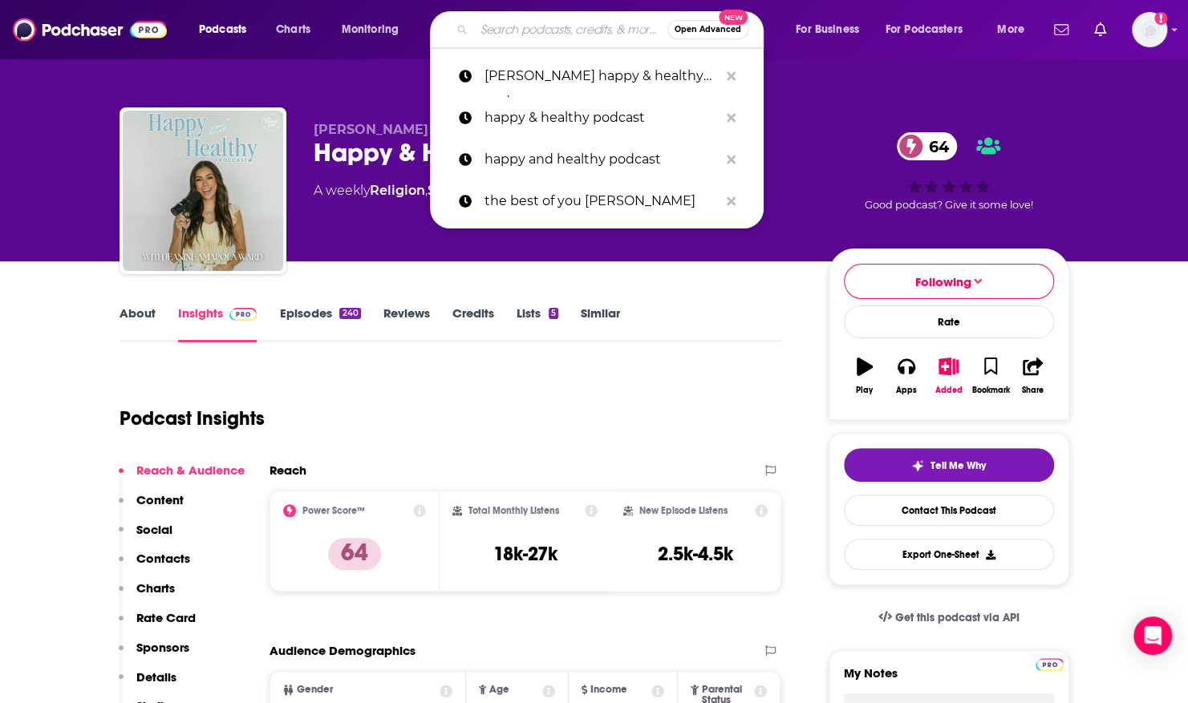
click at [561, 26] on input "Search podcasts, credits, & more..." at bounding box center [570, 30] width 193 height 26
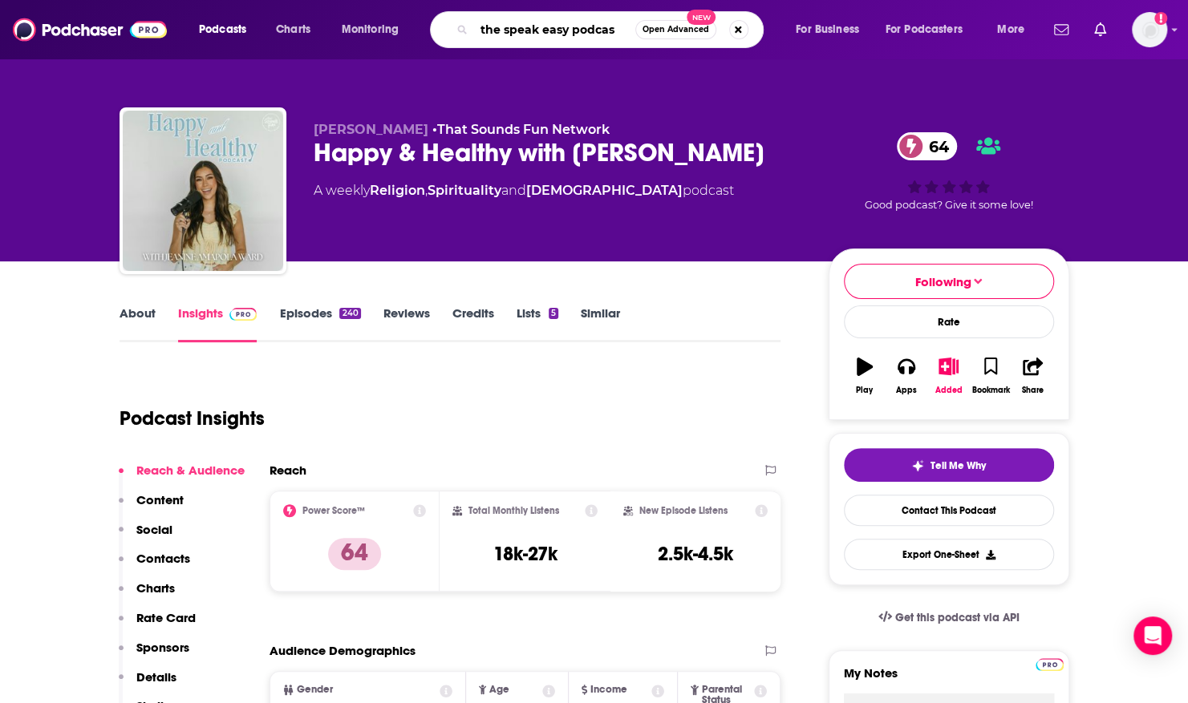
type input "the speak easy podcast"
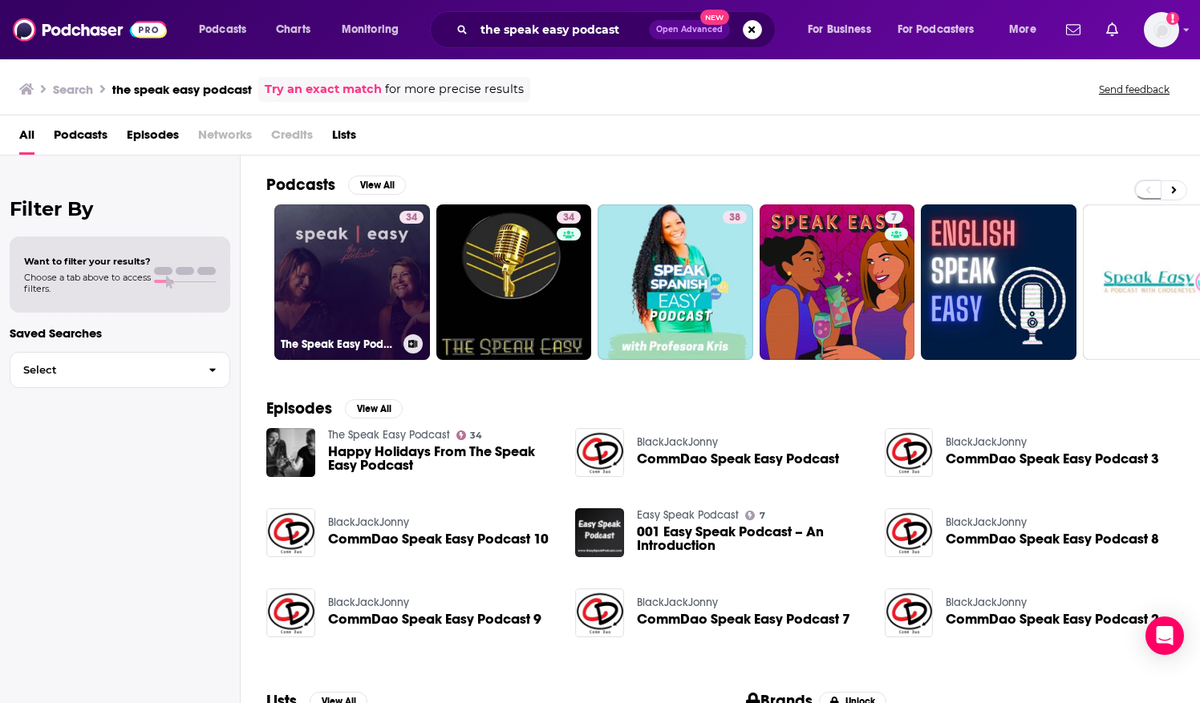
click at [318, 299] on link "34 The Speak Easy Podcast" at bounding box center [352, 282] width 156 height 156
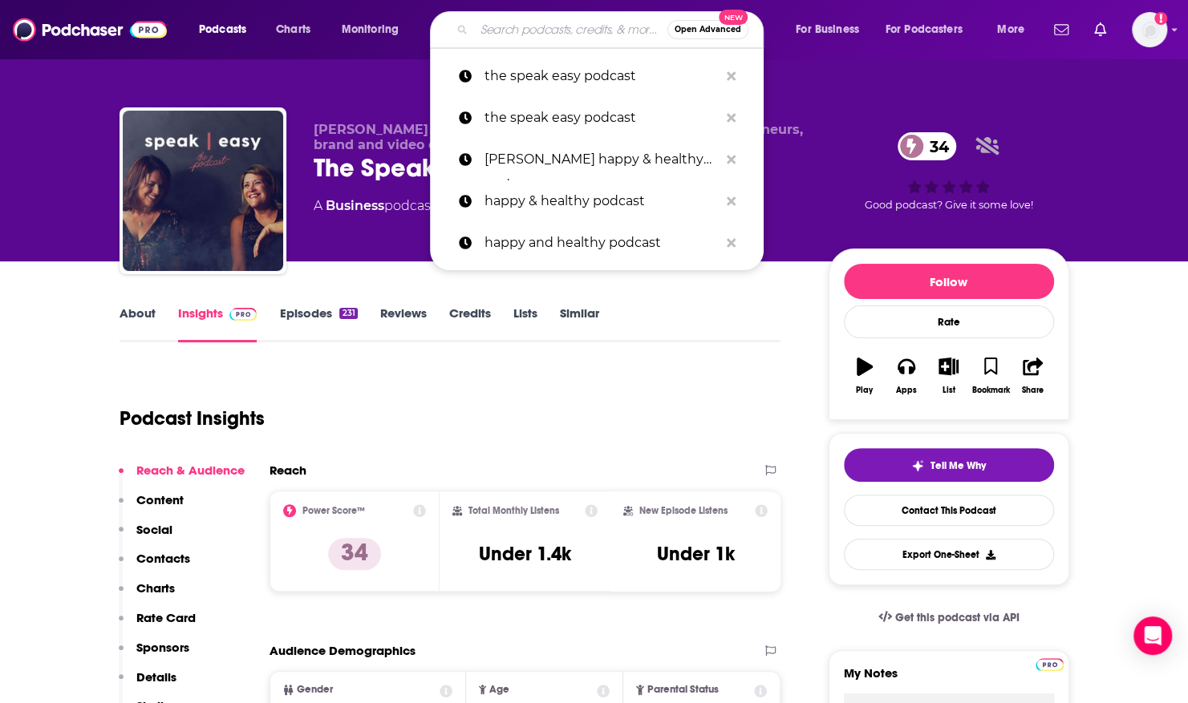
click at [522, 32] on input "Search podcasts, credits, & more..." at bounding box center [570, 30] width 193 height 26
click at [736, 118] on button "Search podcasts, credits, & more..." at bounding box center [730, 118] width 25 height 30
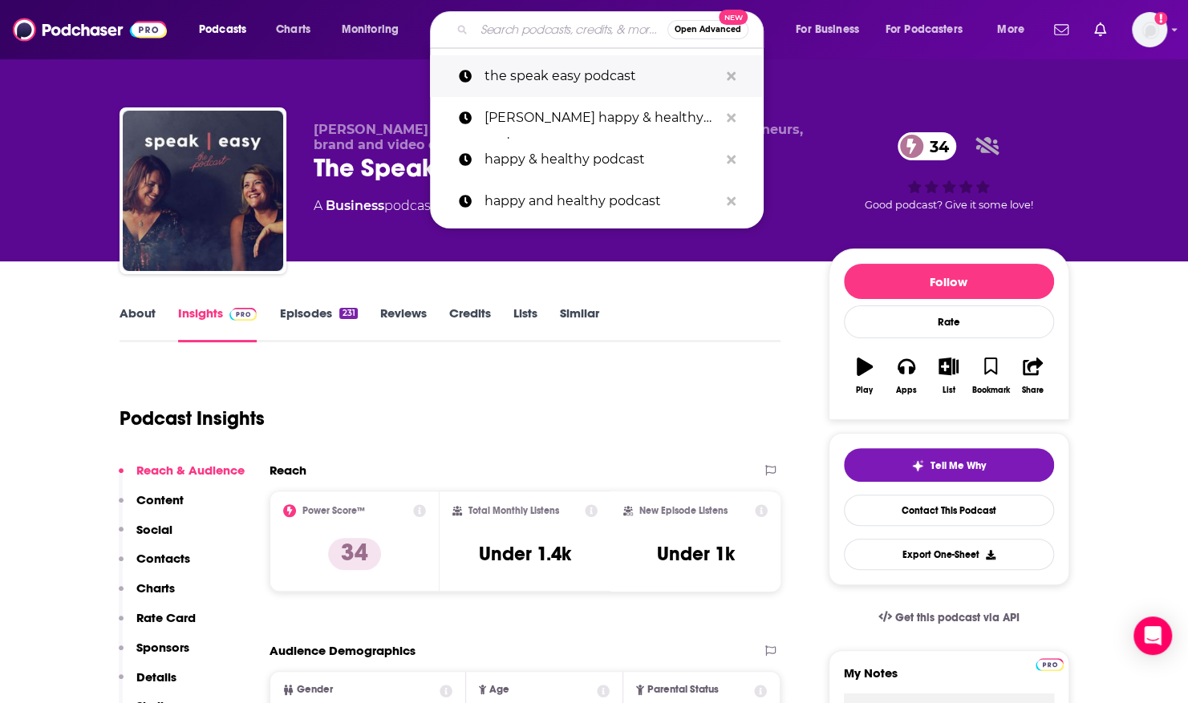
click at [735, 71] on button "Search podcasts, credits, & more..." at bounding box center [730, 77] width 25 height 30
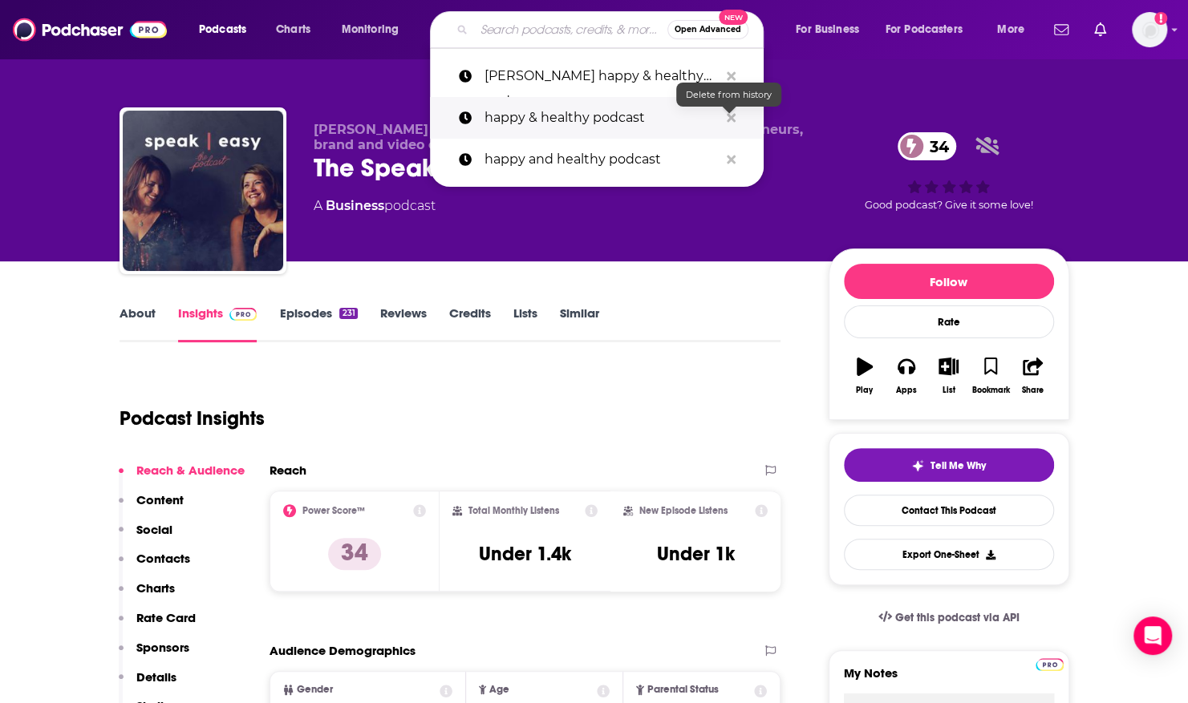
click at [731, 121] on icon "Search podcasts, credits, & more..." at bounding box center [731, 117] width 9 height 13
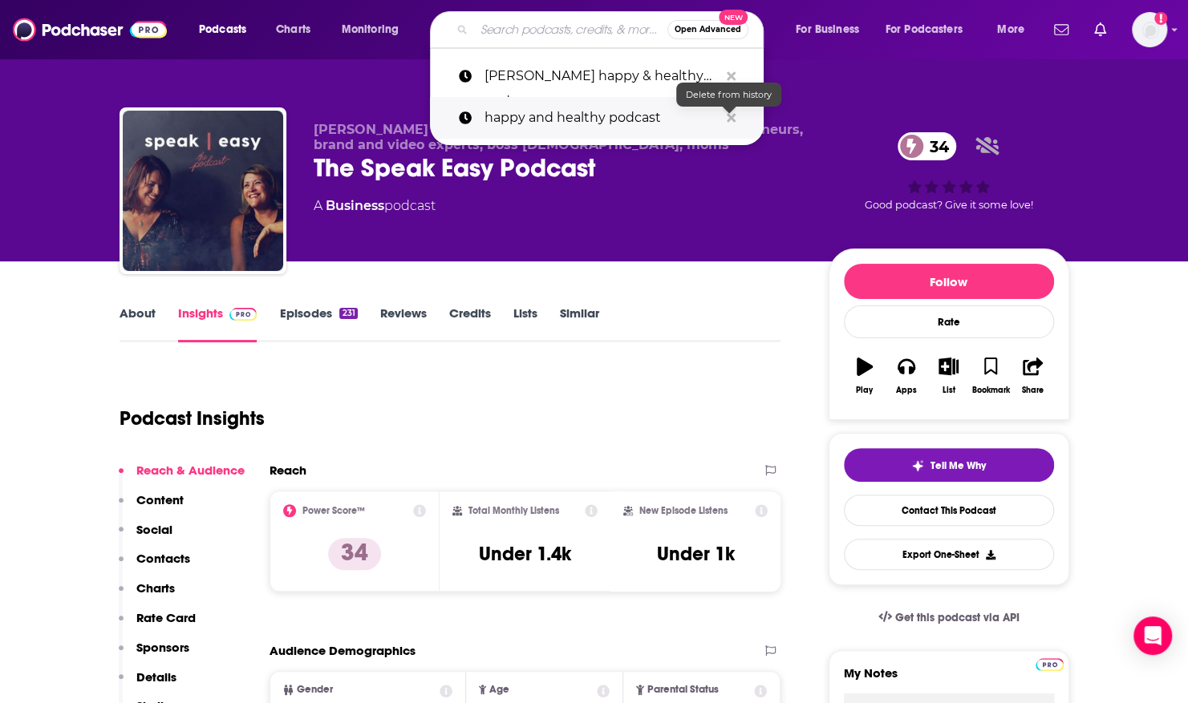
click at [731, 115] on icon "Search podcasts, credits, & more..." at bounding box center [731, 117] width 9 height 9
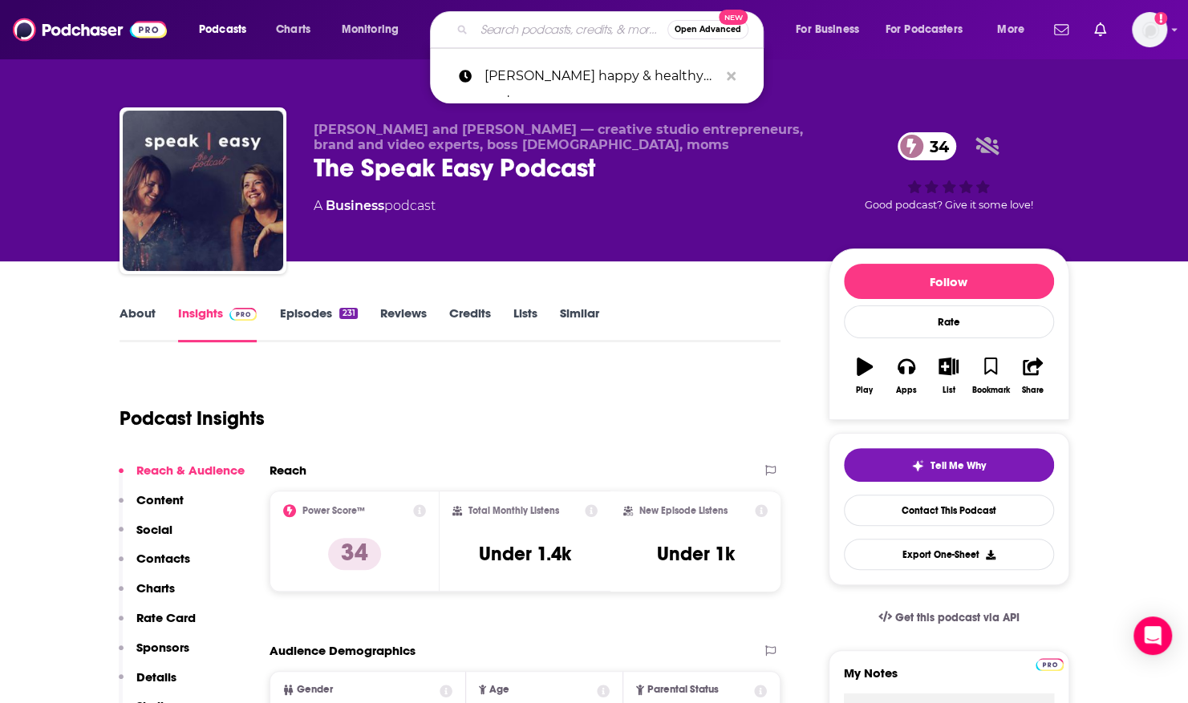
click at [522, 26] on input "Search podcasts, credits, & more..." at bounding box center [570, 30] width 193 height 26
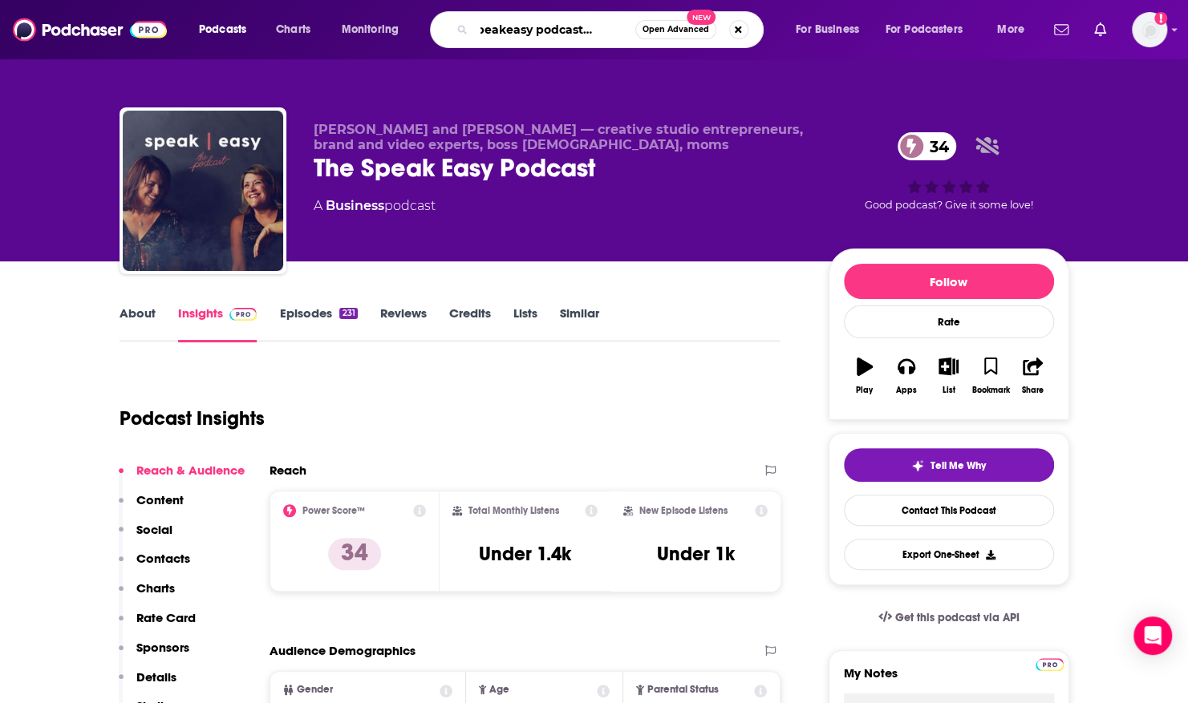
type input "the speakeasy podcast by [PERSON_NAME]"
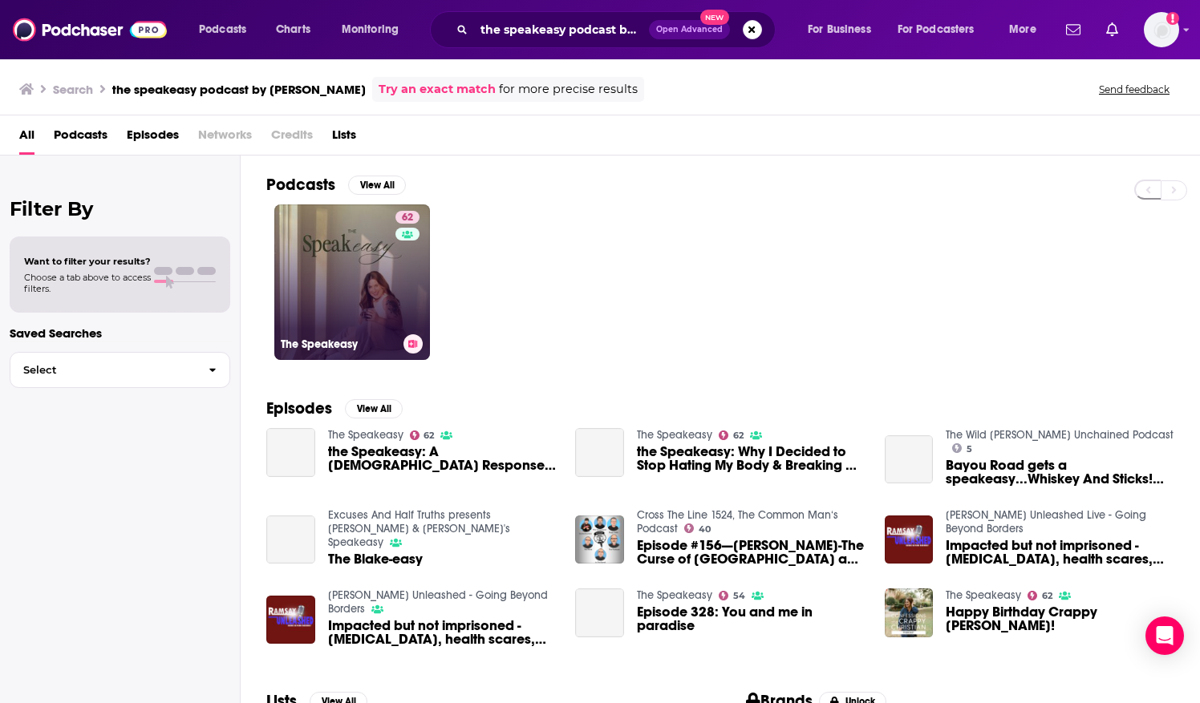
click at [356, 239] on link "62 The Speakeasy" at bounding box center [352, 282] width 156 height 156
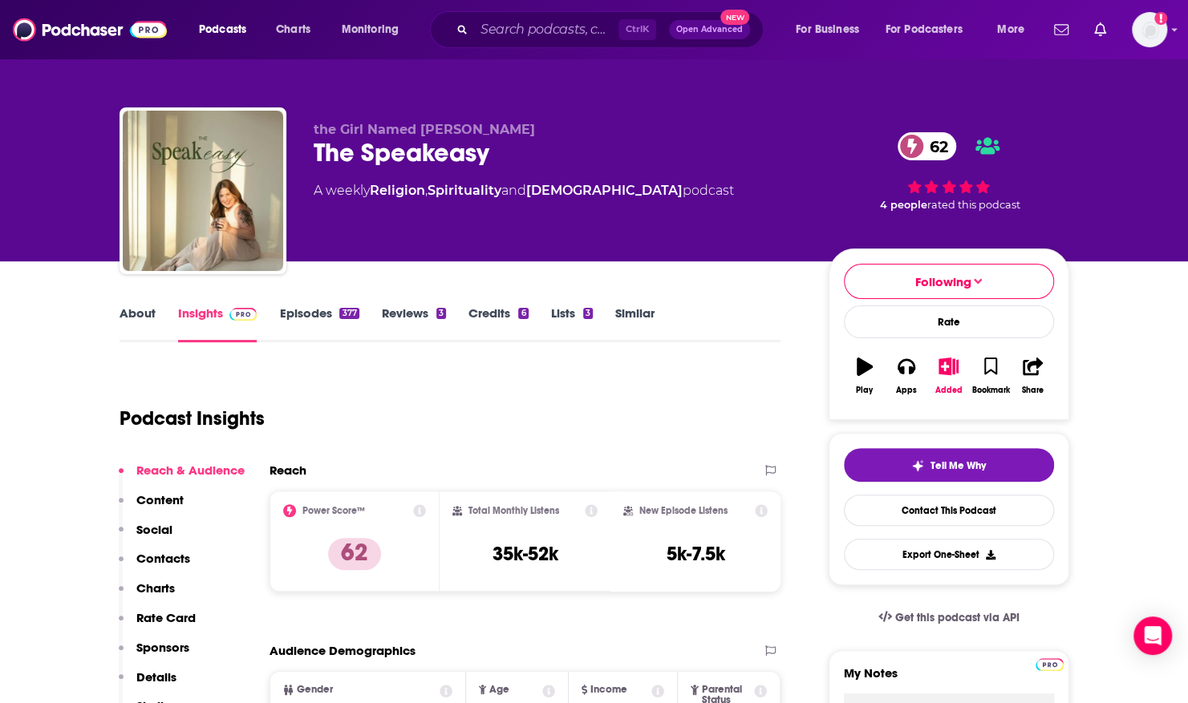
click at [123, 319] on link "About" at bounding box center [137, 324] width 36 height 37
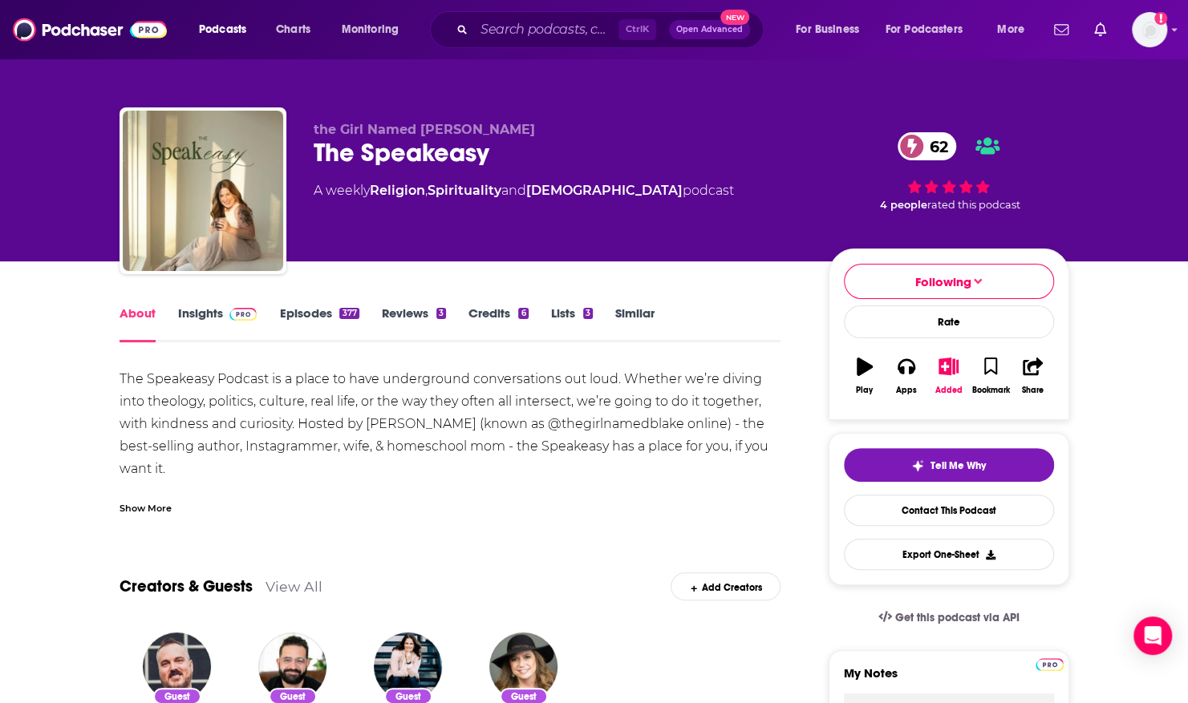
click at [165, 507] on div "Show More" at bounding box center [145, 507] width 52 height 15
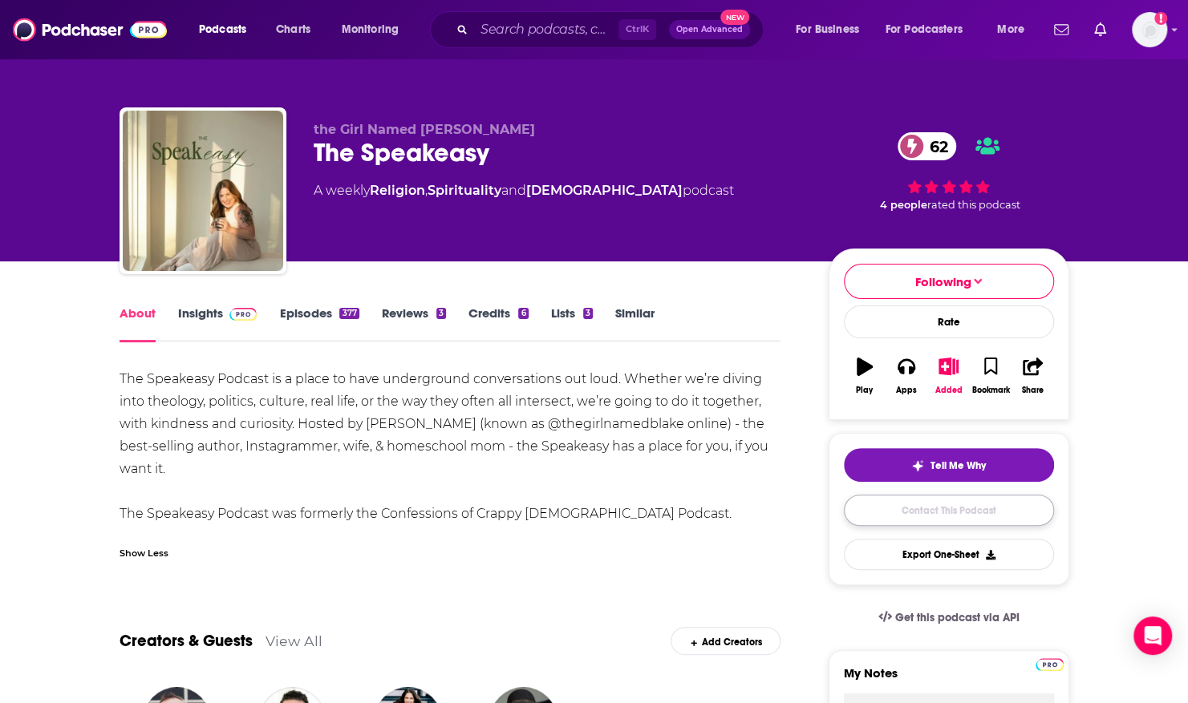
click at [930, 506] on link "Contact This Podcast" at bounding box center [949, 510] width 210 height 31
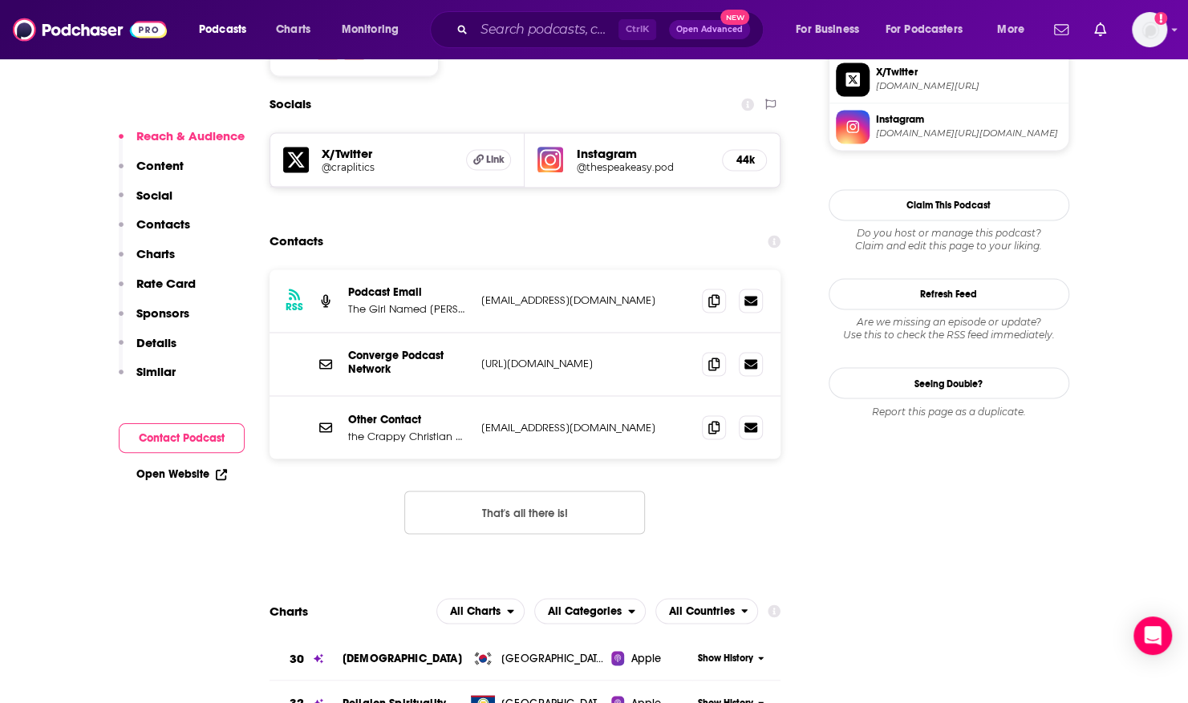
scroll to position [1397, 0]
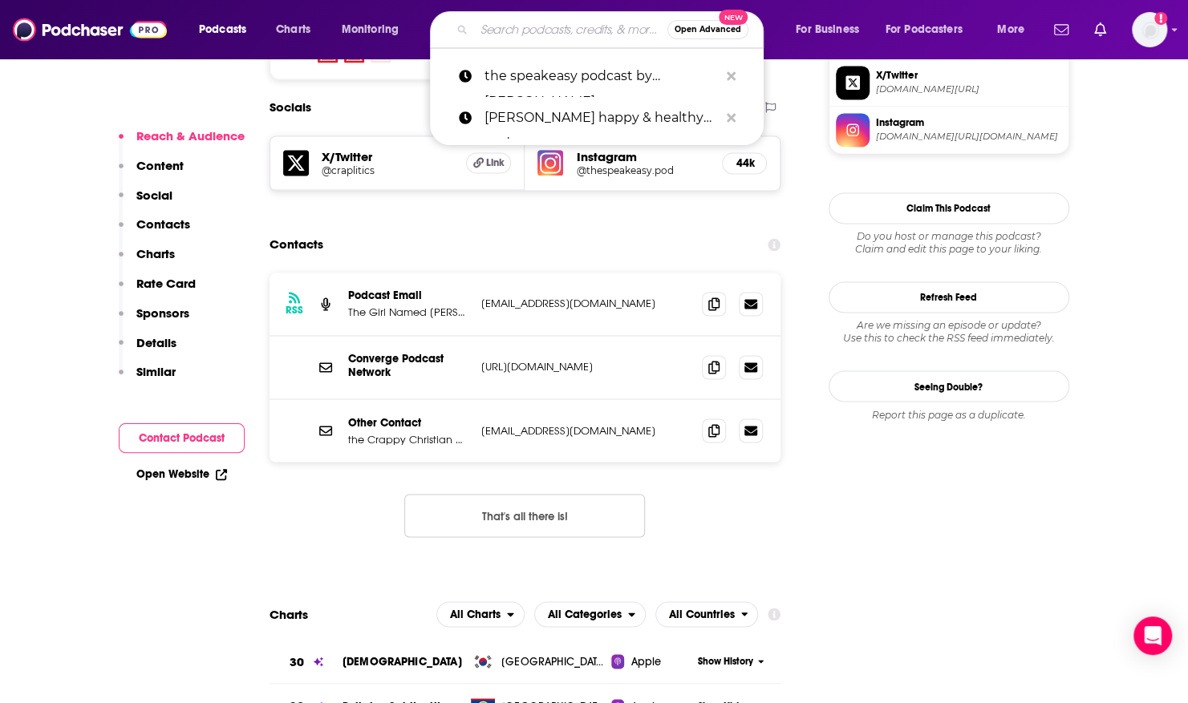
click at [557, 20] on input "Search podcasts, credits, & more..." at bounding box center [570, 30] width 193 height 26
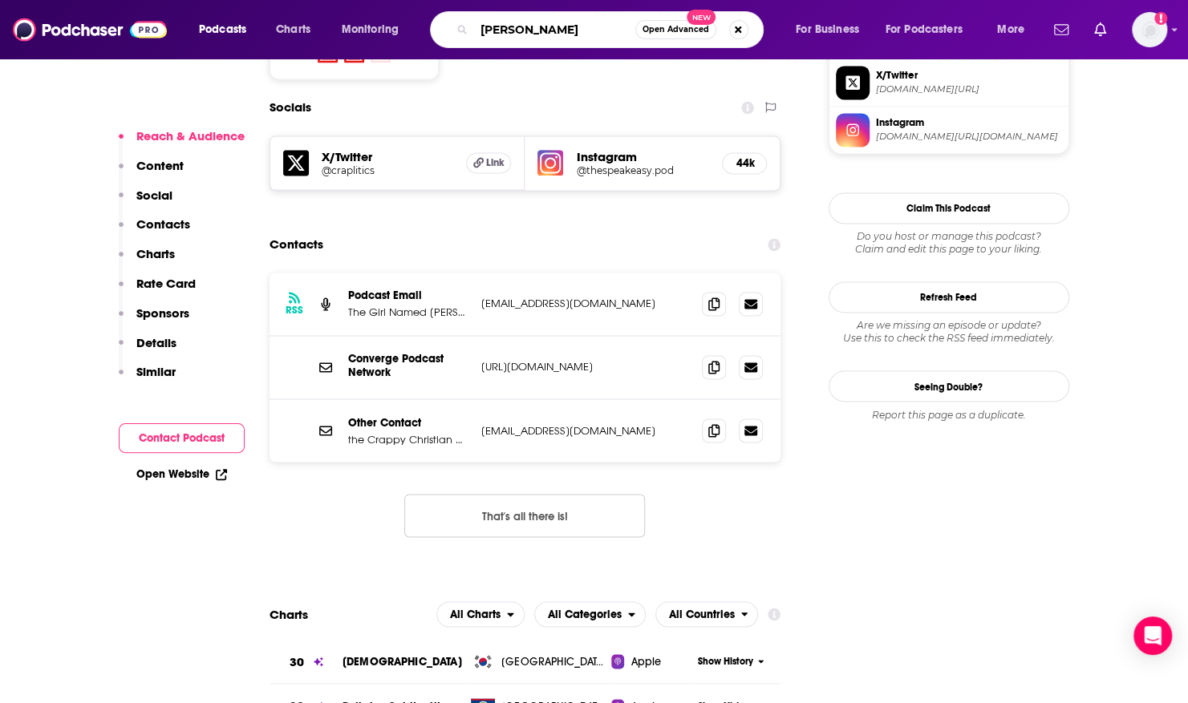
type input "[PERSON_NAME]"
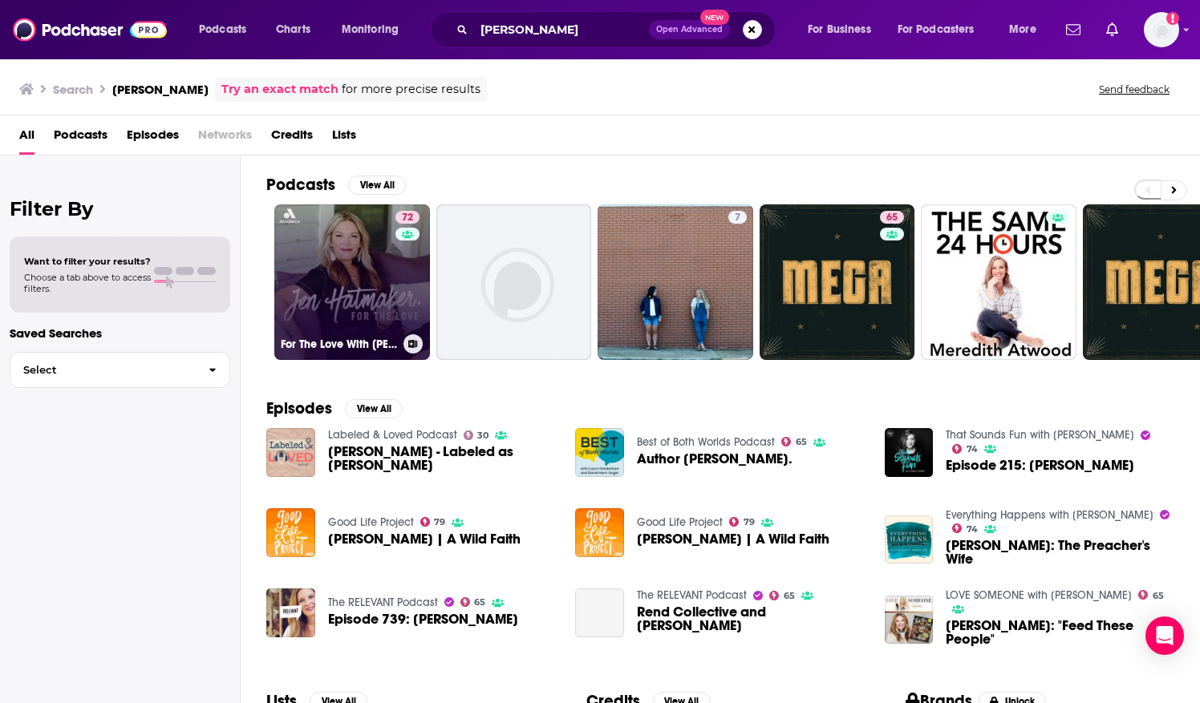
click at [373, 249] on link "72 For The Love With [PERSON_NAME] Podcast" at bounding box center [352, 282] width 156 height 156
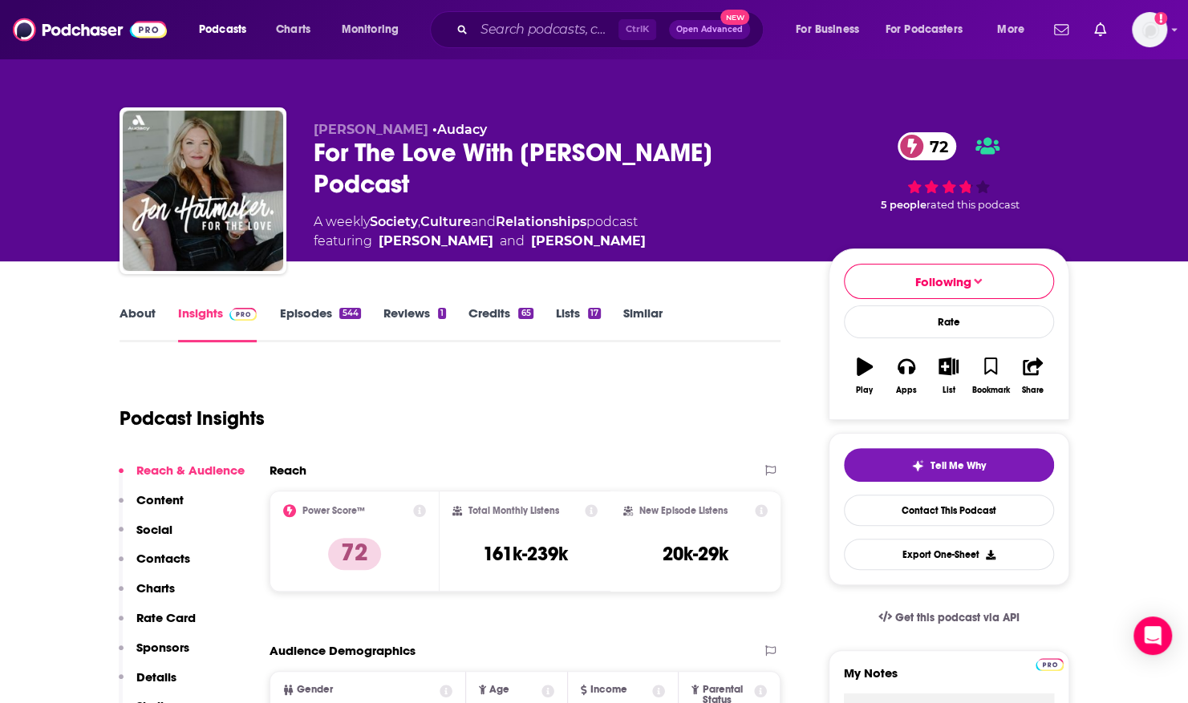
click at [142, 313] on link "About" at bounding box center [137, 324] width 36 height 37
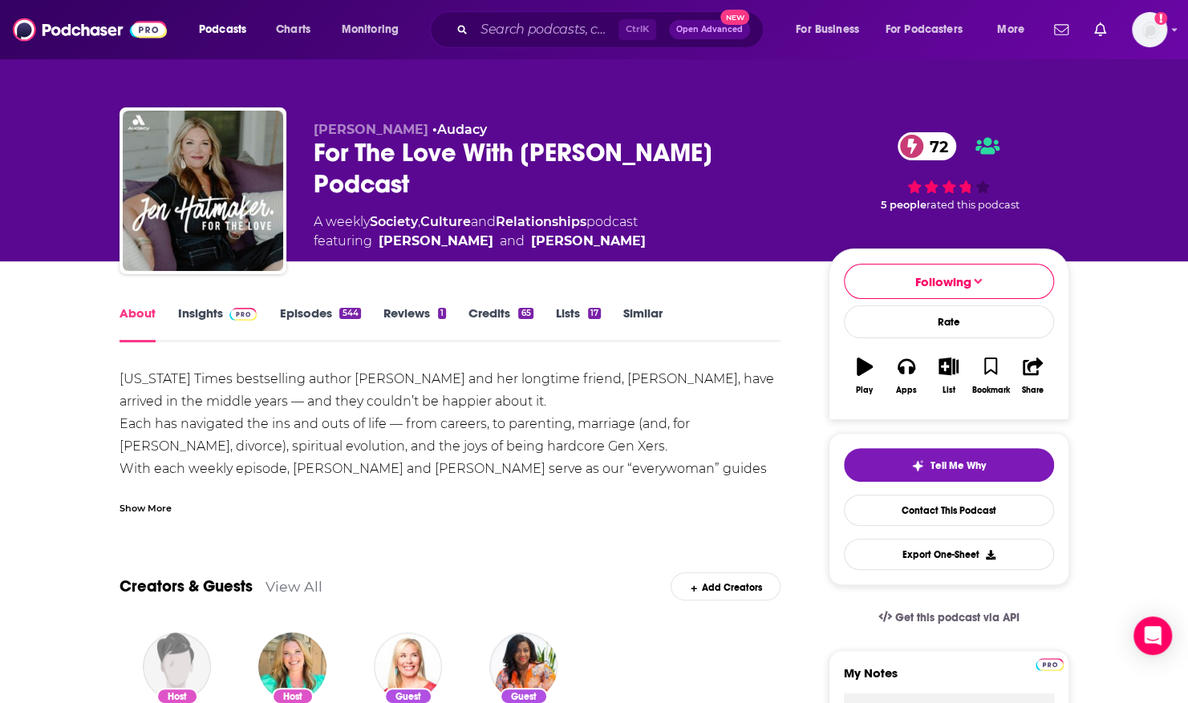
click at [139, 510] on div "Show More" at bounding box center [145, 507] width 52 height 15
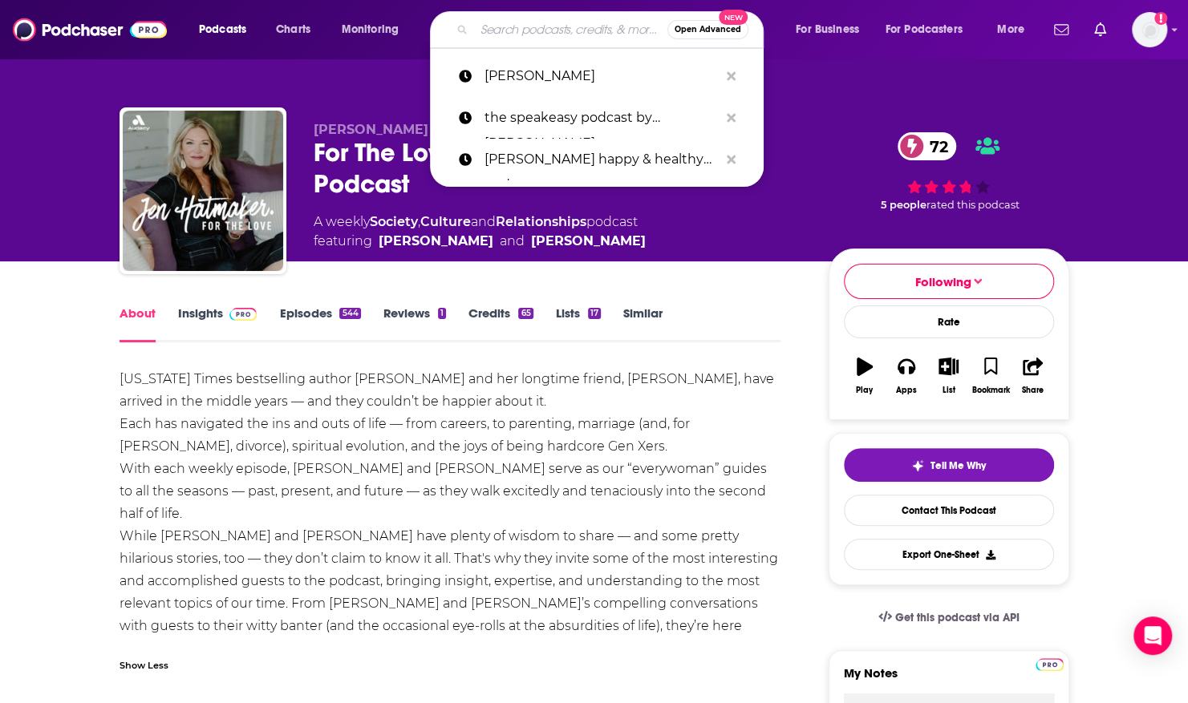
click at [540, 34] on input "Search podcasts, credits, & more..." at bounding box center [570, 30] width 193 height 26
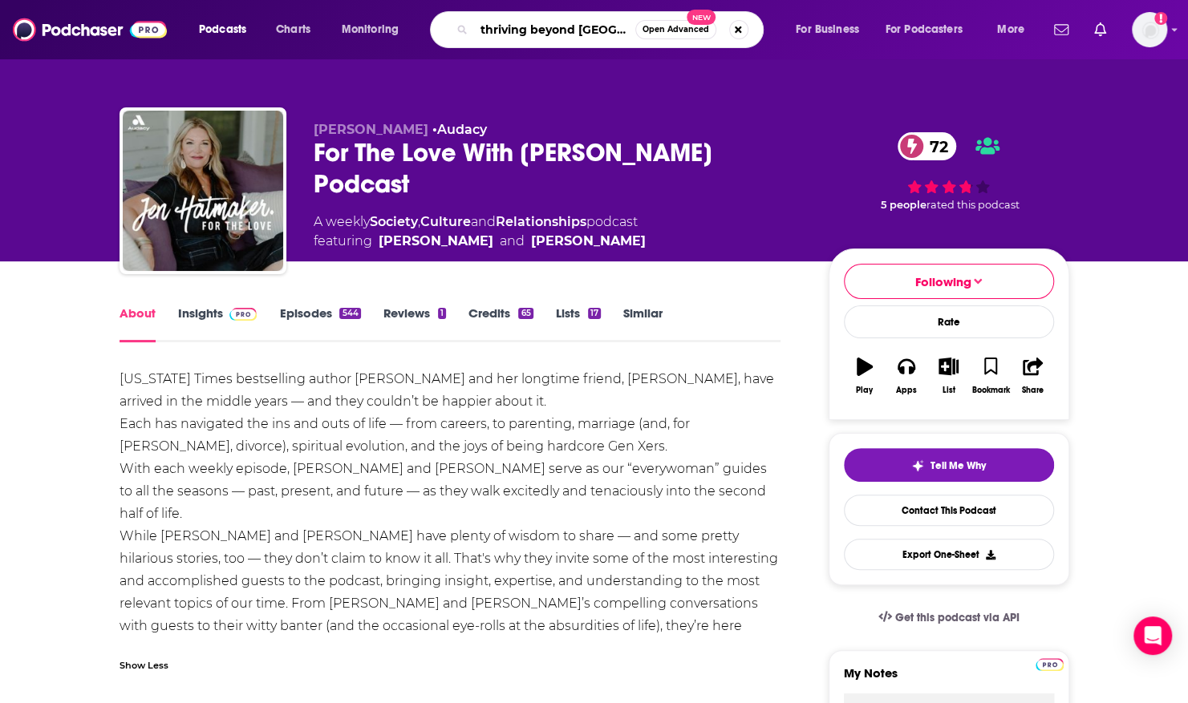
type input "thriving beyond belief"
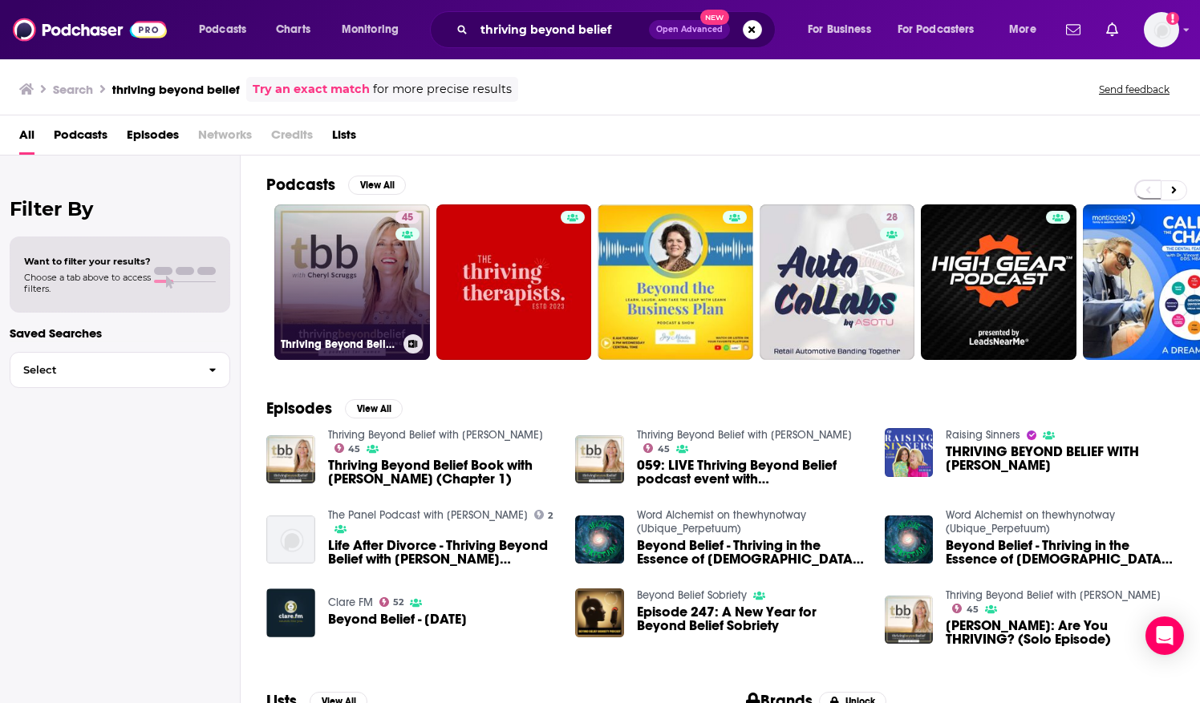
click at [403, 299] on div "45" at bounding box center [409, 272] width 28 height 123
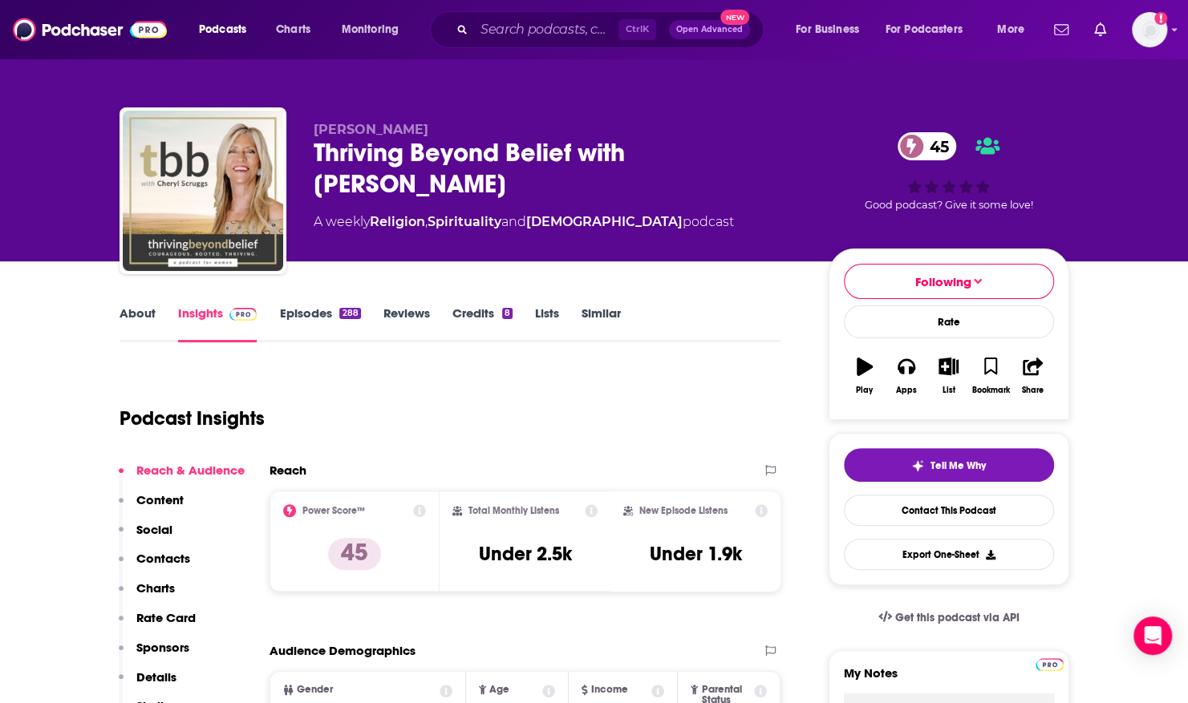
click at [125, 308] on link "About" at bounding box center [137, 324] width 36 height 37
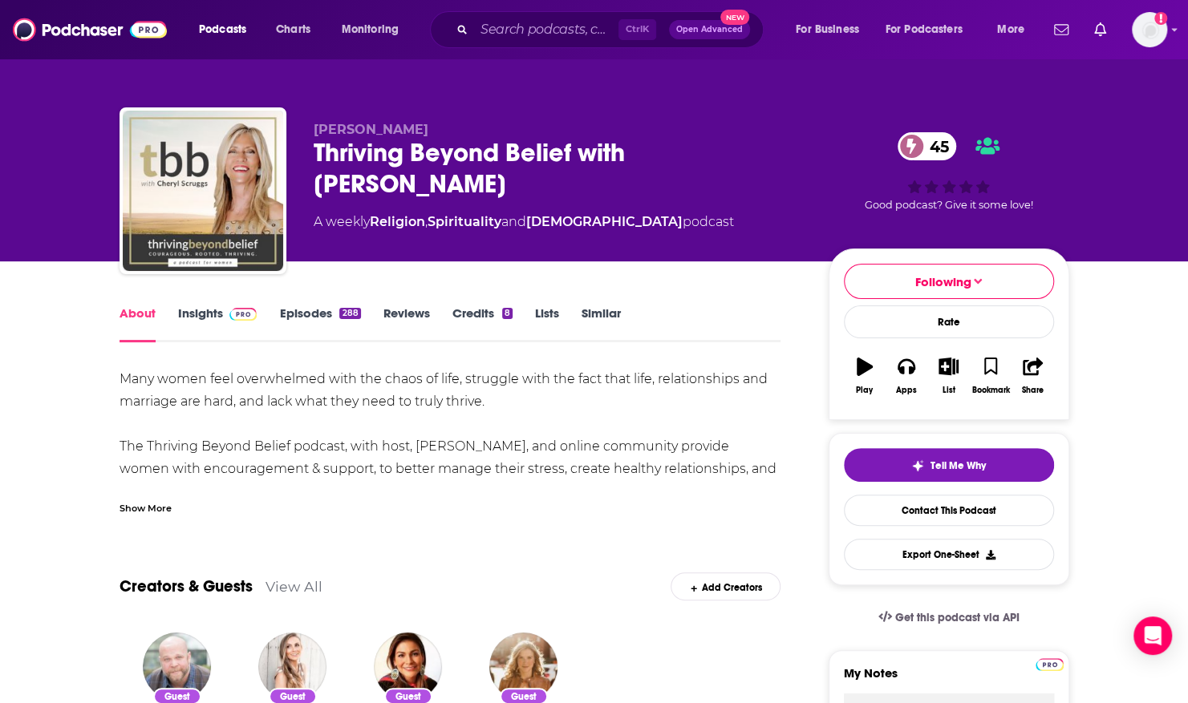
click at [139, 509] on div "Show More" at bounding box center [145, 507] width 52 height 15
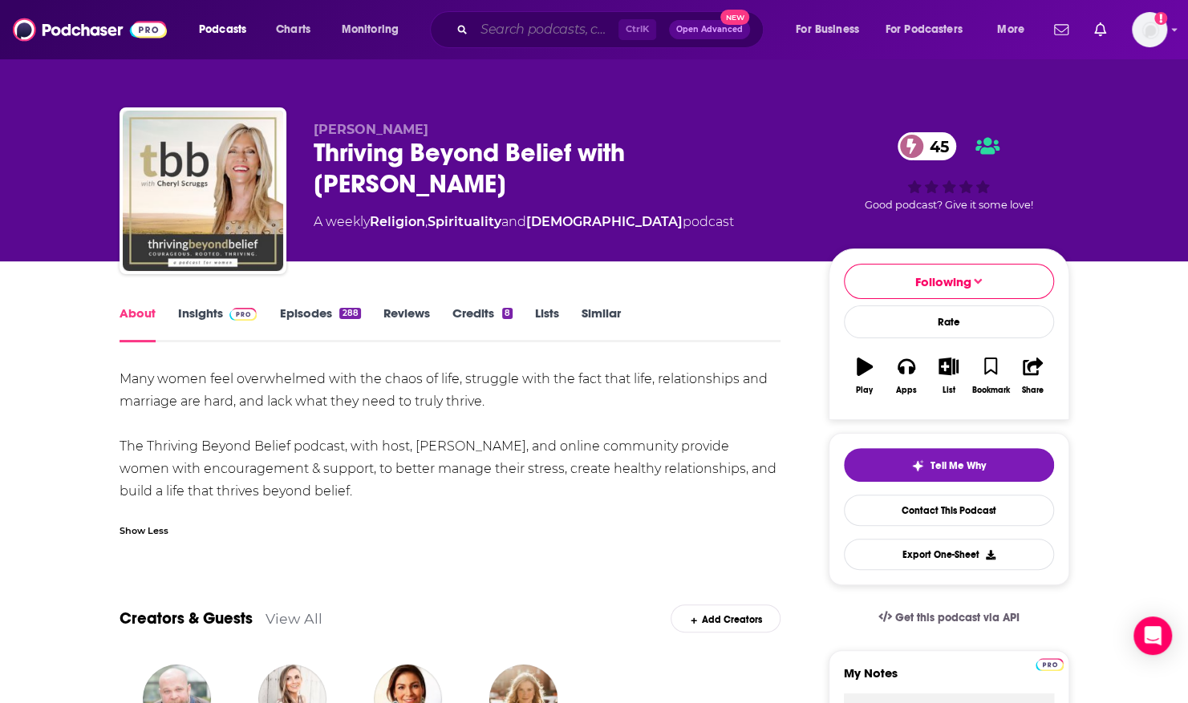
click at [555, 34] on input "Search podcasts, credits, & more..." at bounding box center [546, 30] width 144 height 26
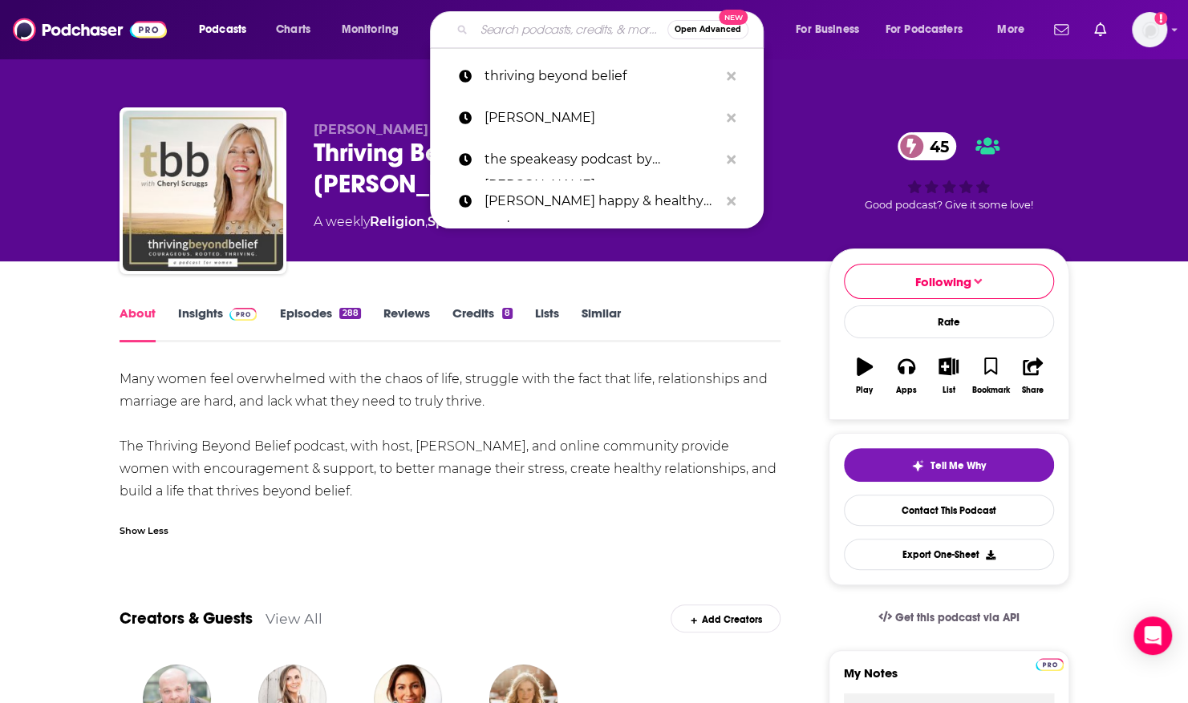
type input "h"
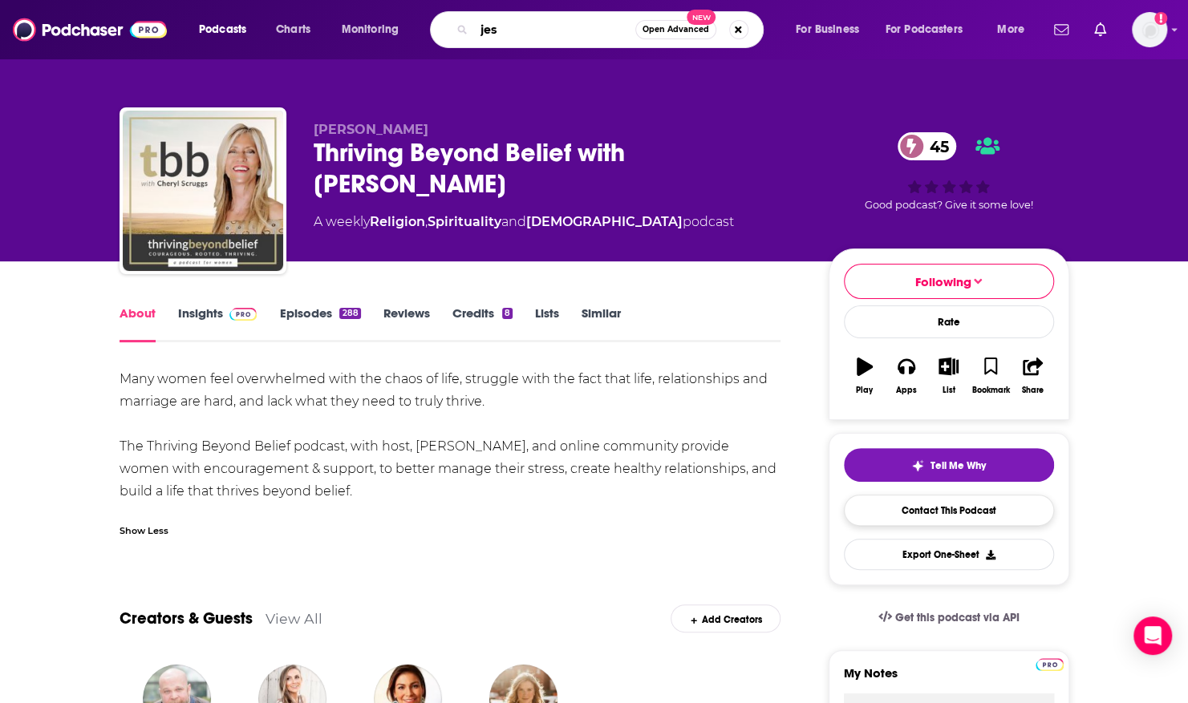
type input "jes"
click at [945, 520] on link "Contact This Podcast" at bounding box center [949, 510] width 210 height 31
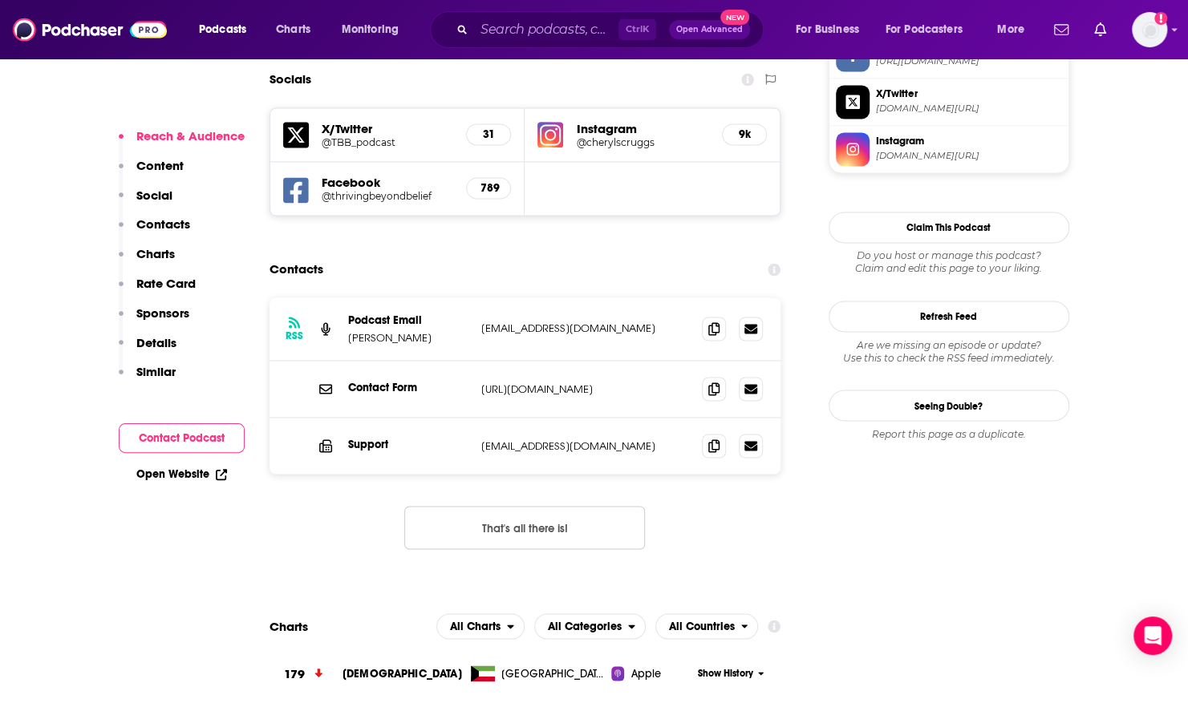
scroll to position [1431, 0]
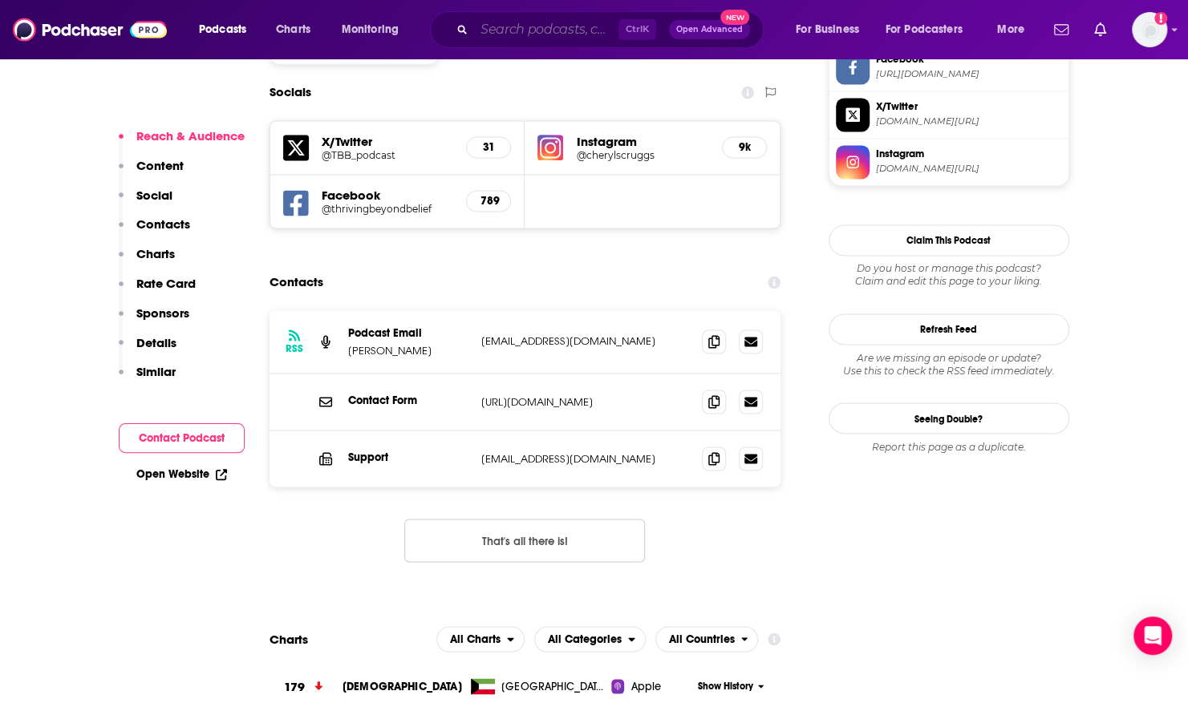
click at [493, 32] on input "Search podcasts, credits, & more..." at bounding box center [546, 30] width 144 height 26
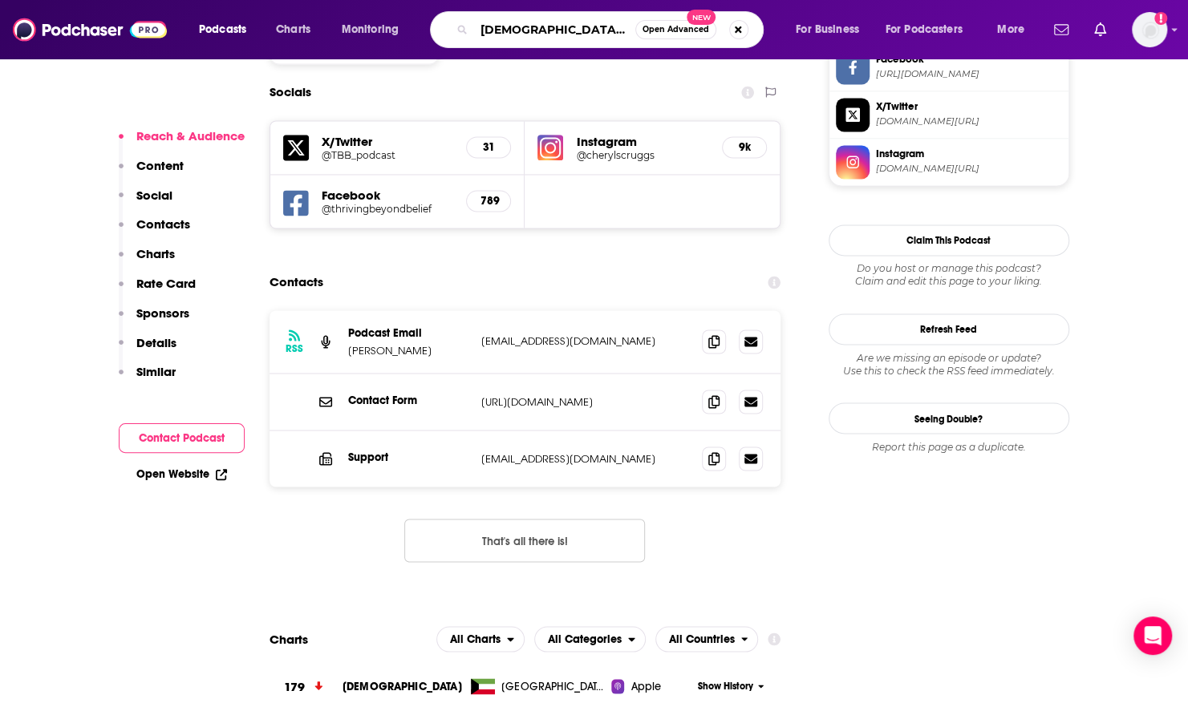
type input "[DEMOGRAPHIC_DATA] our everything"
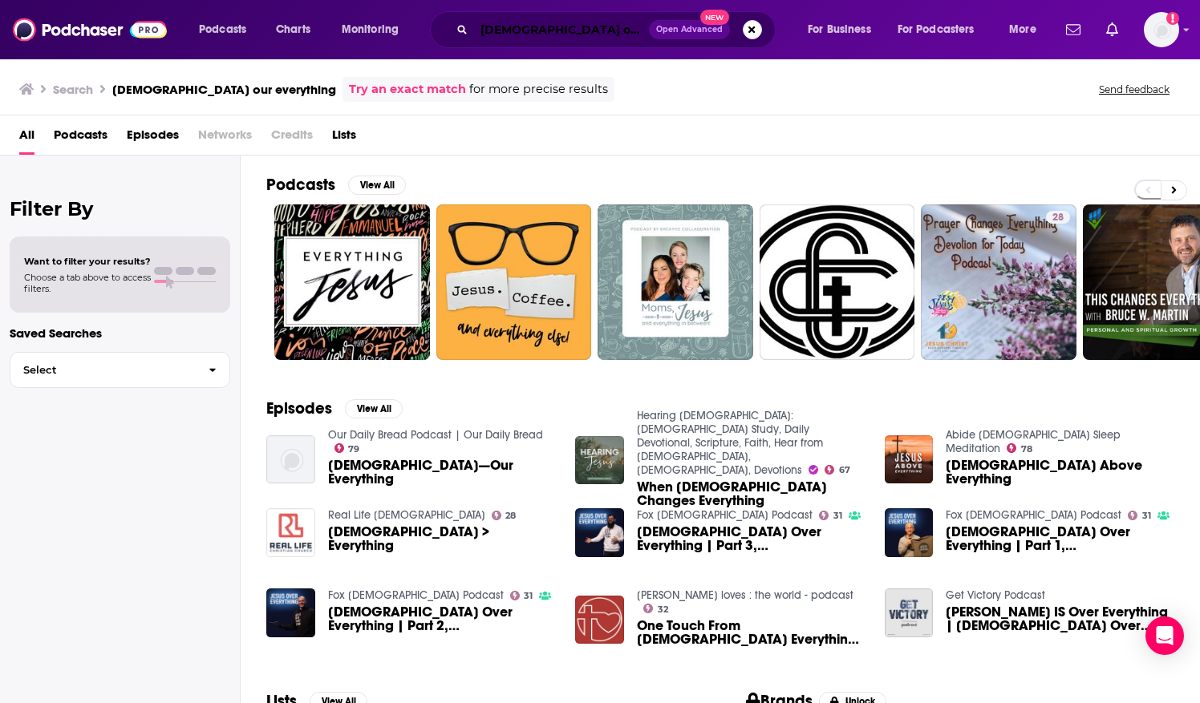
click at [608, 31] on input "[DEMOGRAPHIC_DATA] our everything" at bounding box center [561, 30] width 175 height 26
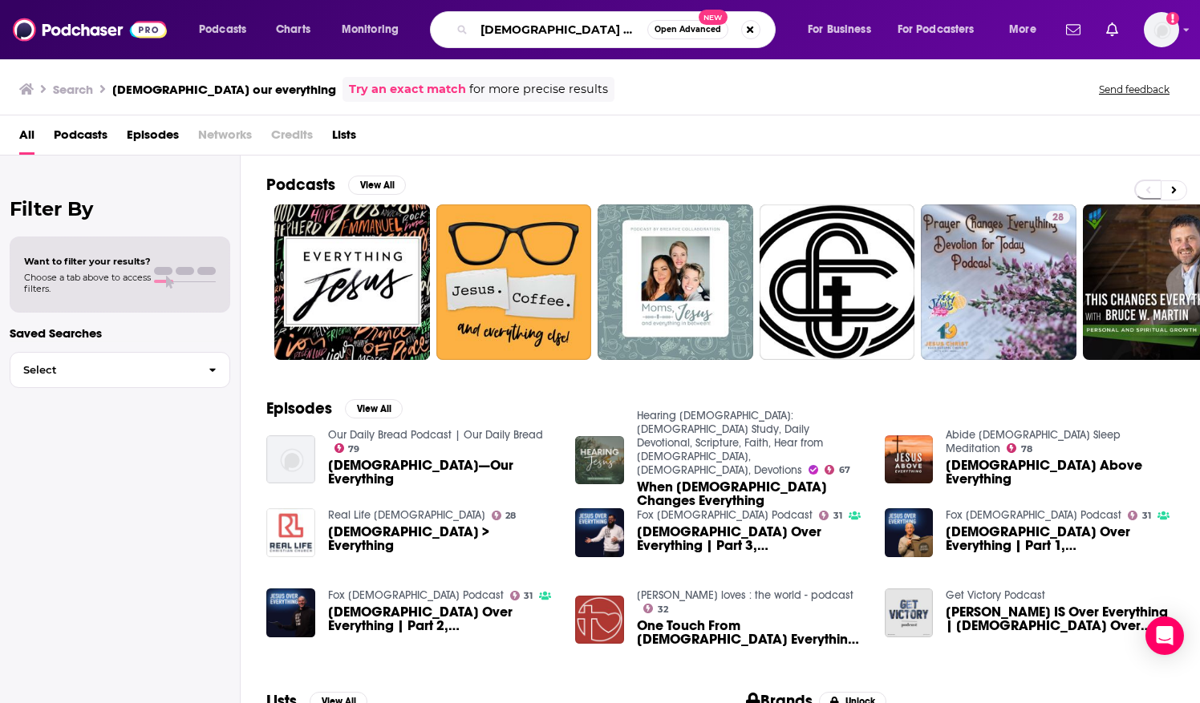
click at [520, 30] on input "[DEMOGRAPHIC_DATA] our everything" at bounding box center [560, 30] width 173 height 26
type input "[DEMOGRAPHIC_DATA] over everything"
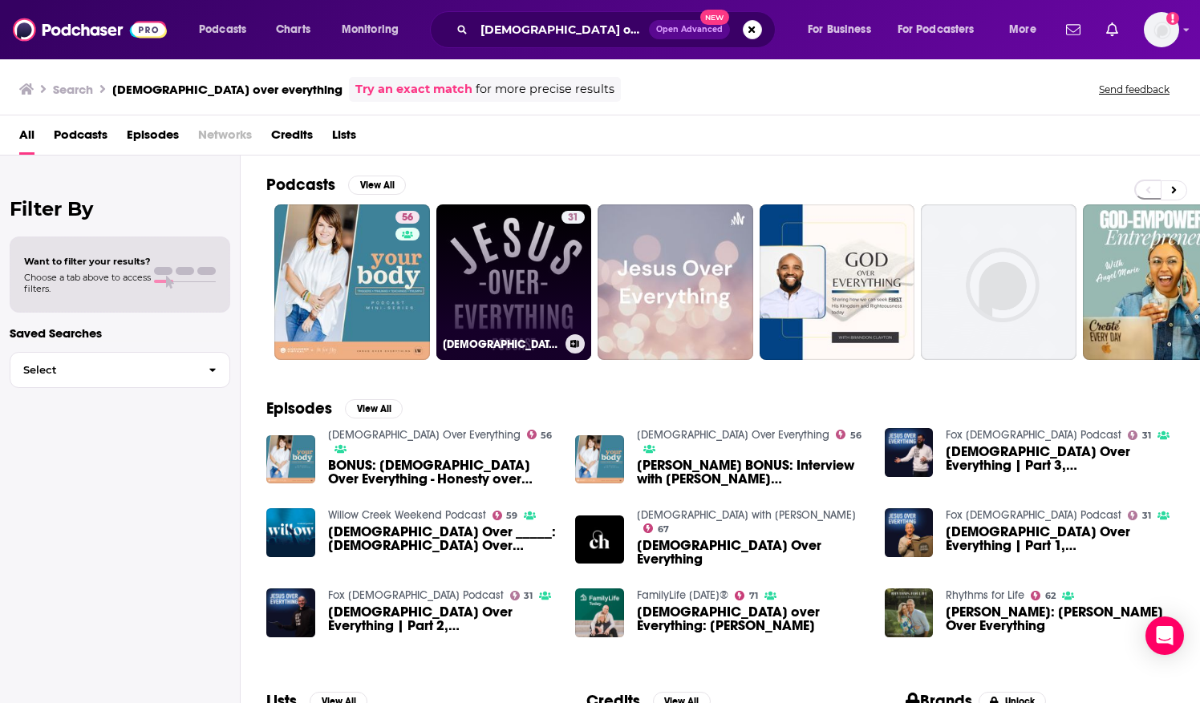
click at [475, 245] on link "31 [DEMOGRAPHIC_DATA] Over Everything Podcast" at bounding box center [514, 282] width 156 height 156
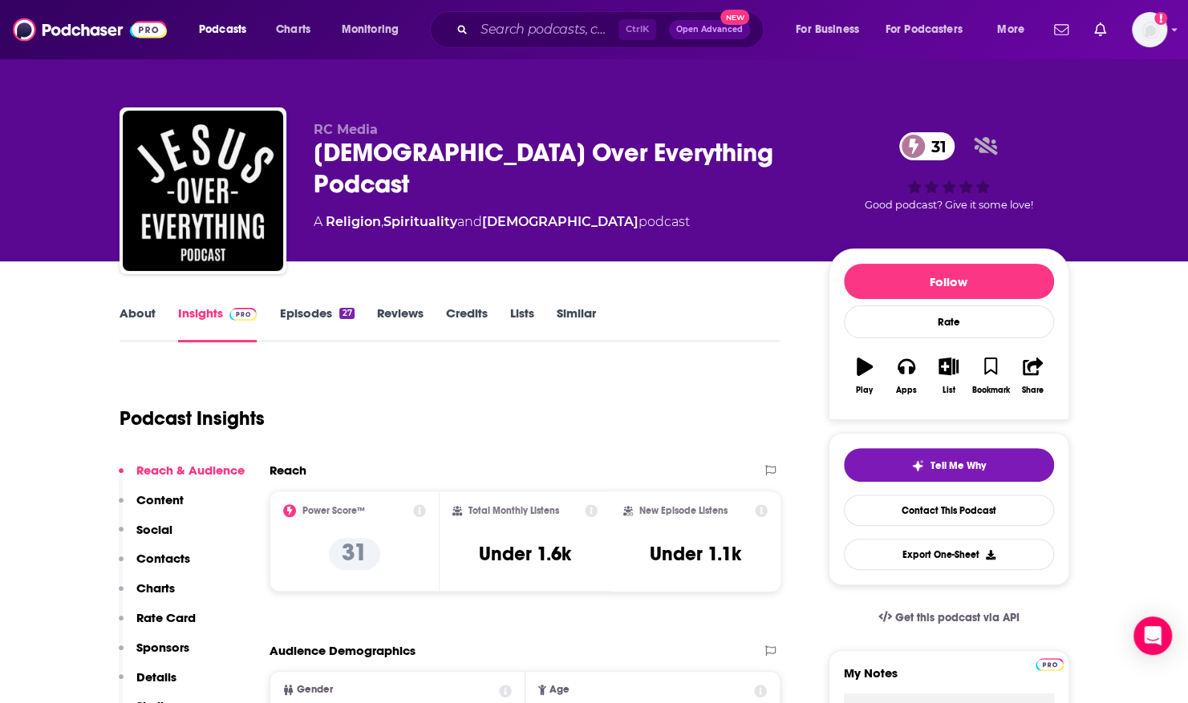
click at [139, 312] on link "About" at bounding box center [137, 324] width 36 height 37
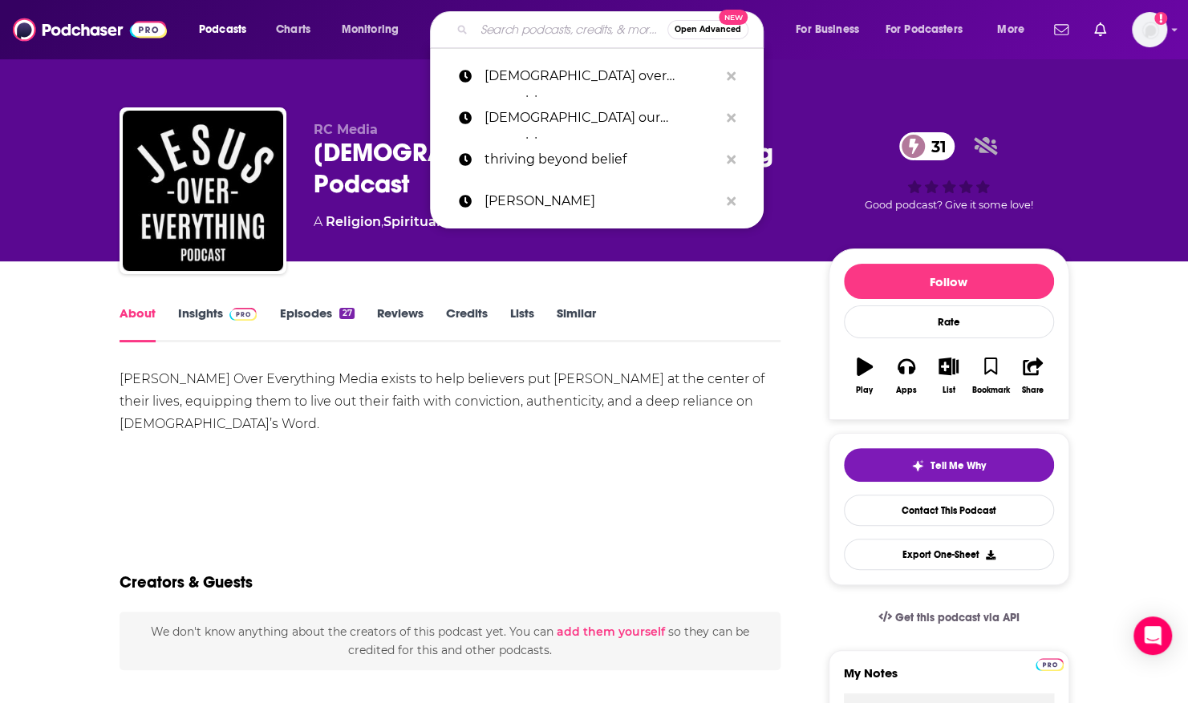
click at [559, 29] on input "Search podcasts, credits, & more..." at bounding box center [570, 30] width 193 height 26
click at [569, 79] on p "[DEMOGRAPHIC_DATA] over everything" at bounding box center [601, 76] width 234 height 42
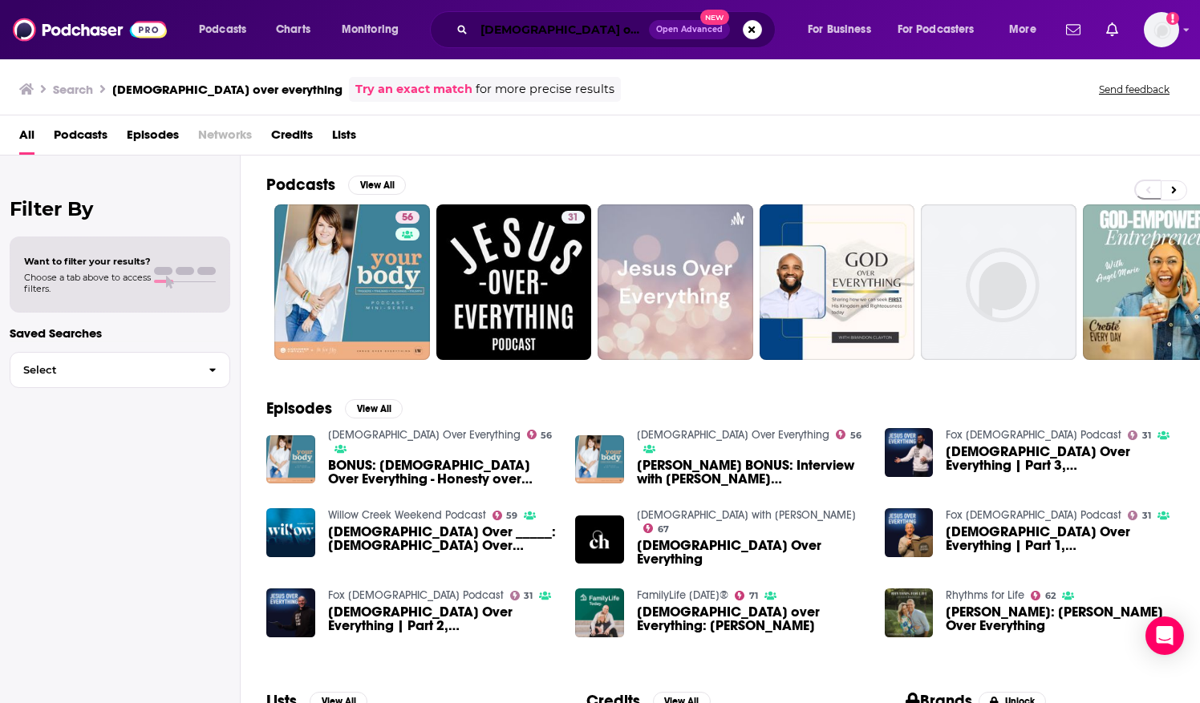
click at [613, 24] on input "[DEMOGRAPHIC_DATA] over everything" at bounding box center [561, 30] width 175 height 26
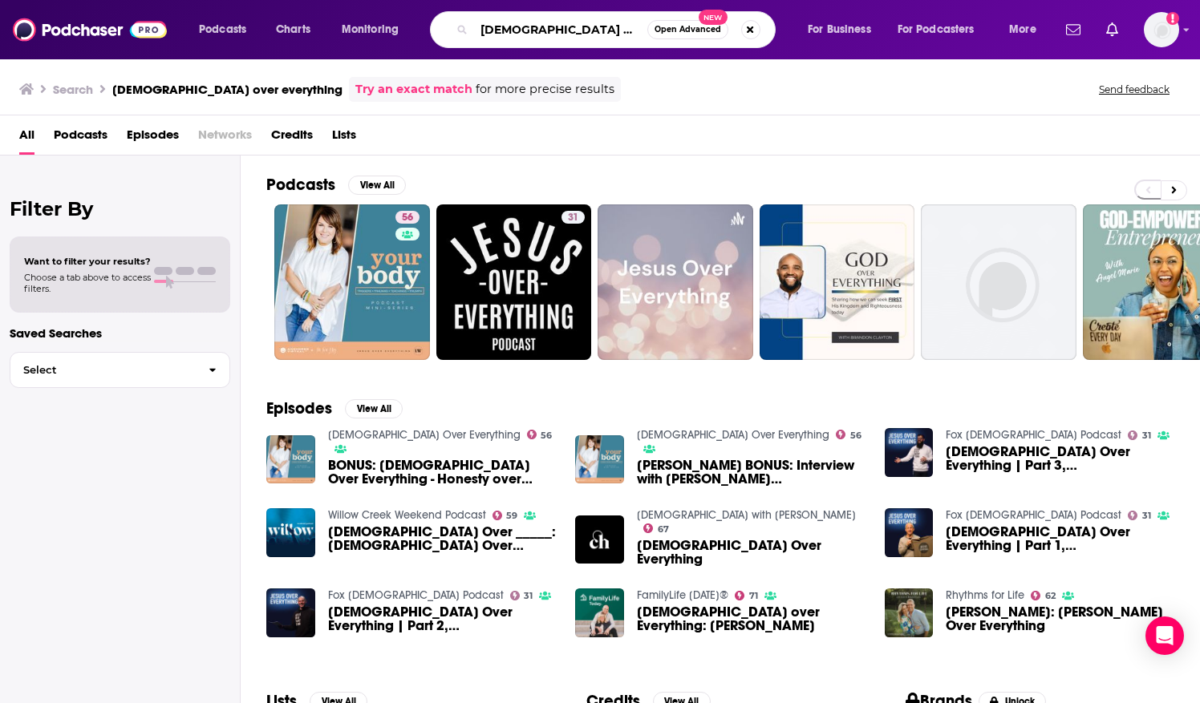
type input "[DEMOGRAPHIC_DATA] over everything [PERSON_NAME]"
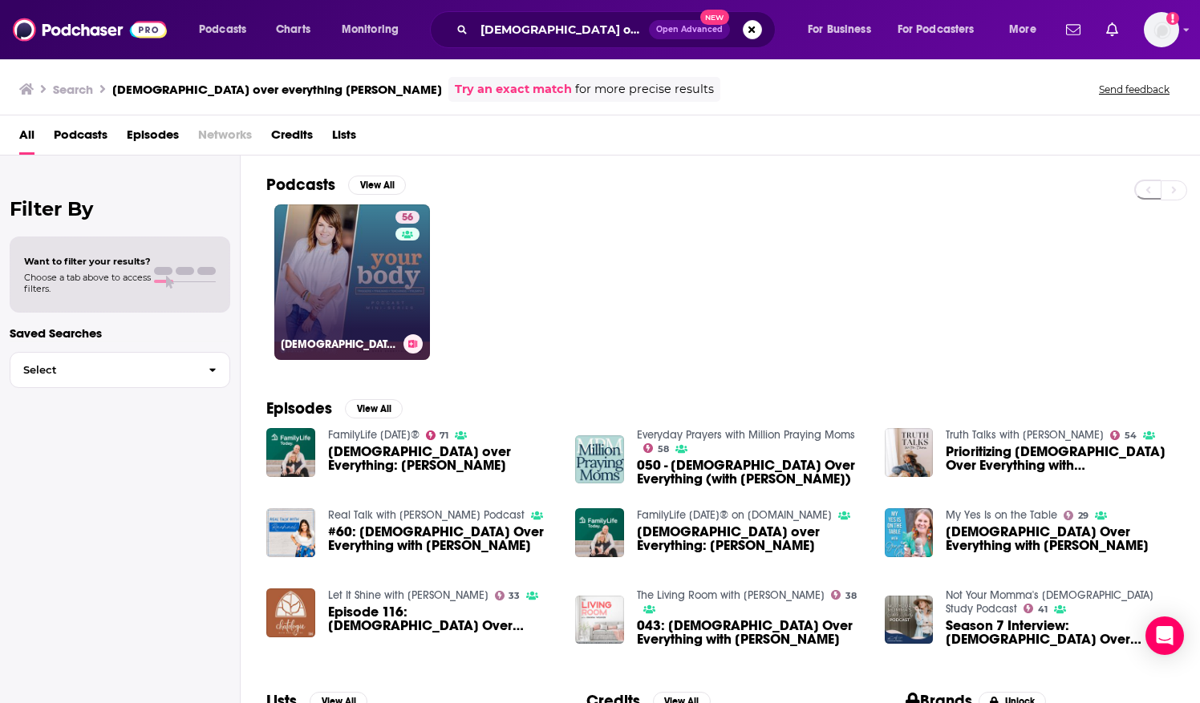
click at [302, 291] on link "56 [DEMOGRAPHIC_DATA] Over Everything" at bounding box center [352, 282] width 156 height 156
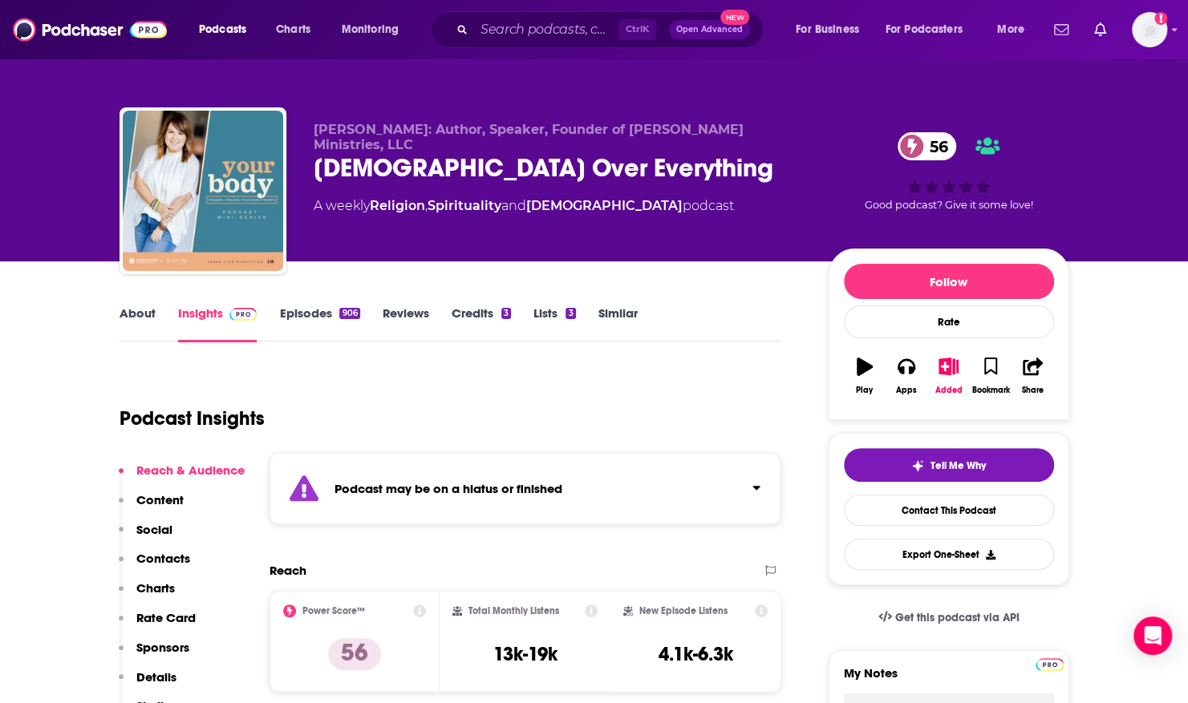
click at [128, 317] on link "About" at bounding box center [137, 324] width 36 height 37
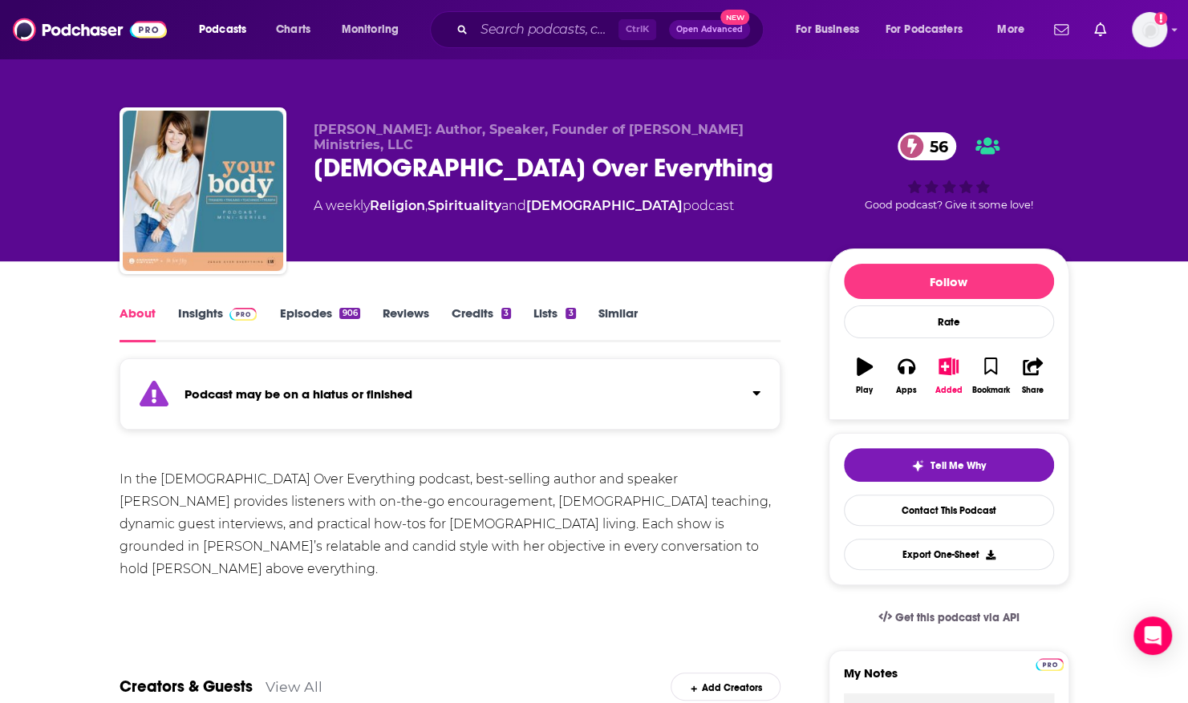
click at [311, 310] on link "Episodes 906" at bounding box center [319, 324] width 80 height 37
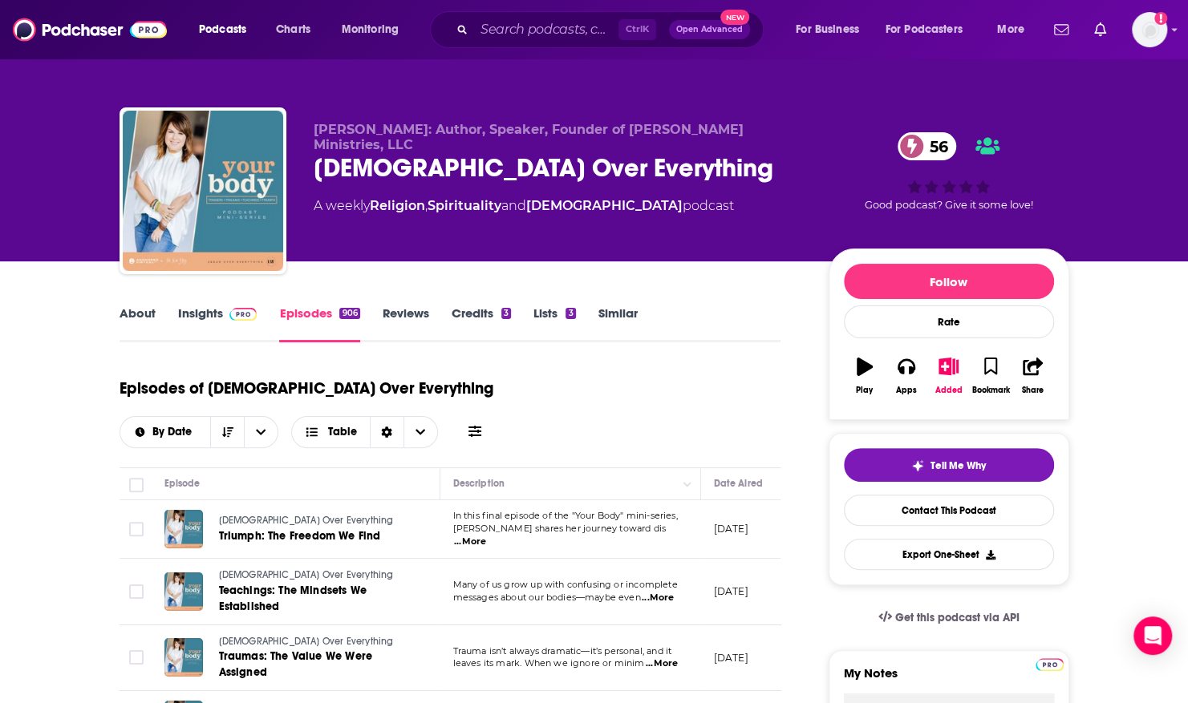
click at [486, 536] on span "...More" at bounding box center [470, 542] width 32 height 13
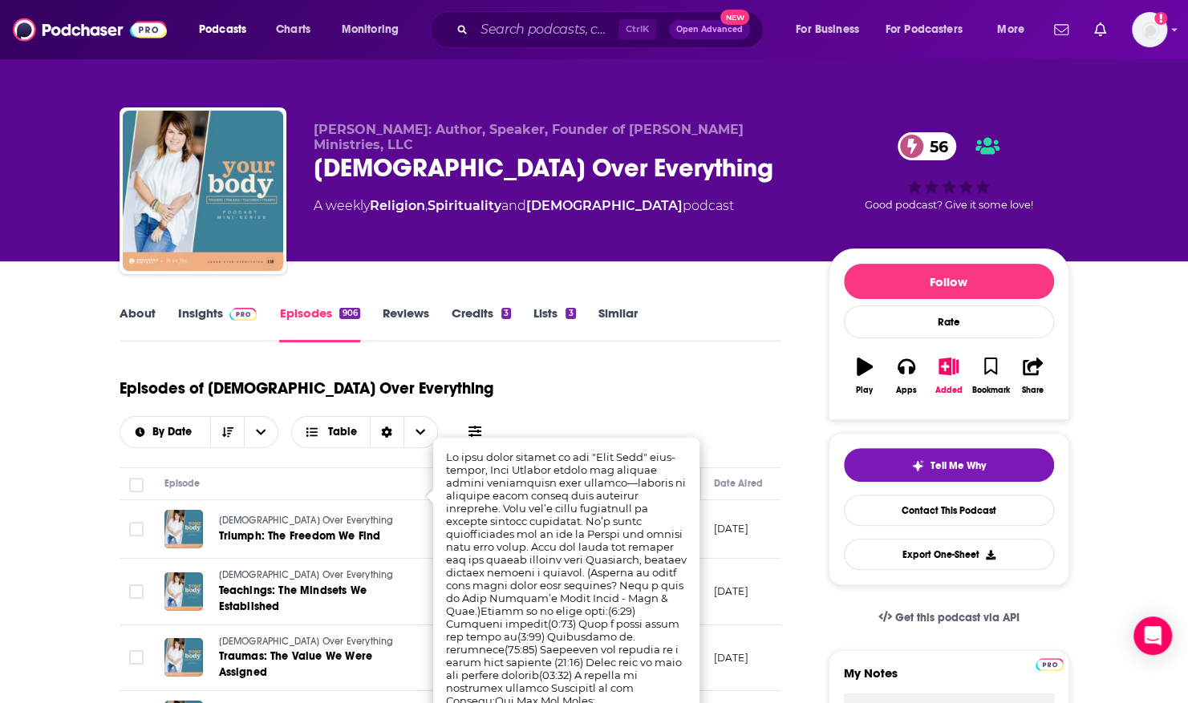
click at [656, 249] on div "[PERSON_NAME]: Author, Speaker, Founder of [PERSON_NAME] Ministries, LLC [DEMOG…" at bounding box center [558, 186] width 489 height 128
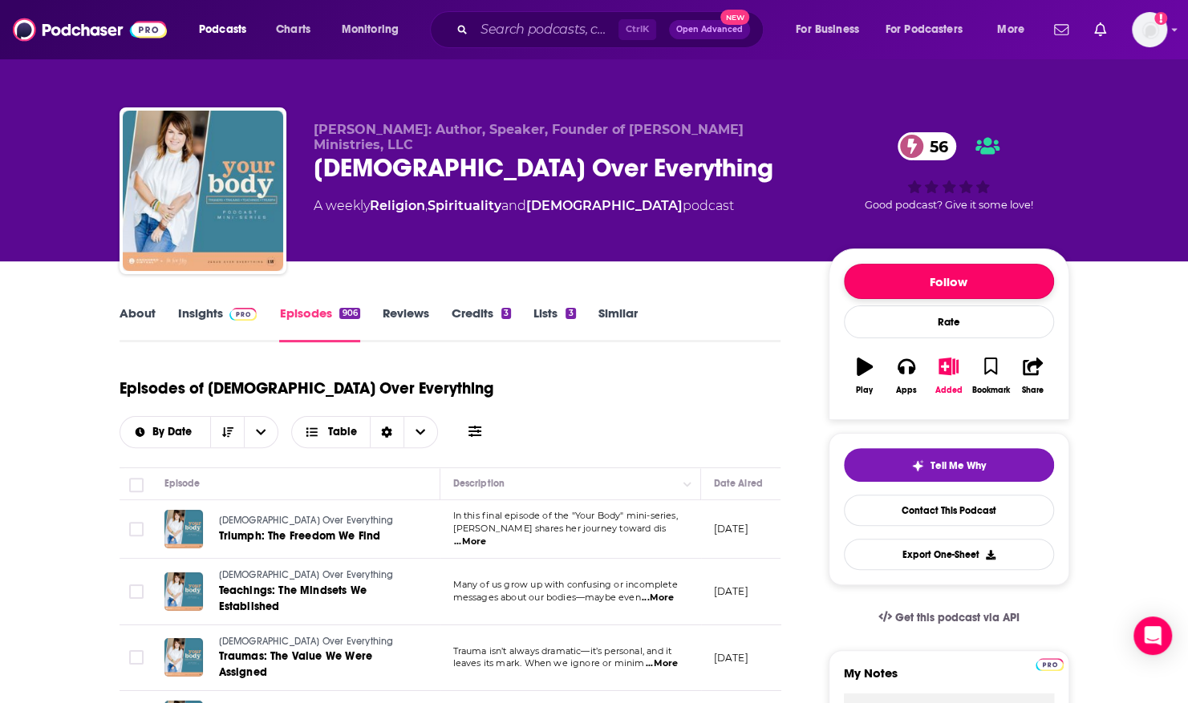
click at [872, 271] on button "Follow" at bounding box center [949, 281] width 210 height 35
click at [140, 318] on link "About" at bounding box center [137, 324] width 36 height 37
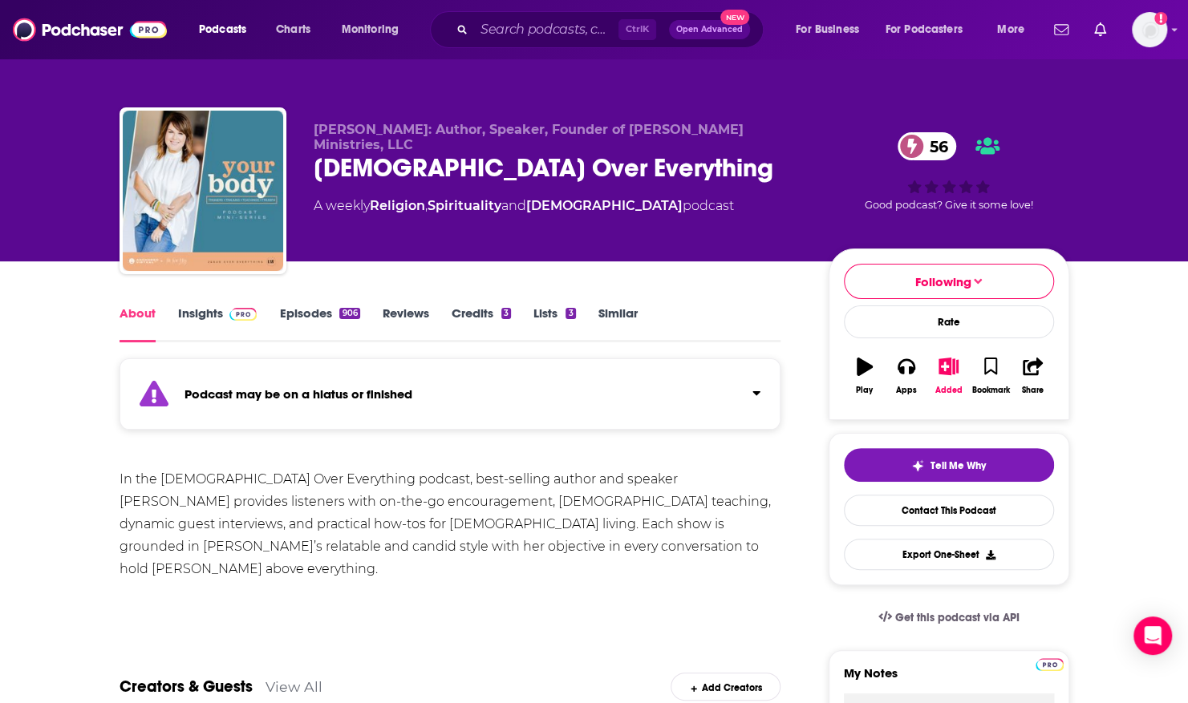
click at [297, 310] on link "Episodes 906" at bounding box center [319, 324] width 80 height 37
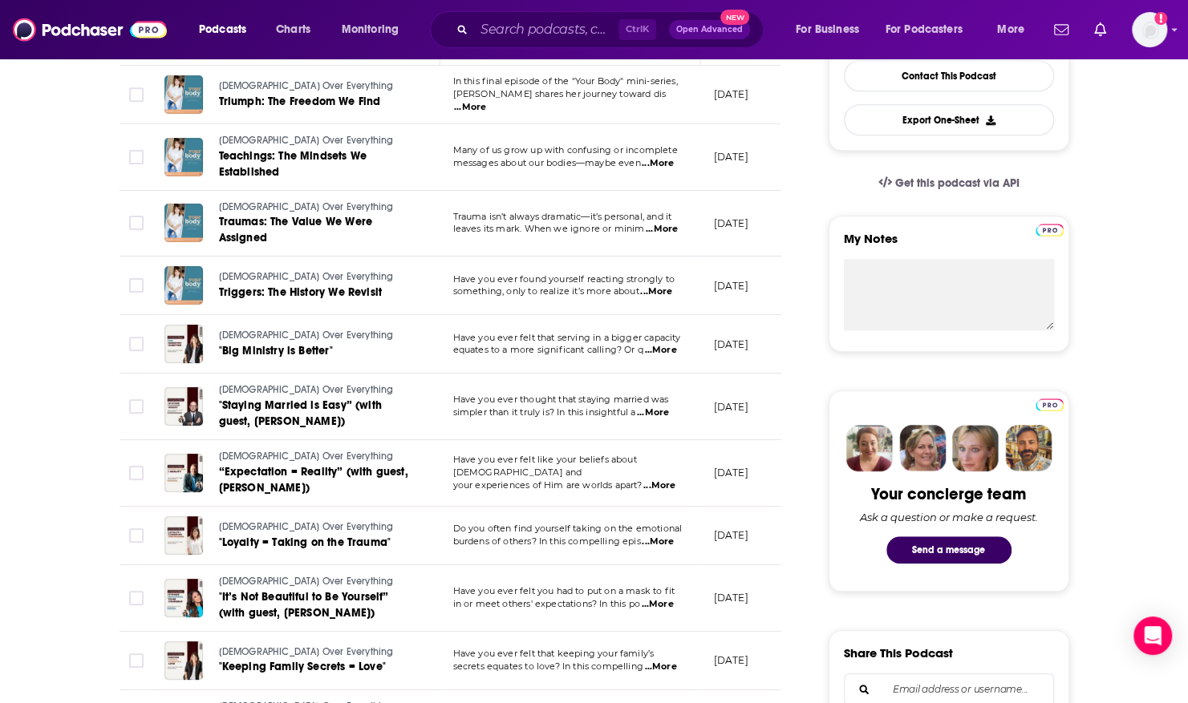
scroll to position [561, 0]
